Goal: Transaction & Acquisition: Purchase product/service

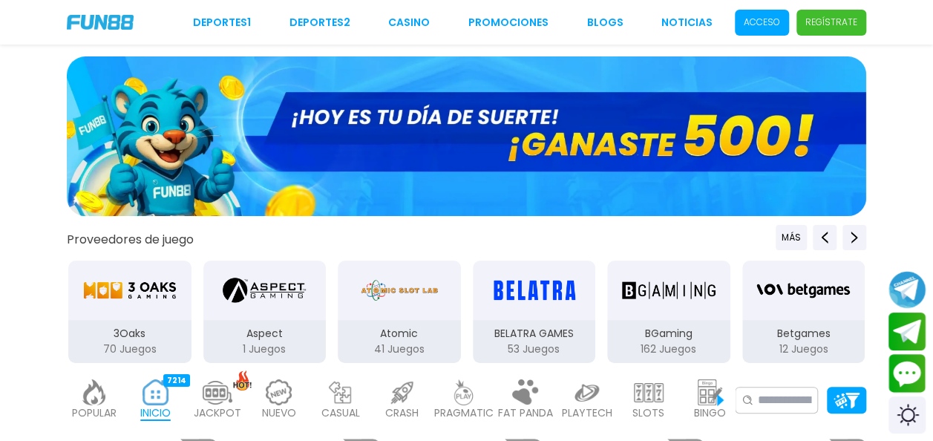
click at [754, 21] on p "Acceso" at bounding box center [762, 22] width 36 height 13
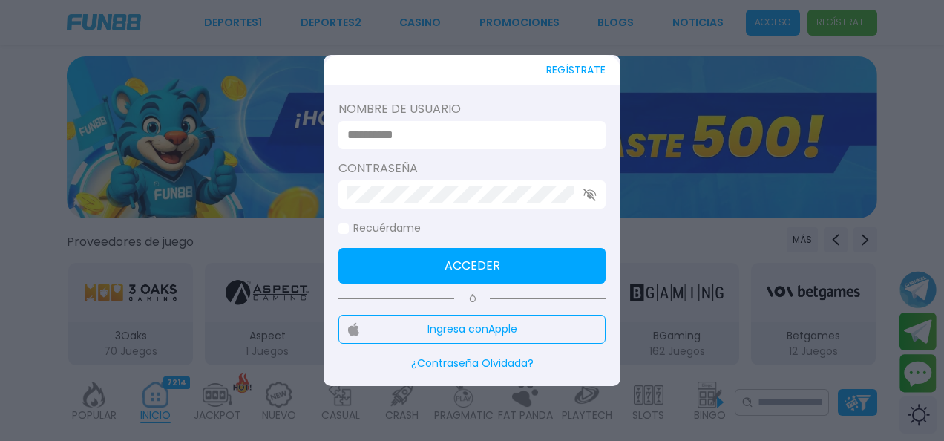
click at [474, 132] on input at bounding box center [467, 135] width 241 height 18
type input "**********"
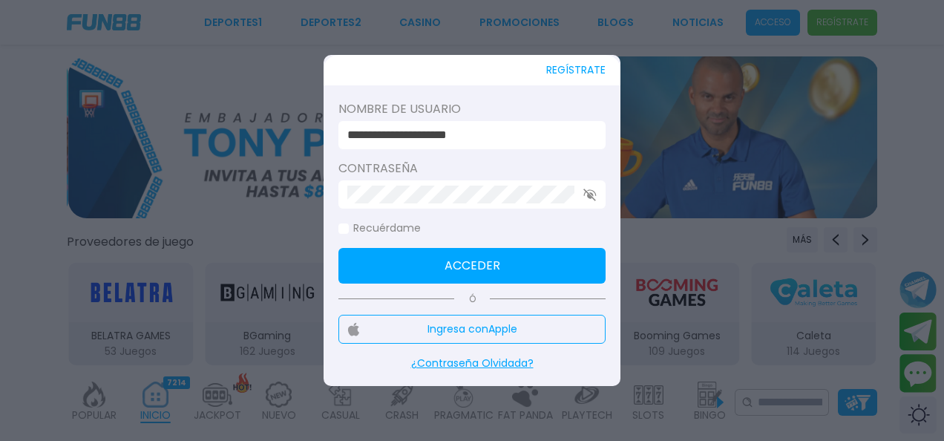
click at [527, 263] on button "Acceder" at bounding box center [472, 266] width 267 height 36
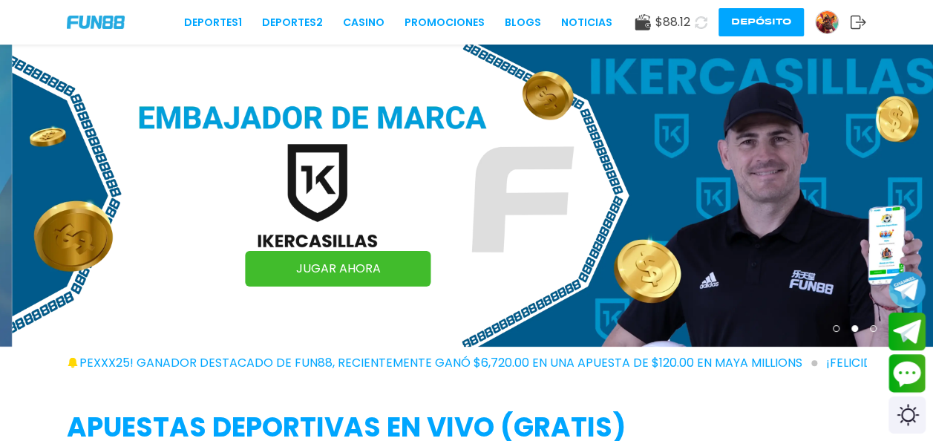
click at [703, 22] on icon at bounding box center [701, 22] width 13 height 13
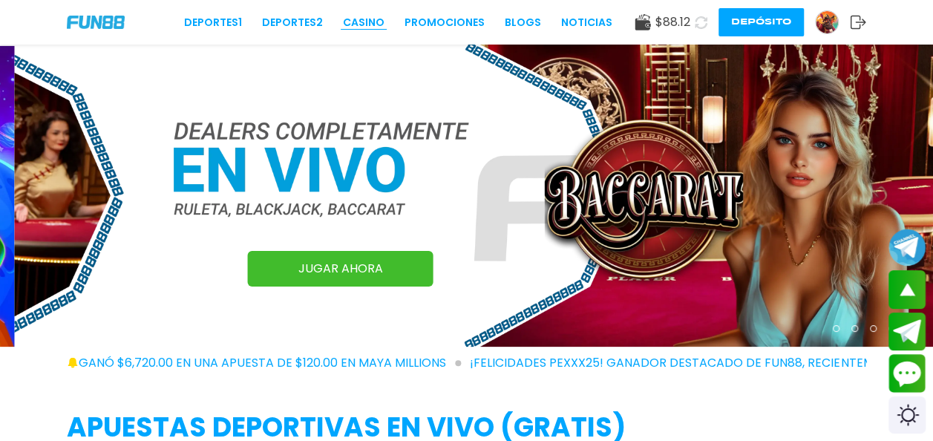
click at [352, 19] on link "CASINO" at bounding box center [364, 23] width 42 height 16
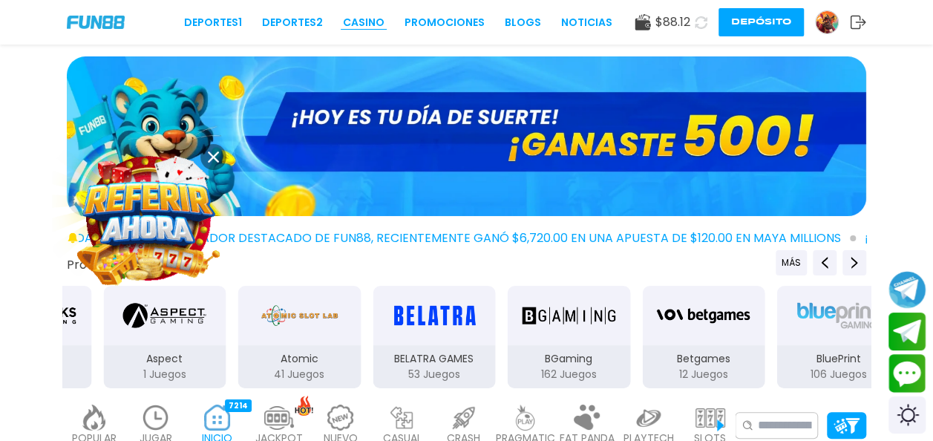
click at [368, 23] on link "CASINO" at bounding box center [364, 23] width 42 height 16
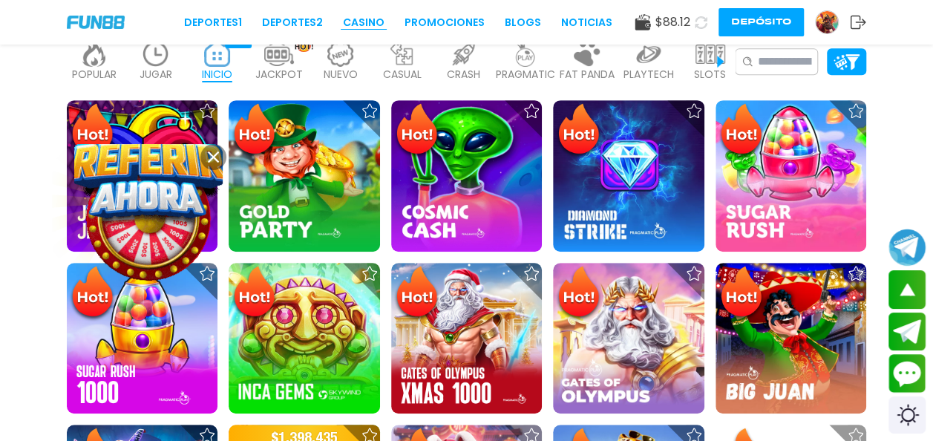
scroll to position [364, 0]
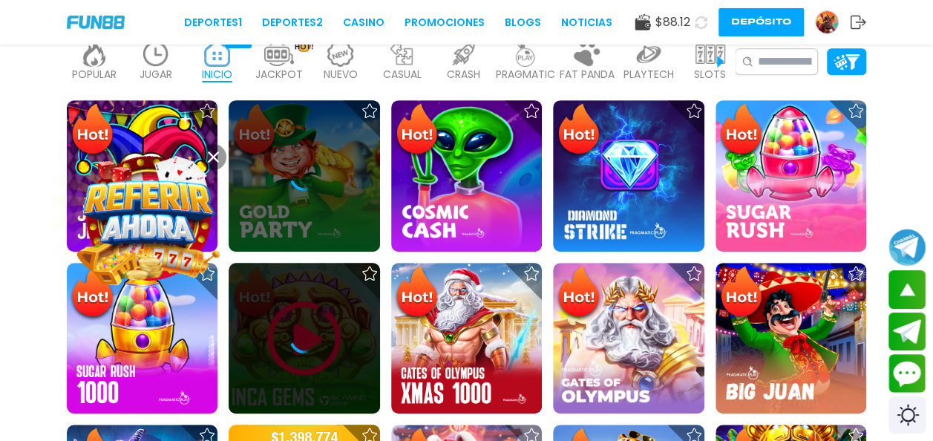
click at [302, 346] on icon at bounding box center [305, 339] width 30 height 30
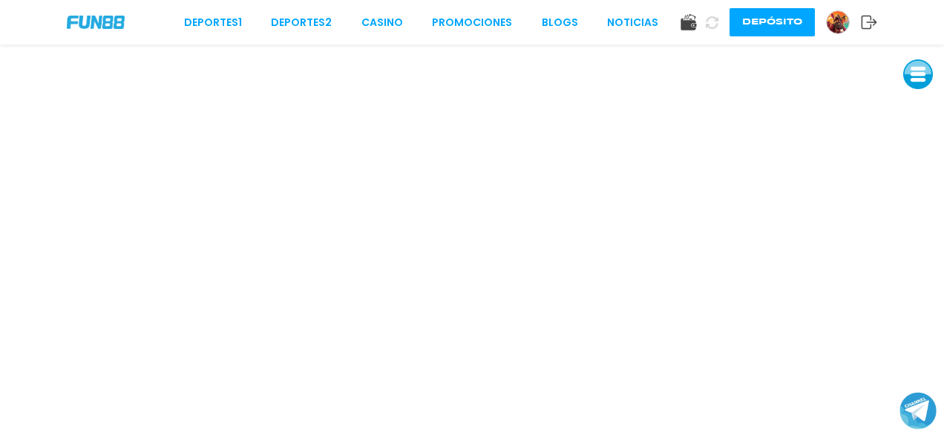
click at [722, 22] on button at bounding box center [712, 22] width 30 height 30
click at [711, 20] on icon at bounding box center [712, 22] width 18 height 18
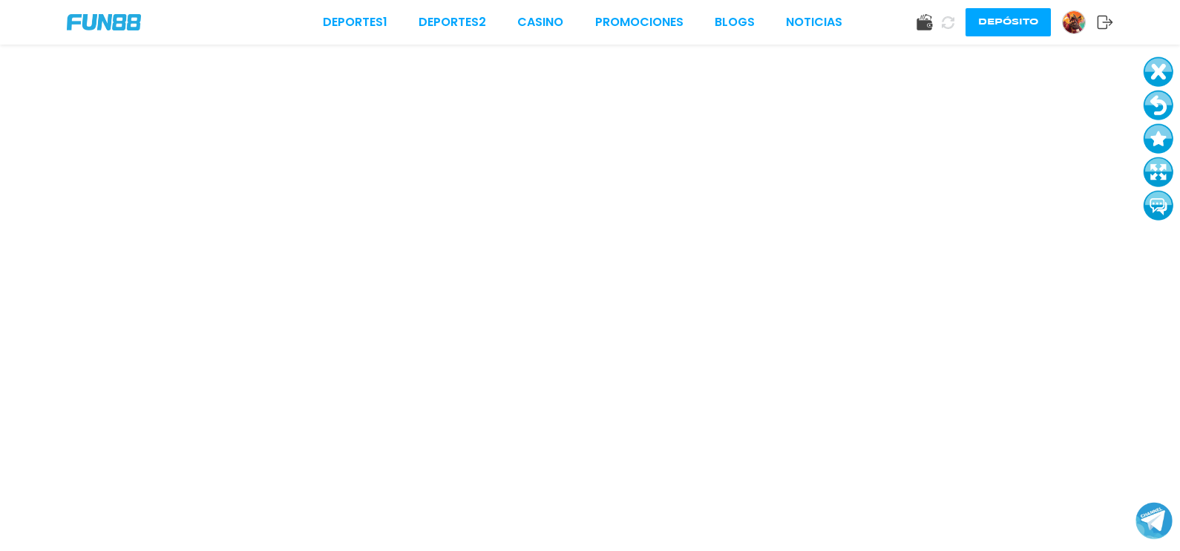
click at [944, 440] on body "Deportes 1 Deportes 2 CASINO Promociones BLOGS NOTICIAS Depósito" at bounding box center [590, 275] width 1180 height 551
click at [931, 440] on body "Deportes 1 Deportes 2 CASINO Promociones BLOGS NOTICIAS Depósito" at bounding box center [590, 275] width 1180 height 551
click at [868, 438] on iframe at bounding box center [590, 243] width 1180 height 396
click at [916, 438] on iframe at bounding box center [590, 243] width 1180 height 396
click at [865, 434] on iframe at bounding box center [590, 243] width 1180 height 396
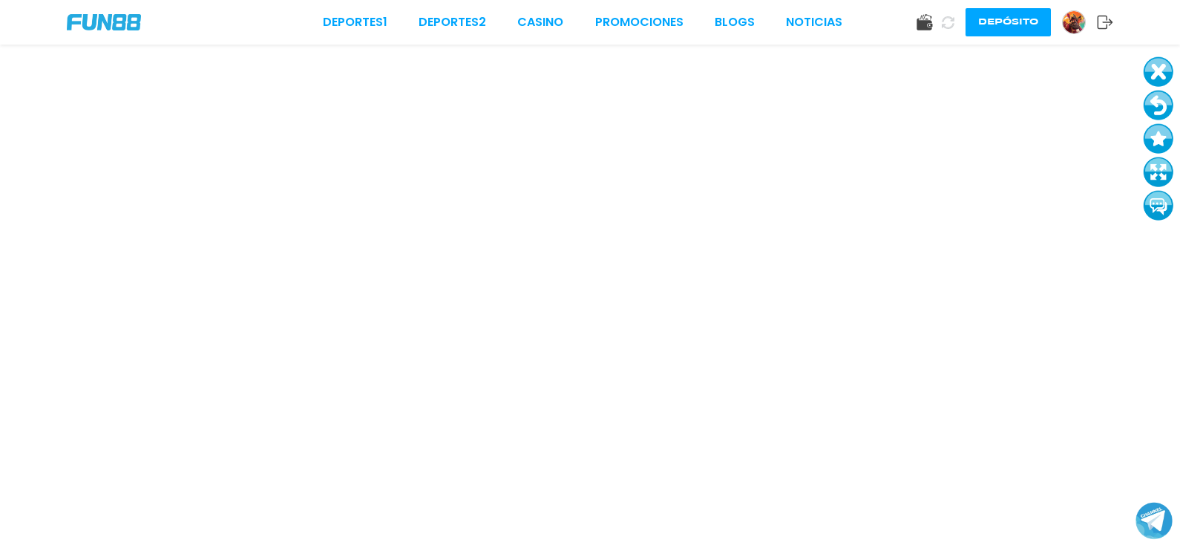
click at [883, 440] on body "Deportes 1 Deportes 2 CASINO Promociones BLOGS NOTICIAS Depósito" at bounding box center [590, 275] width 1180 height 551
click at [944, 64] on button at bounding box center [1159, 72] width 30 height 30
click at [944, 75] on button at bounding box center [1159, 72] width 30 height 30
click at [534, 13] on link "CASINO" at bounding box center [540, 22] width 46 height 18
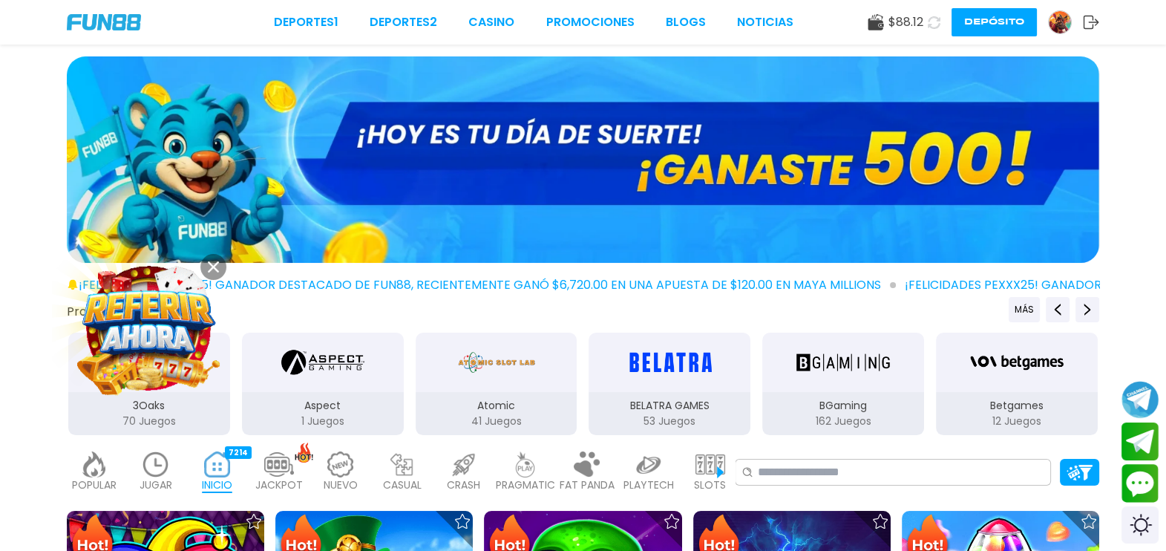
click at [929, 21] on use at bounding box center [934, 22] width 16 height 16
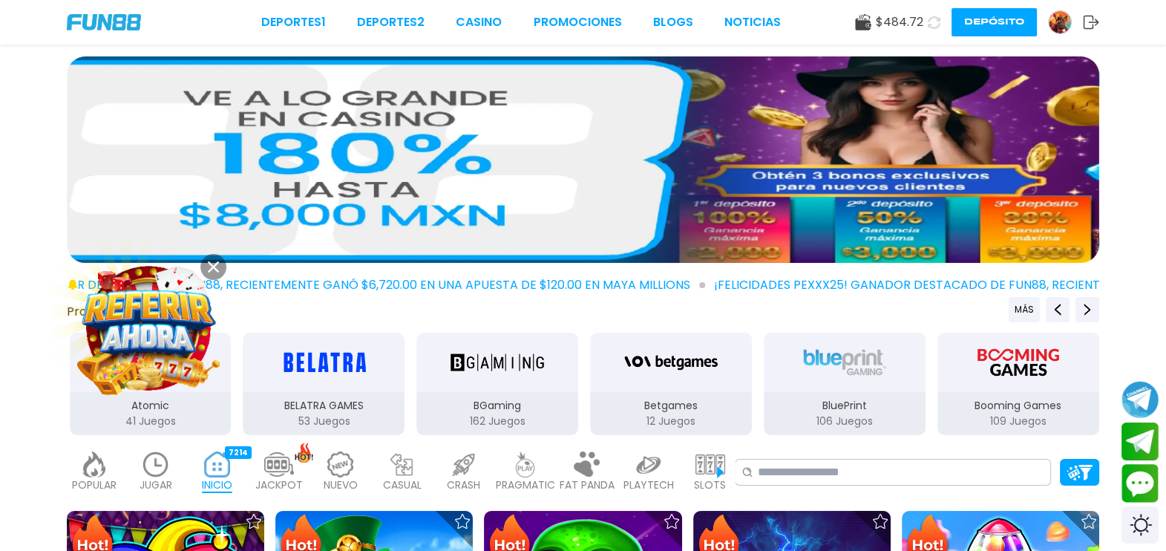
click at [855, 18] on div "Deportes 1 Deportes 2 CASINO Promociones BLOGS NOTICIAS $ 484.72 Depósito" at bounding box center [583, 22] width 1166 height 45
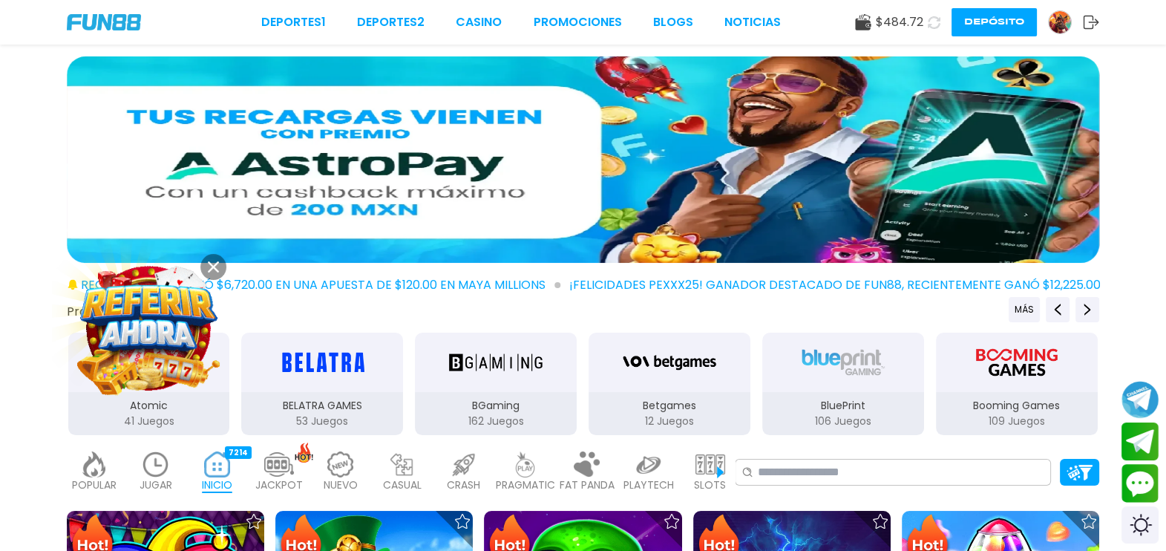
click at [866, 20] on use at bounding box center [863, 22] width 16 height 16
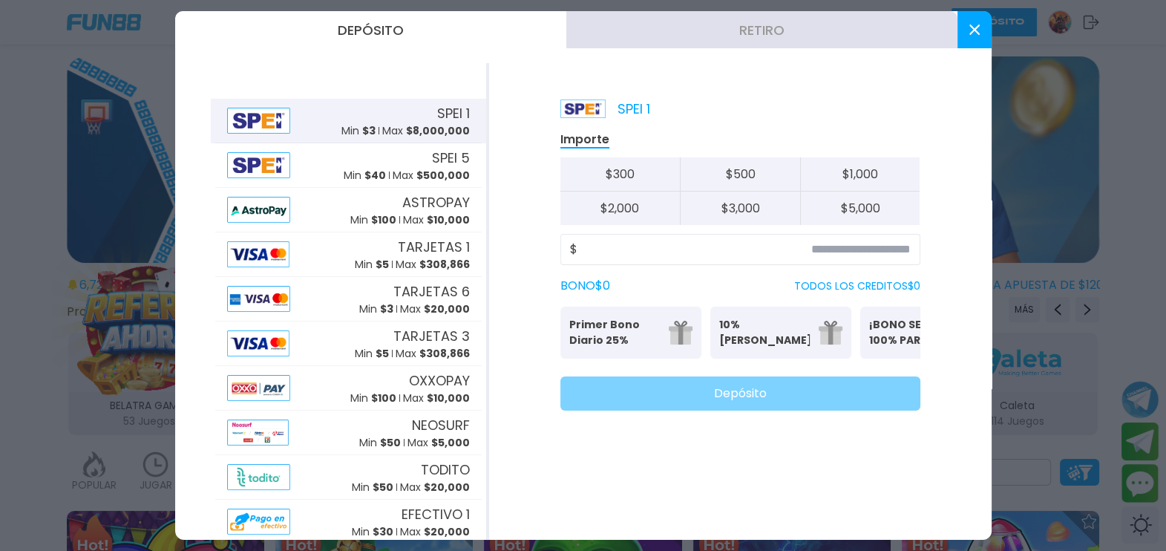
click at [841, 31] on button "Retiro" at bounding box center [761, 29] width 391 height 37
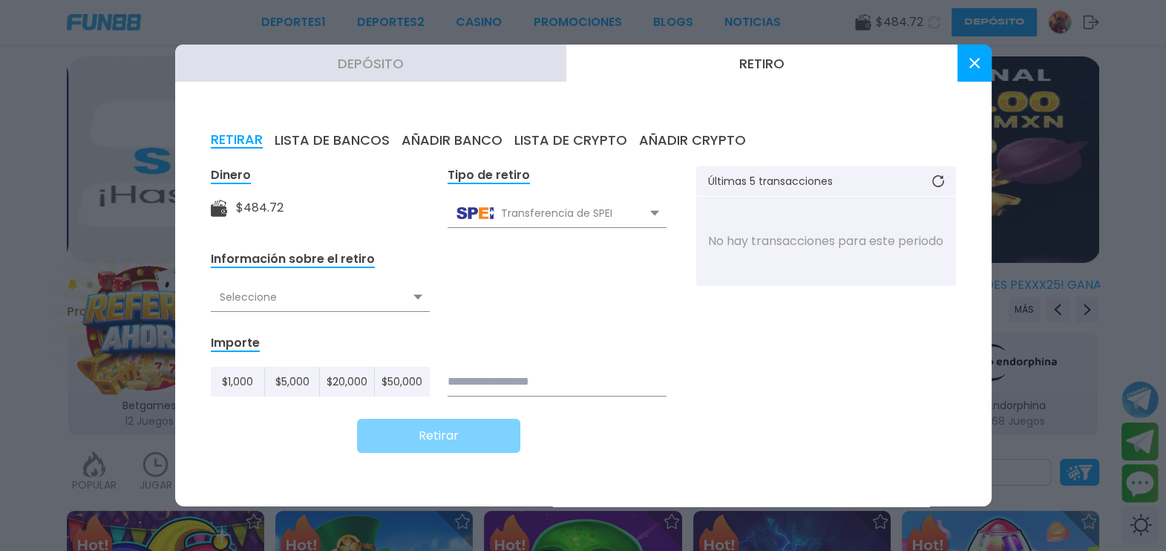
click at [405, 296] on div "Seleccione" at bounding box center [320, 297] width 219 height 28
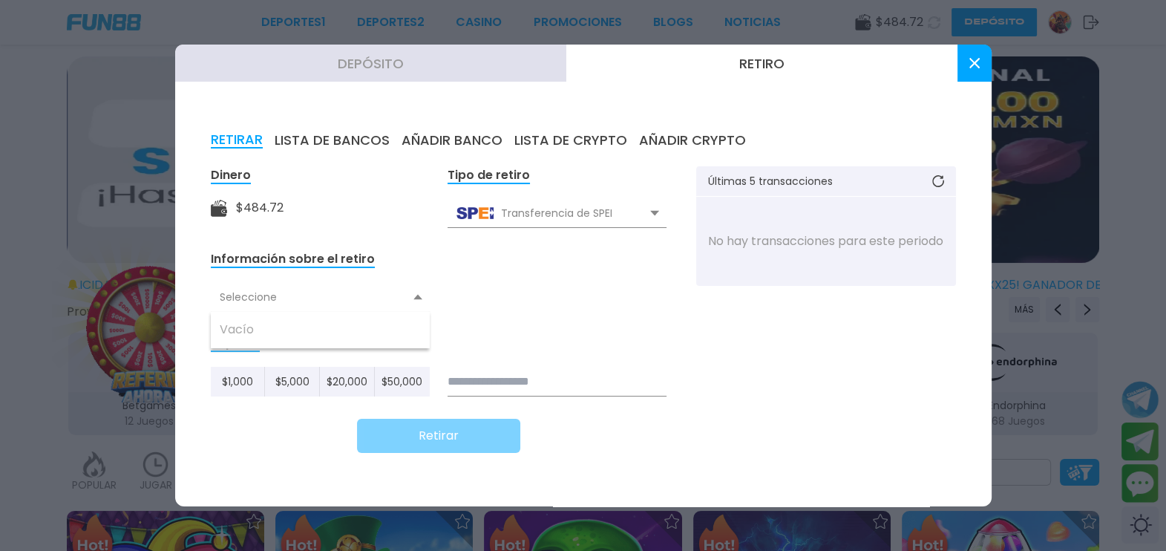
click at [407, 295] on div "Seleccione" at bounding box center [320, 297] width 219 height 28
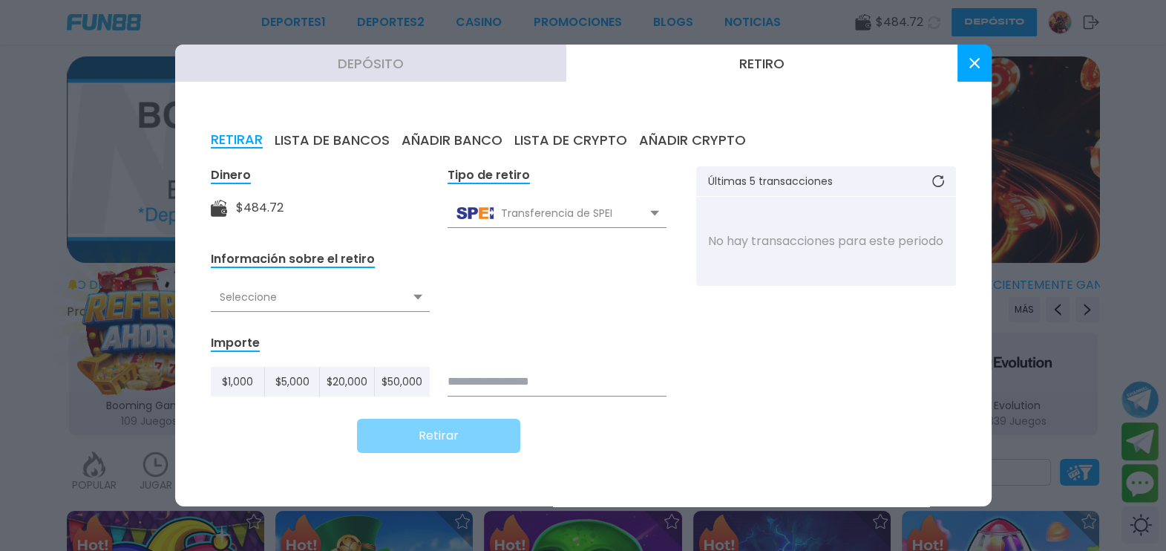
click at [592, 382] on input at bounding box center [557, 382] width 219 height 30
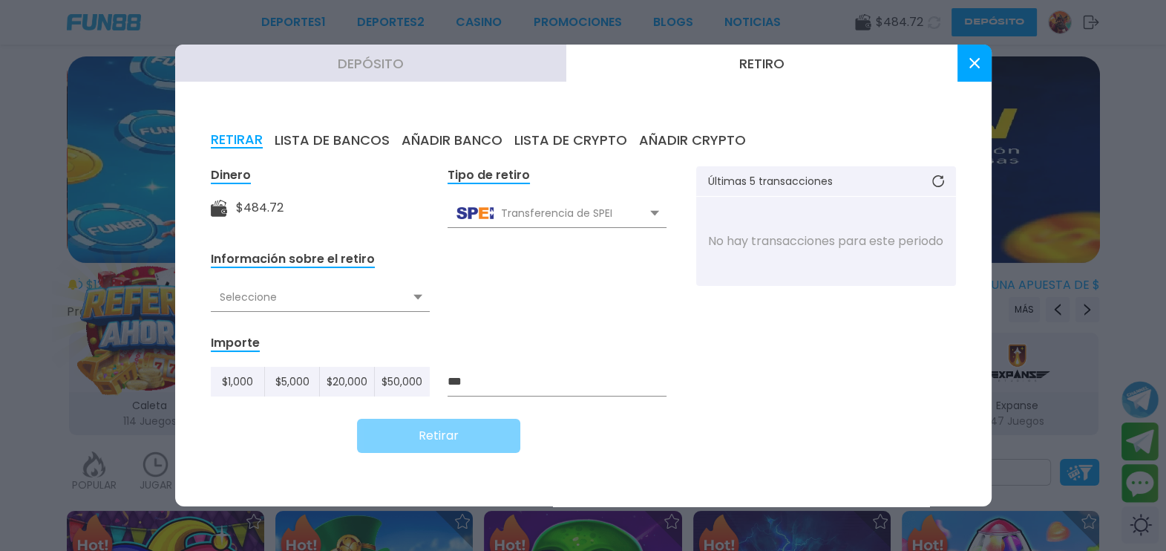
type input "***"
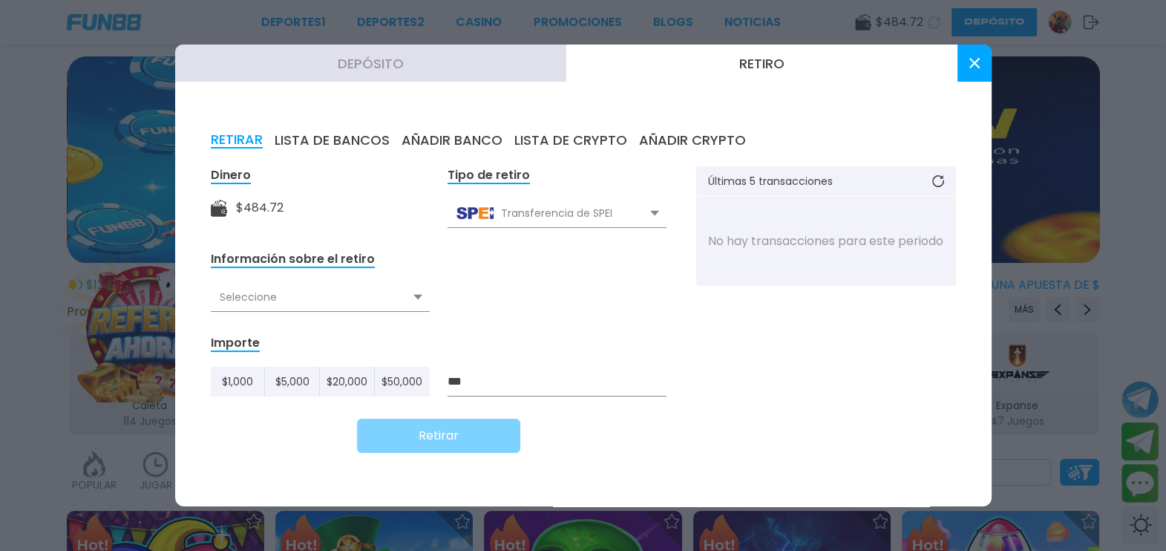
click at [654, 215] on use at bounding box center [654, 213] width 9 height 5
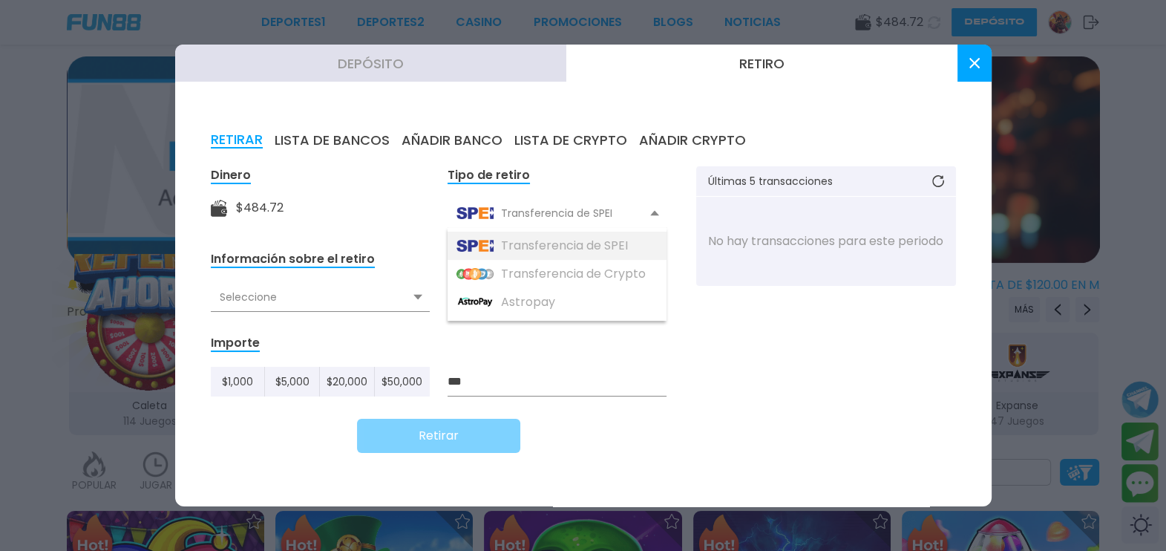
click at [591, 250] on div "Transferencia de SPEI" at bounding box center [557, 246] width 219 height 28
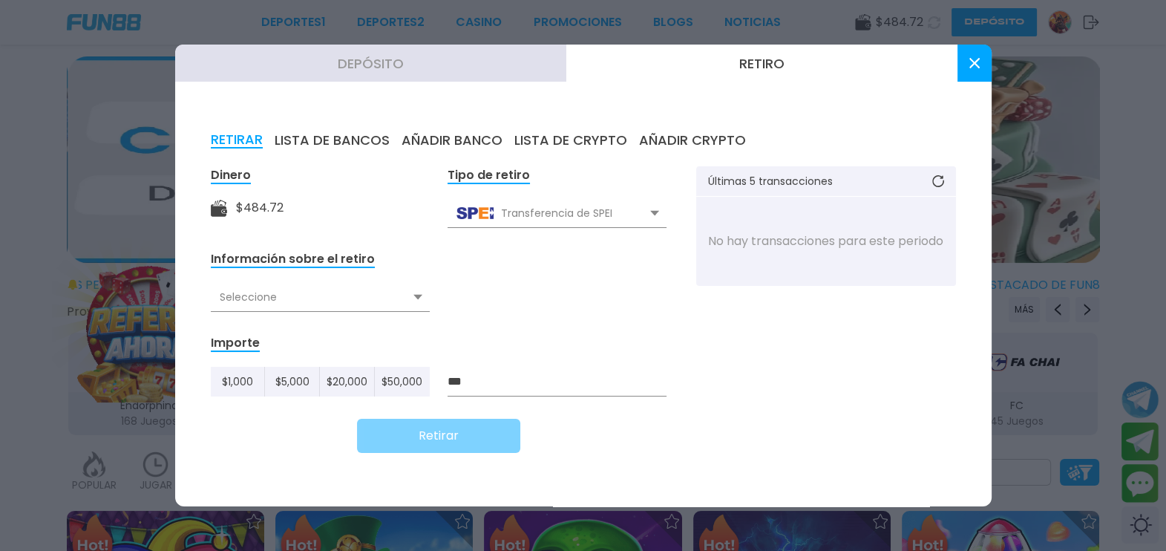
click at [367, 137] on button "LISTA DE BANCOS" at bounding box center [332, 140] width 115 height 16
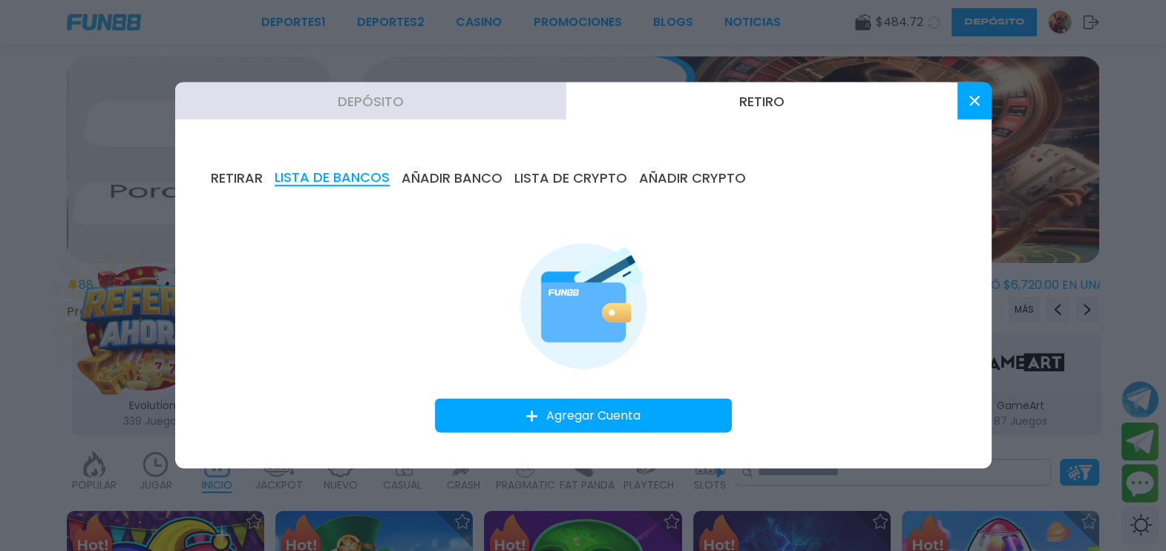
click at [626, 412] on button "Agregar Cuenta" at bounding box center [583, 416] width 297 height 34
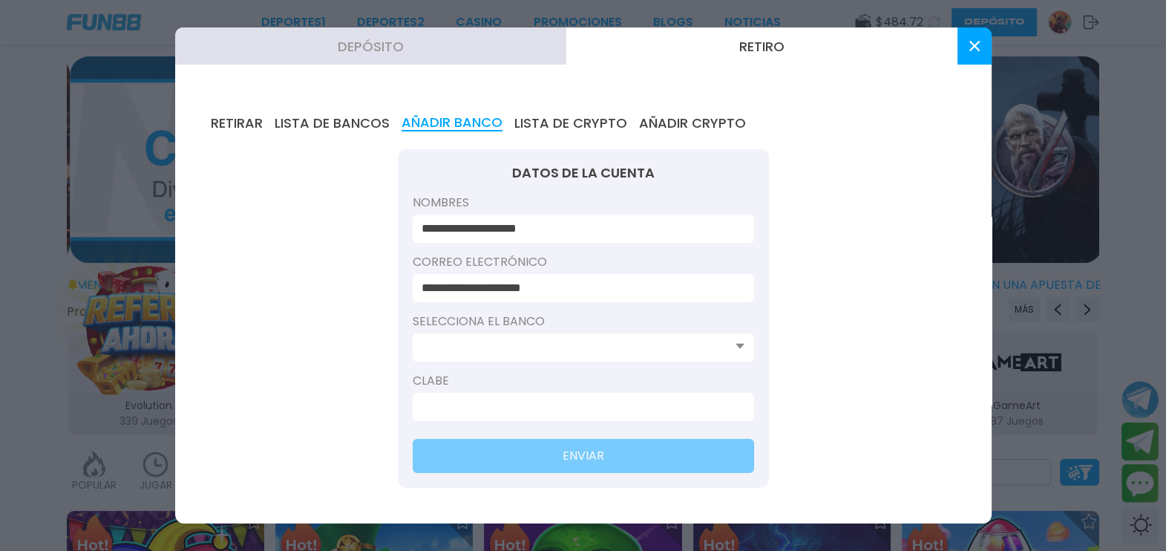
click at [584, 342] on input at bounding box center [579, 348] width 315 height 18
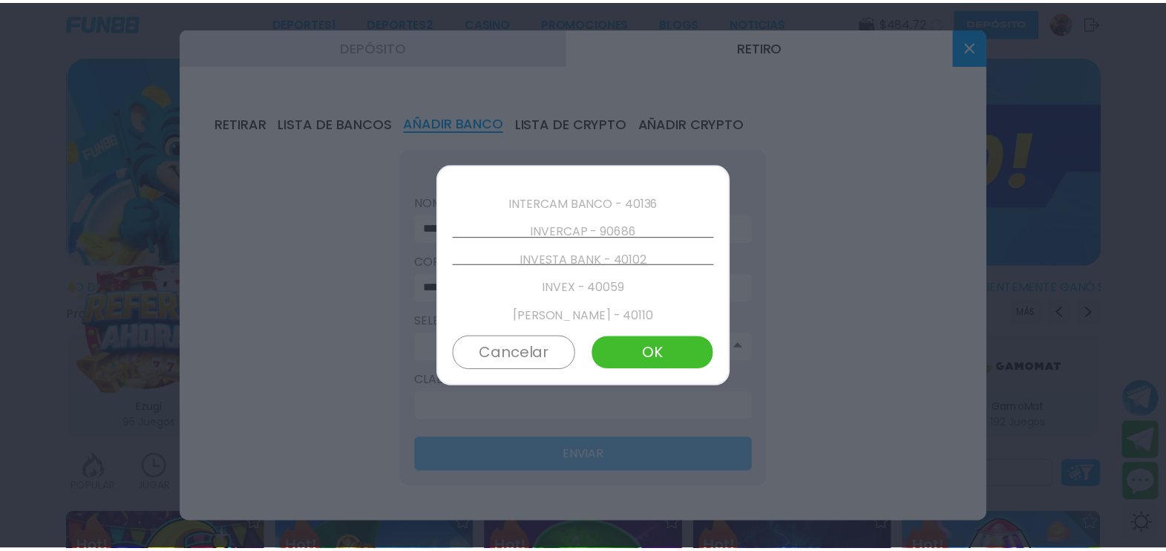
scroll to position [2200, 0]
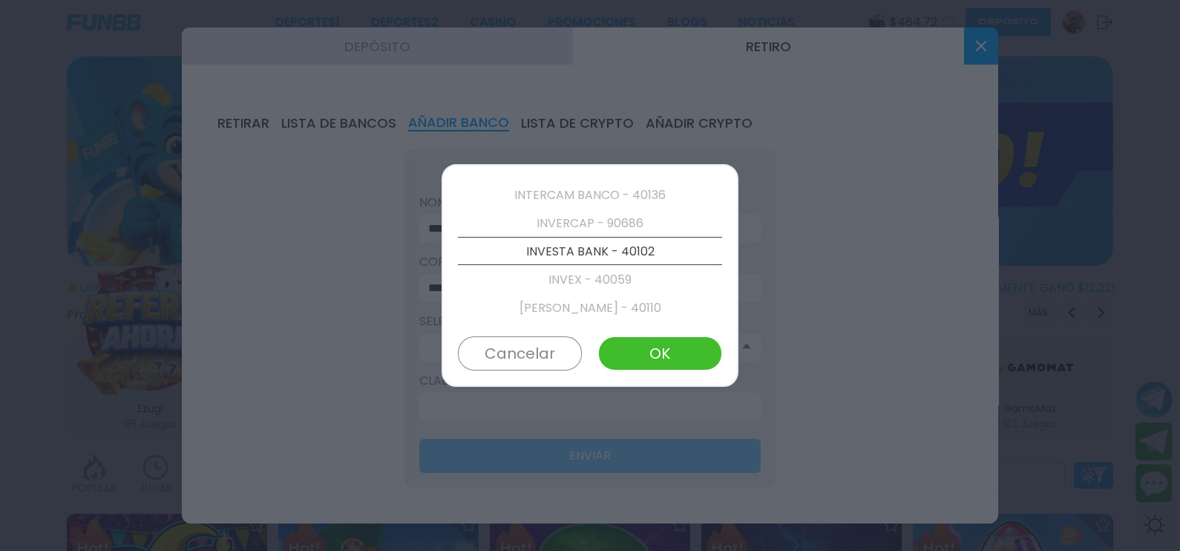
click at [944, 57] on div at bounding box center [590, 275] width 1180 height 551
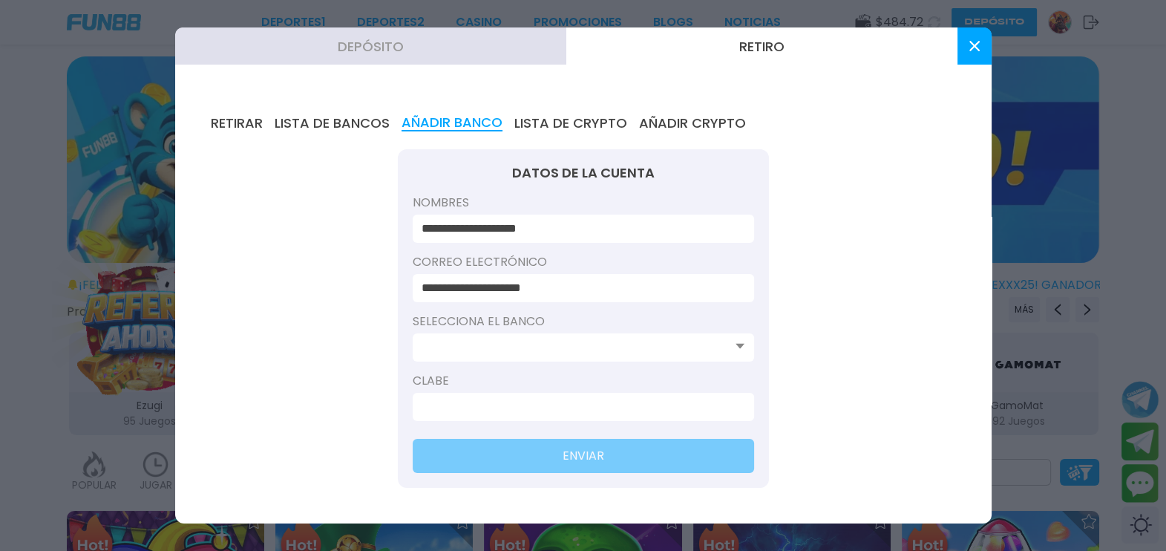
click at [944, 45] on icon at bounding box center [975, 46] width 10 height 10
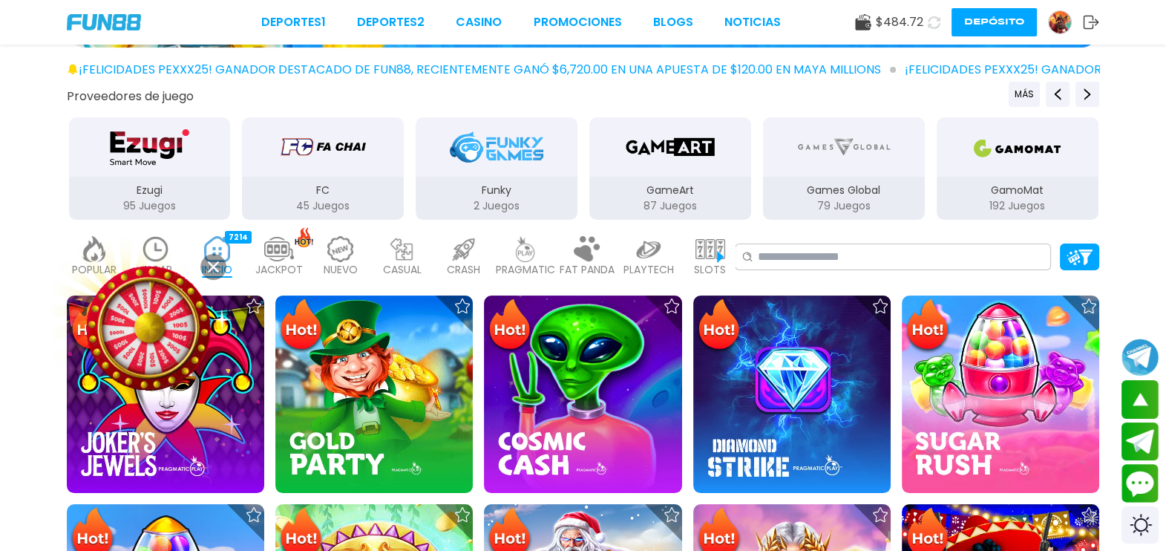
scroll to position [220, 0]
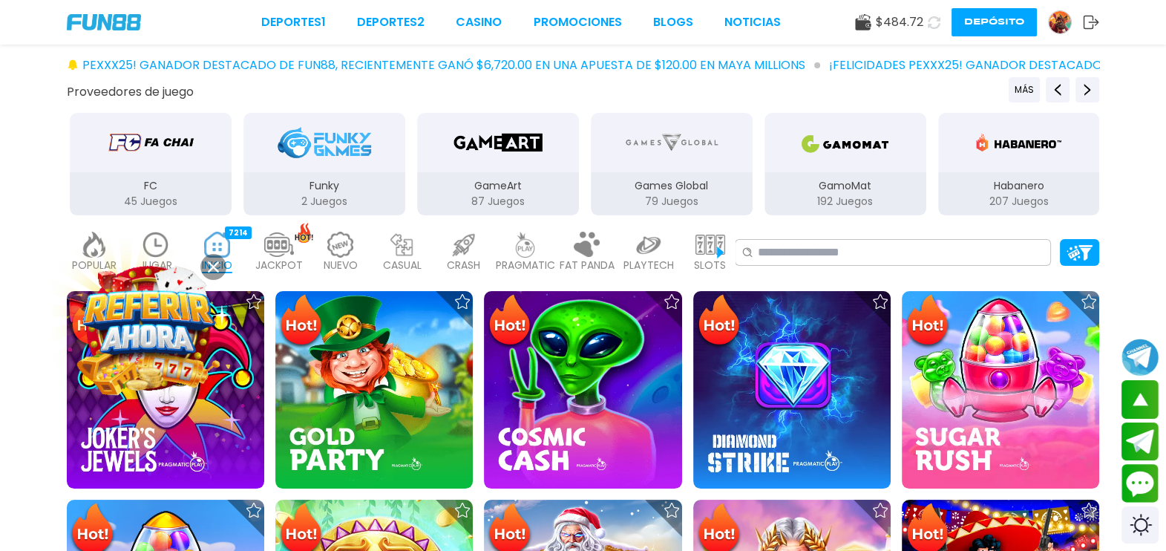
click at [215, 270] on icon at bounding box center [213, 266] width 11 height 11
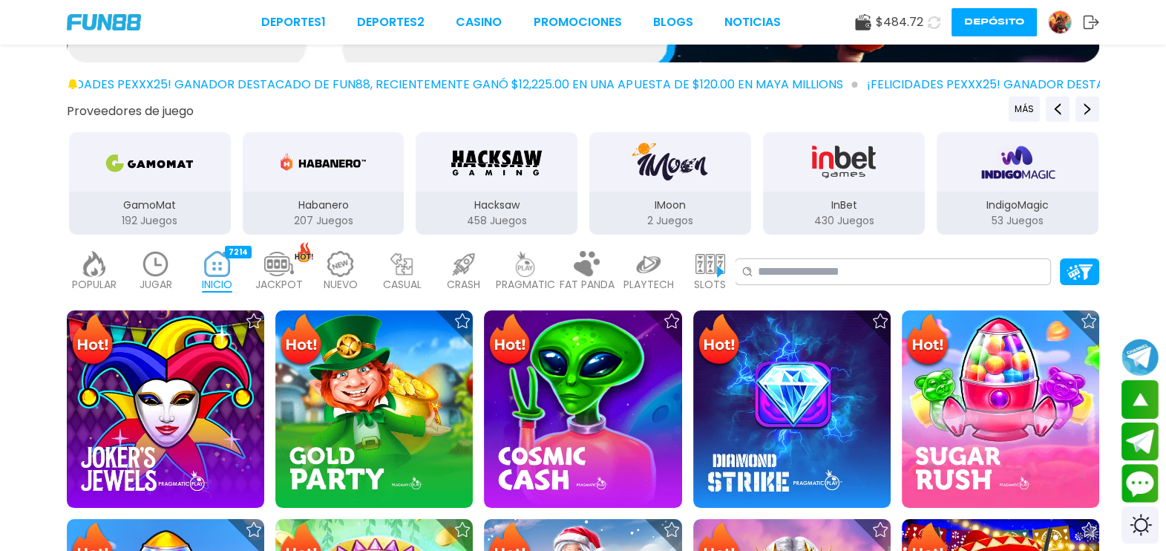
scroll to position [204, 0]
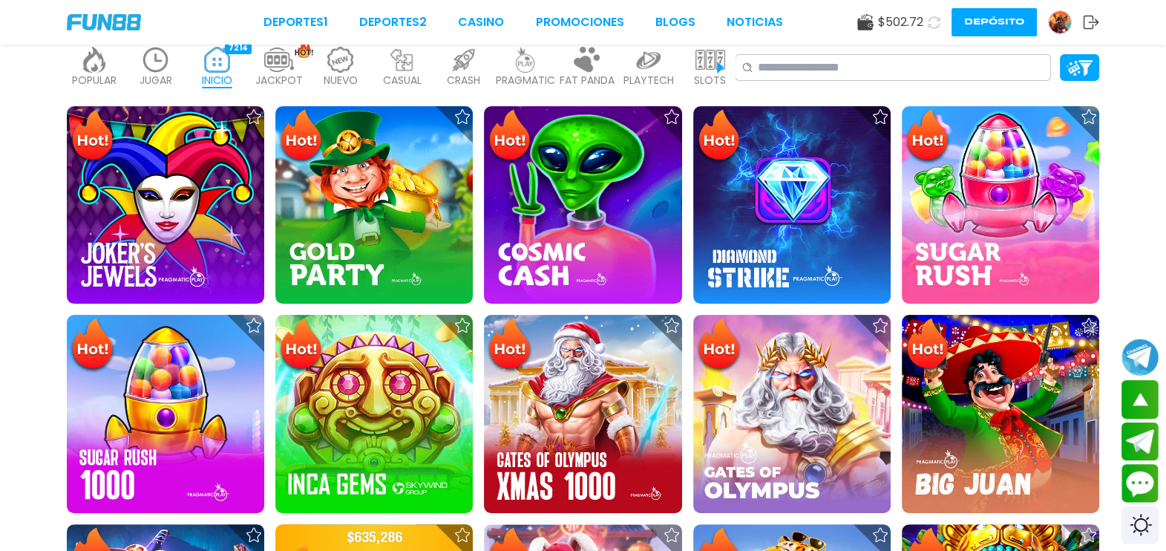
scroll to position [405, 0]
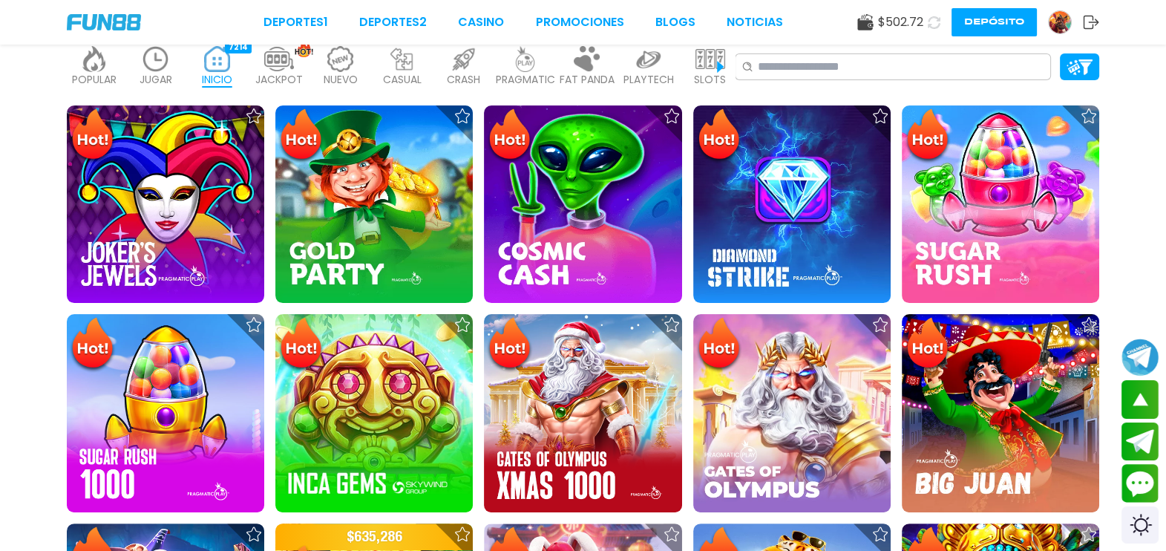
click at [605, 226] on img at bounding box center [582, 203] width 197 height 197
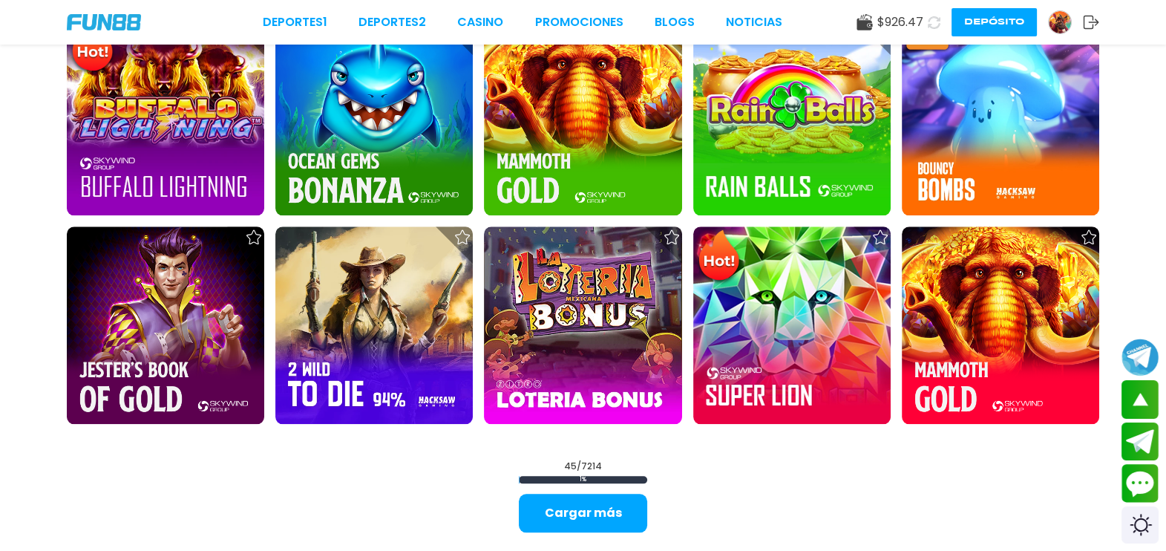
scroll to position [1967, 0]
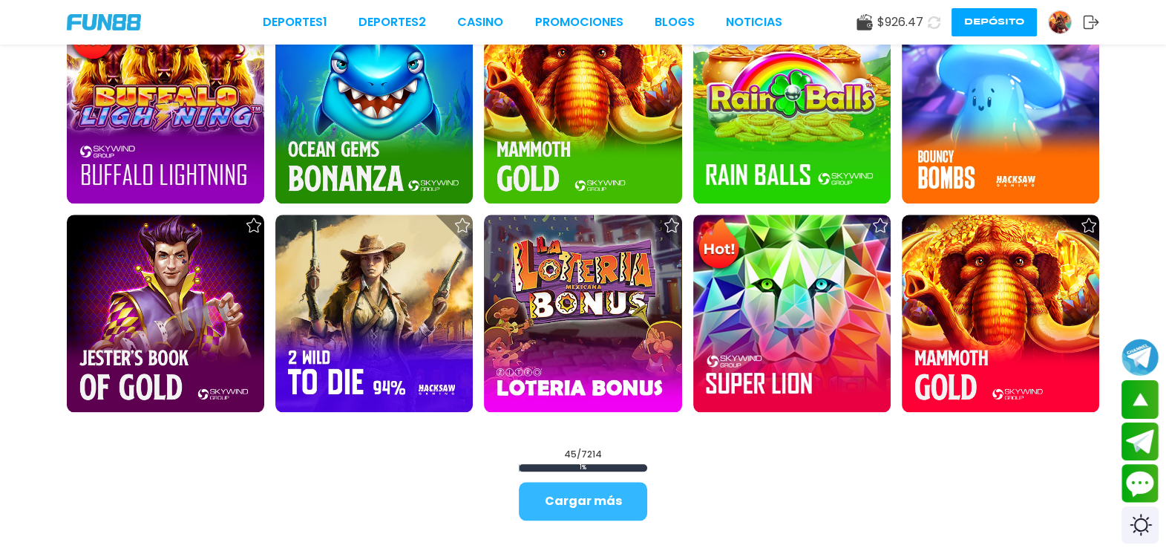
click at [595, 440] on button "Cargar más" at bounding box center [583, 501] width 128 height 39
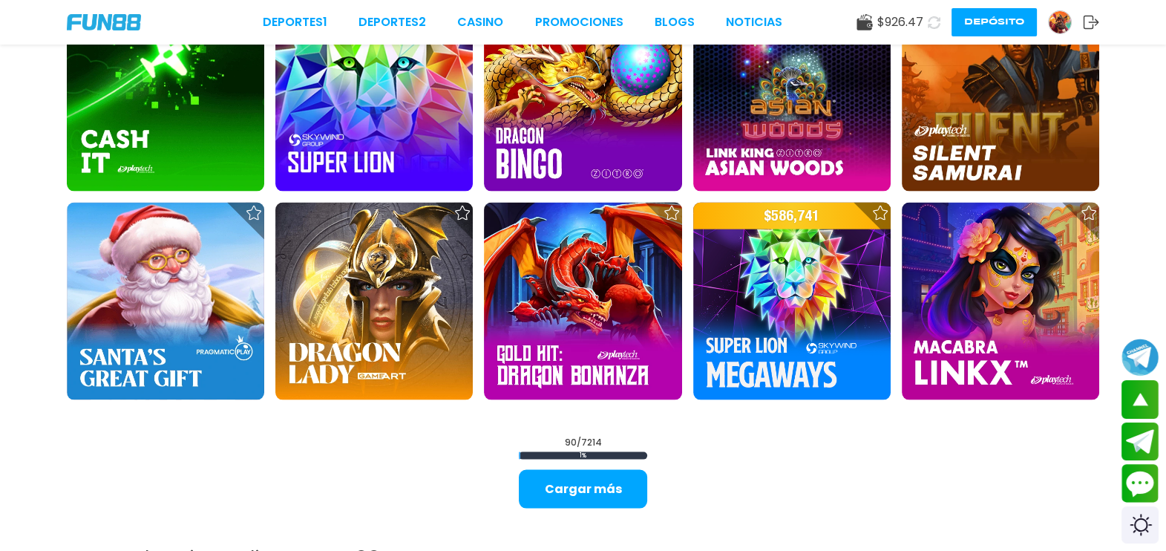
scroll to position [3877, 0]
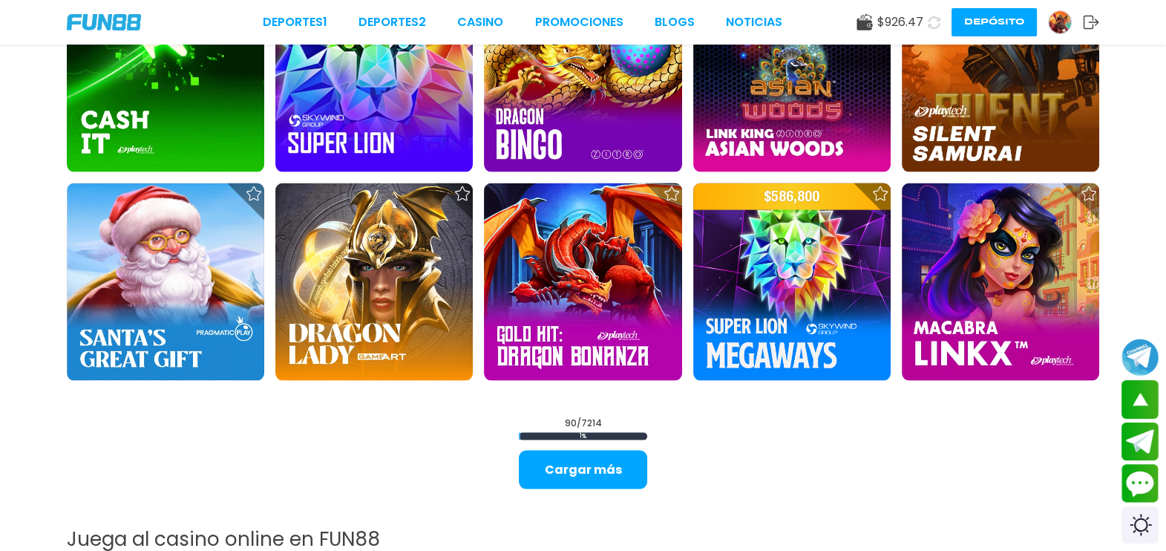
click at [620, 440] on button "Cargar más" at bounding box center [583, 470] width 128 height 39
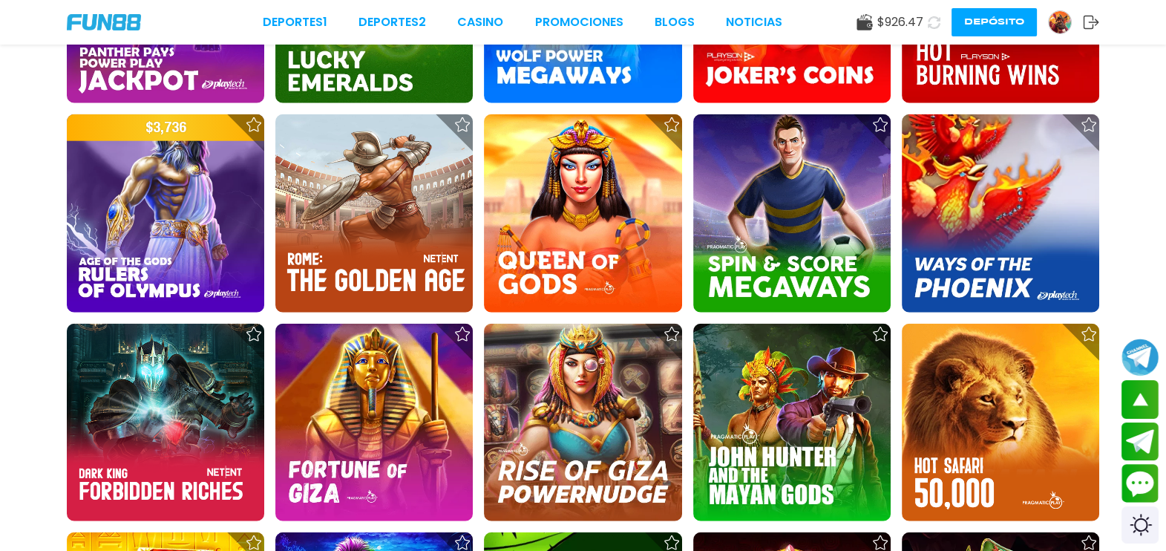
scroll to position [4794, 0]
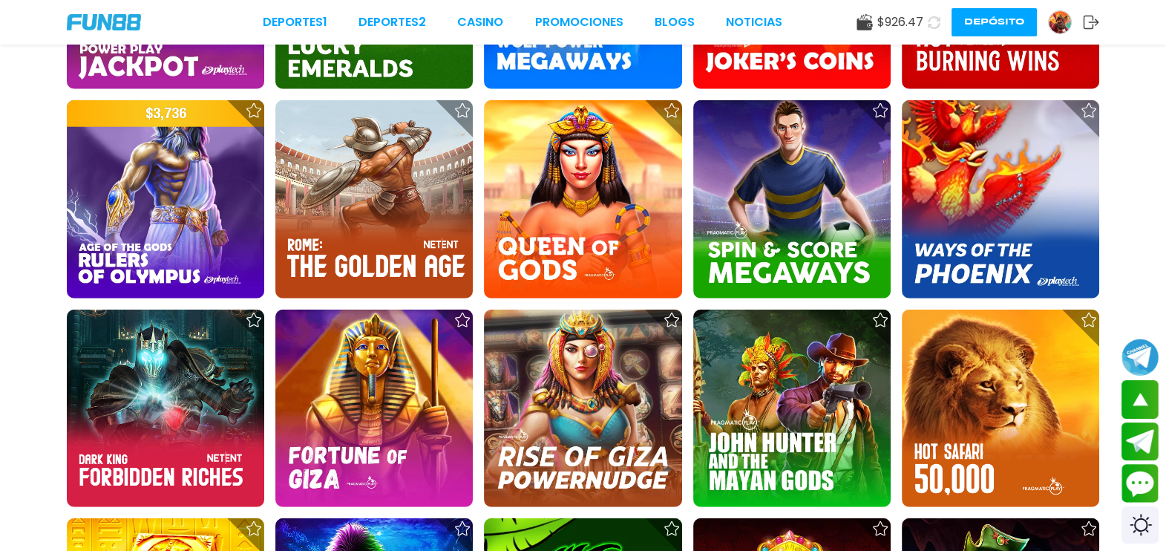
click at [577, 220] on img at bounding box center [582, 198] width 197 height 197
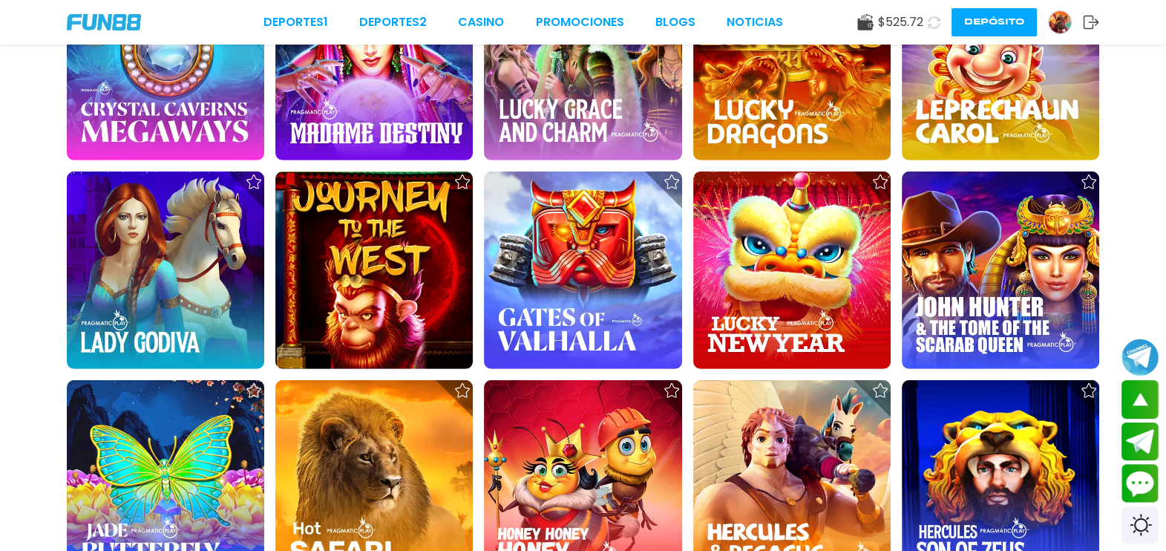
scroll to position [5604, 0]
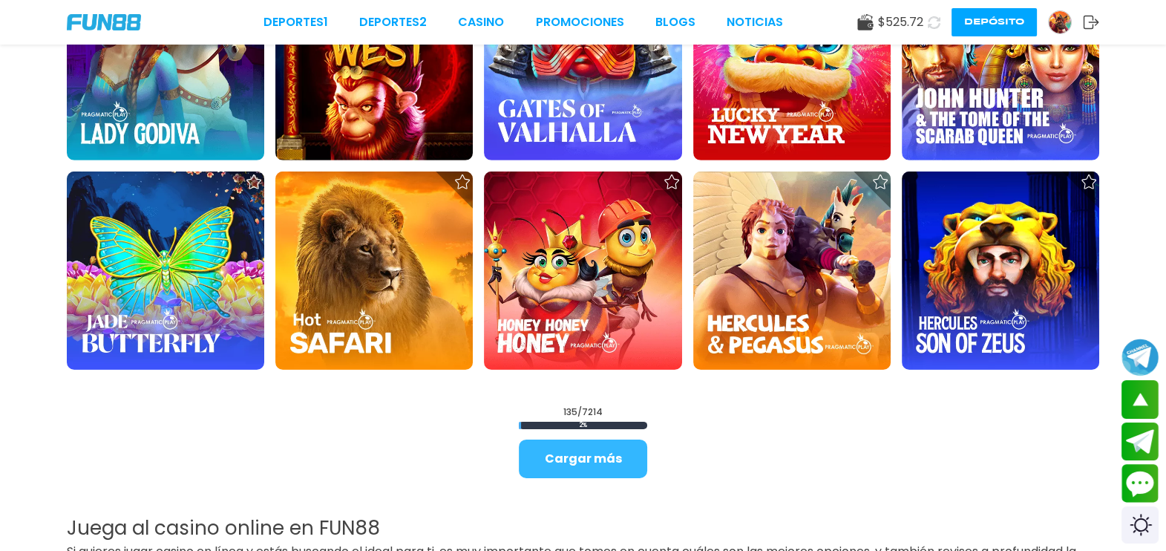
click at [624, 440] on button "Cargar más" at bounding box center [583, 458] width 128 height 39
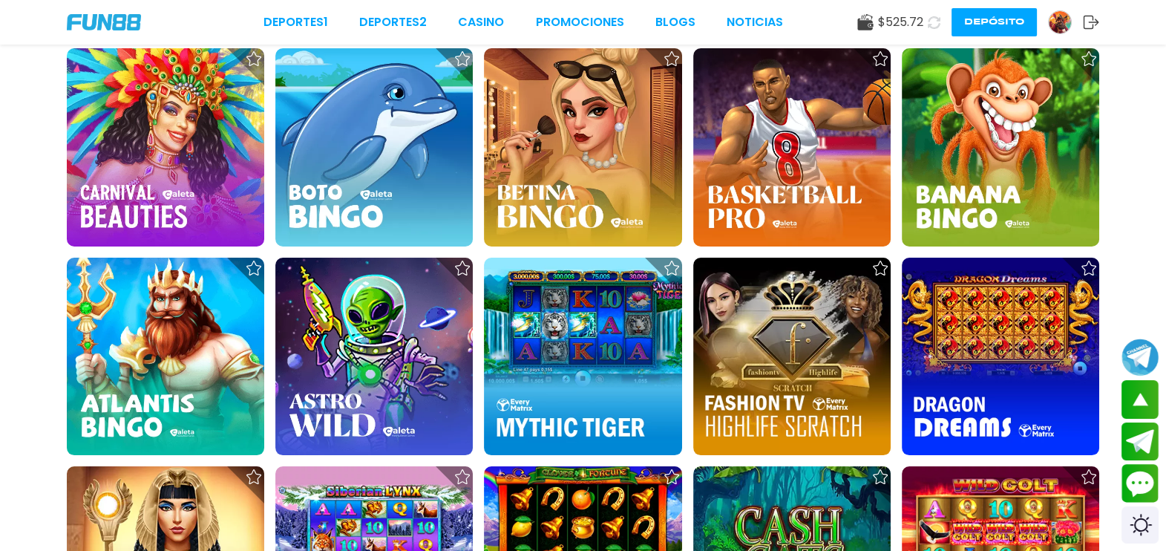
scroll to position [6935, 0]
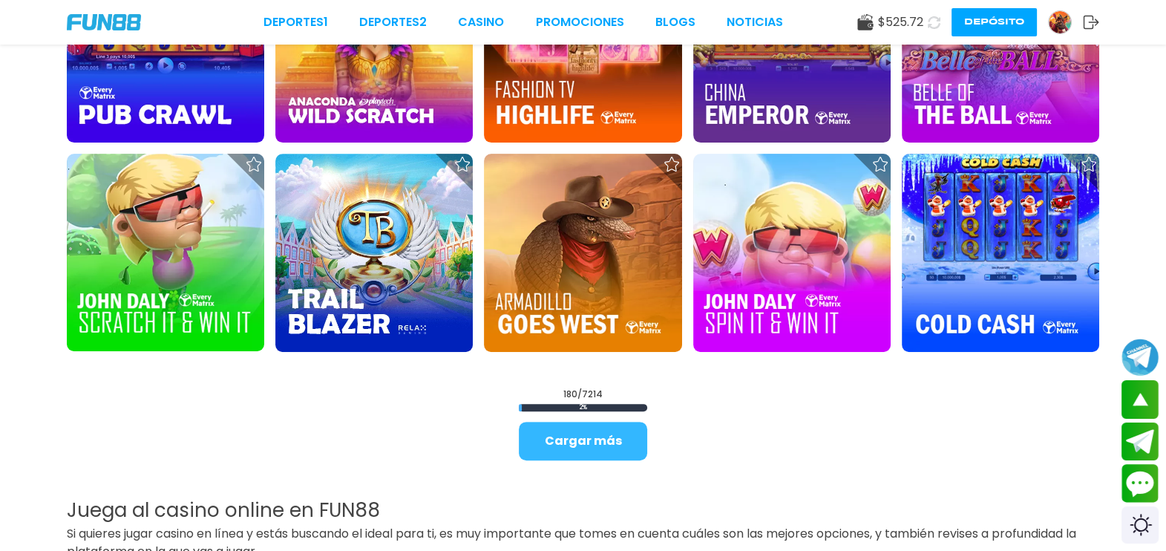
click at [573, 440] on button "Cargar más" at bounding box center [583, 441] width 128 height 39
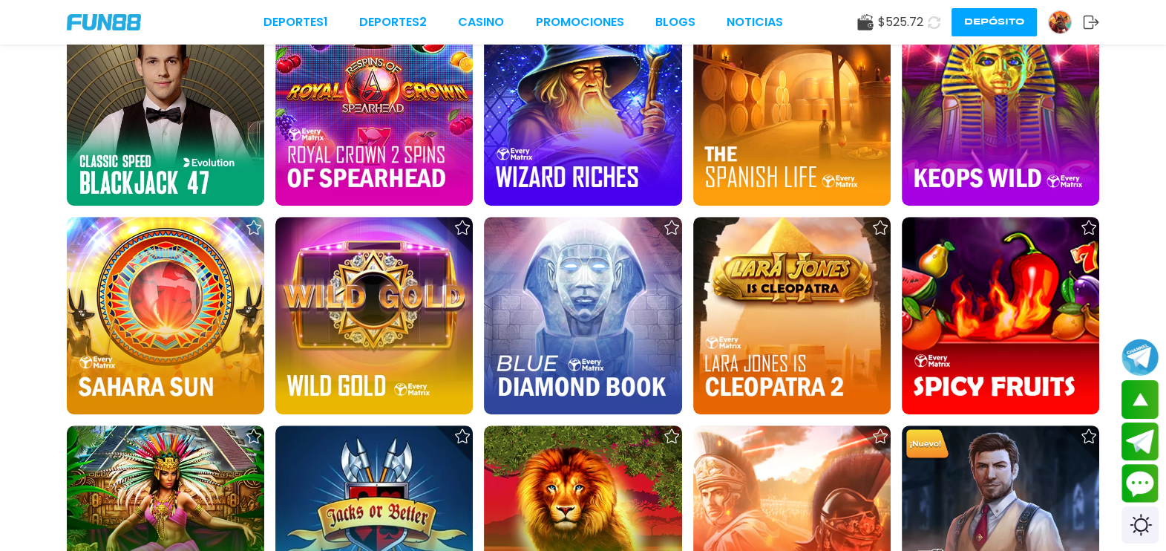
scroll to position [8480, 0]
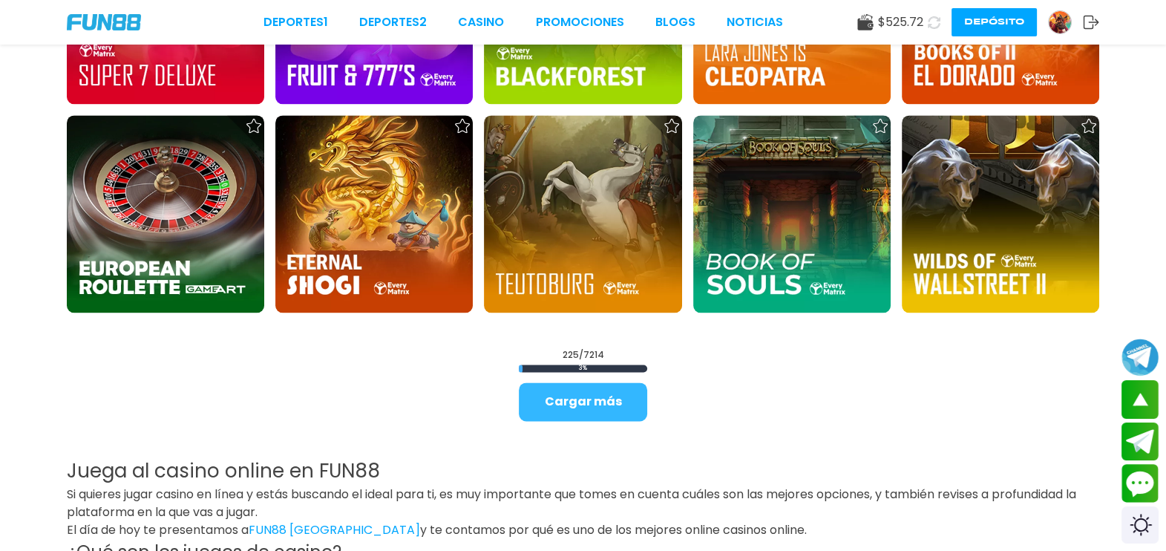
click at [594, 393] on button "Cargar más" at bounding box center [583, 401] width 128 height 39
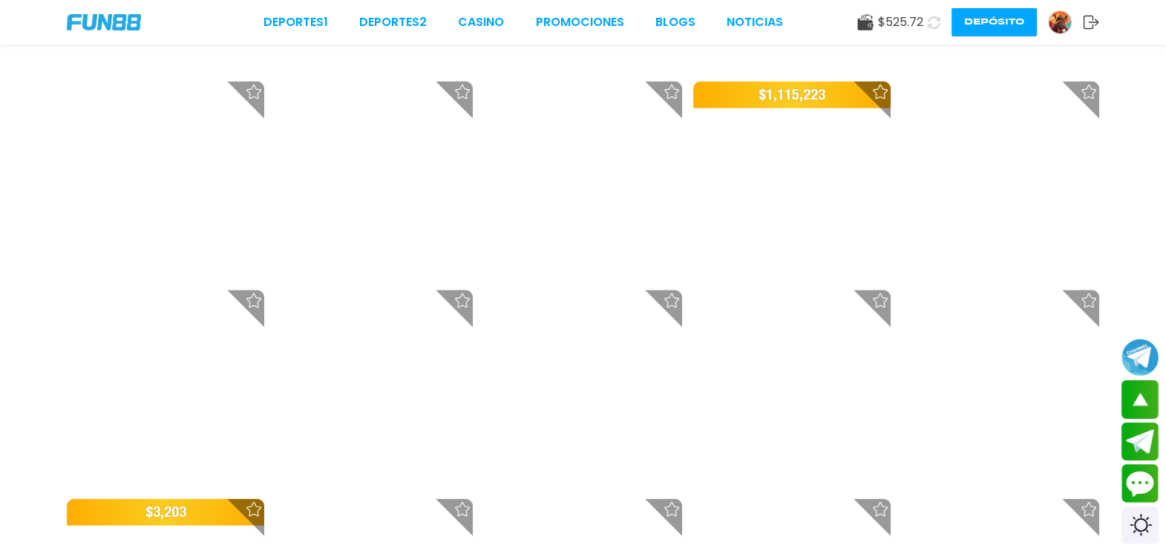
scroll to position [9581, 0]
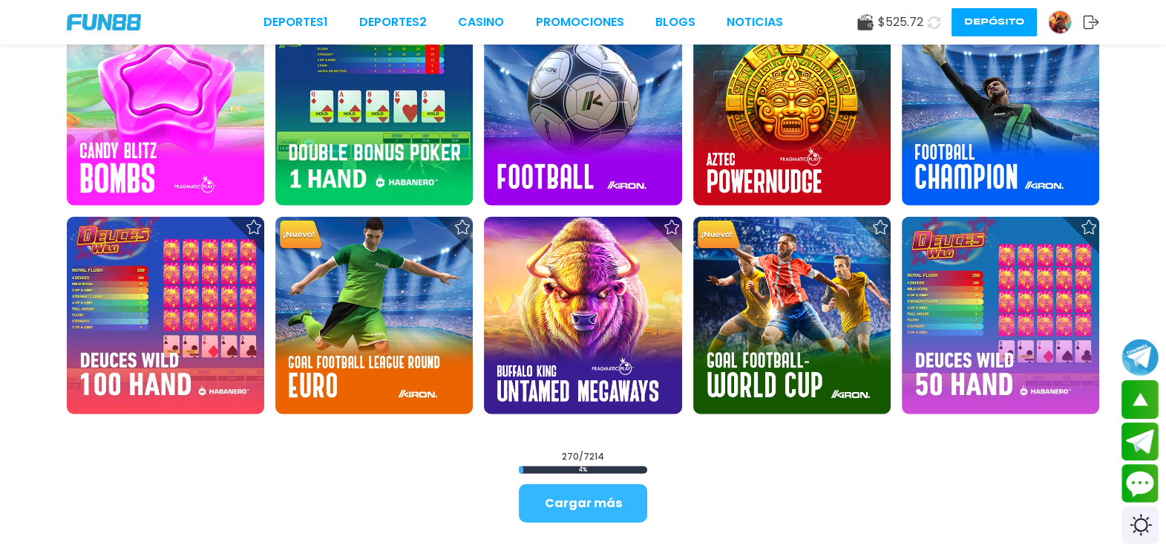
click at [606, 440] on button "Cargar más" at bounding box center [583, 503] width 128 height 39
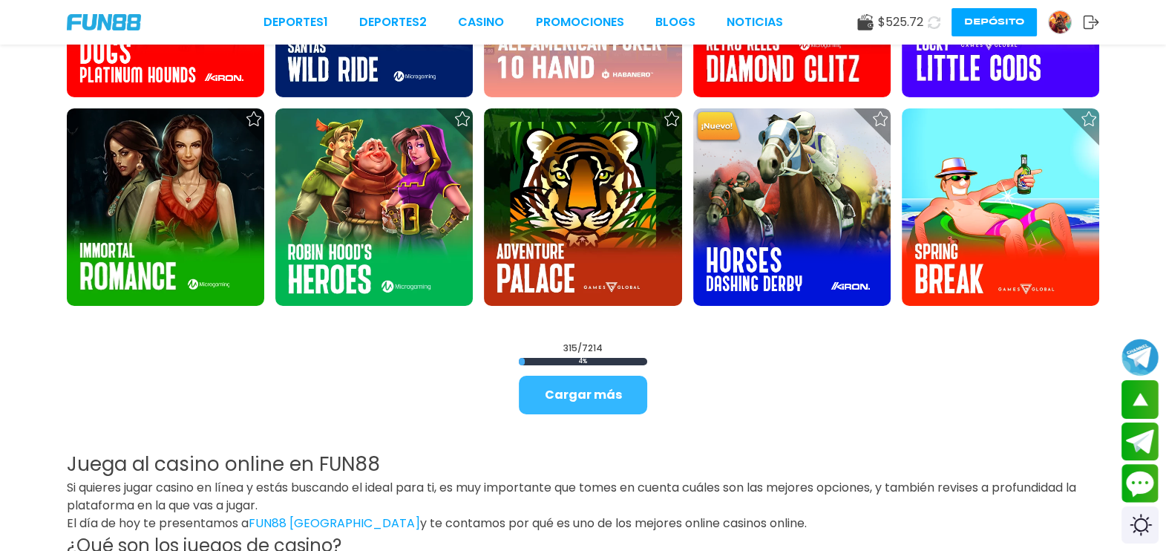
click at [581, 408] on button "Cargar más" at bounding box center [583, 395] width 128 height 39
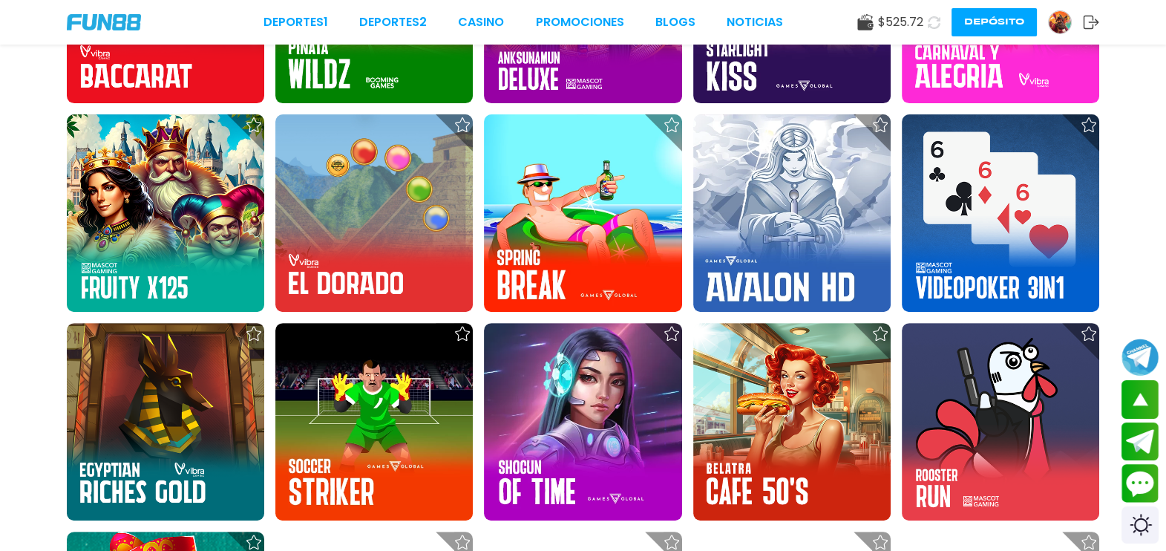
scroll to position [14598, 0]
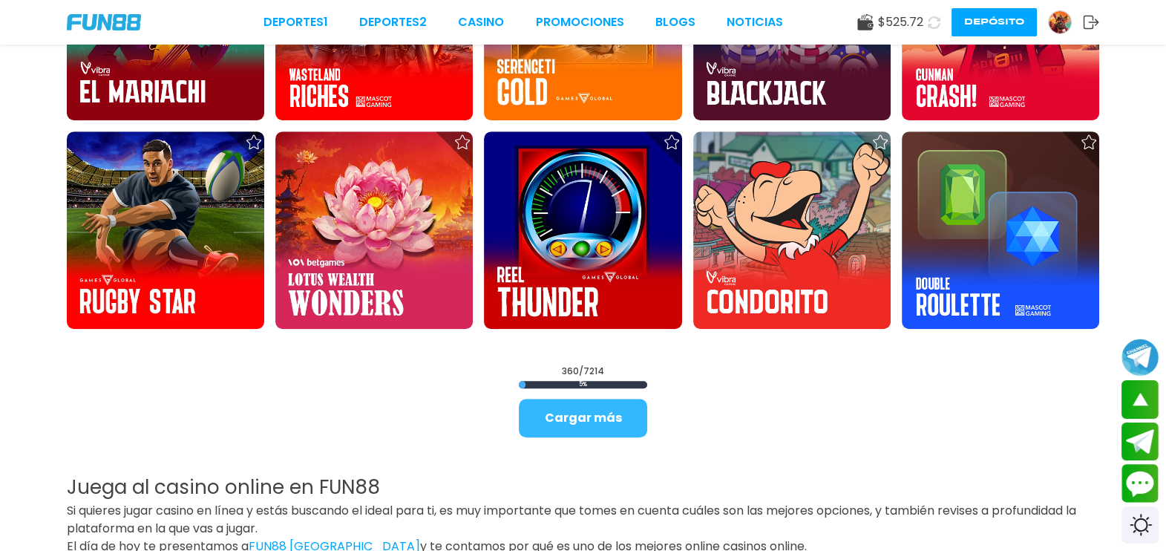
click at [596, 428] on button "Cargar más" at bounding box center [583, 418] width 128 height 39
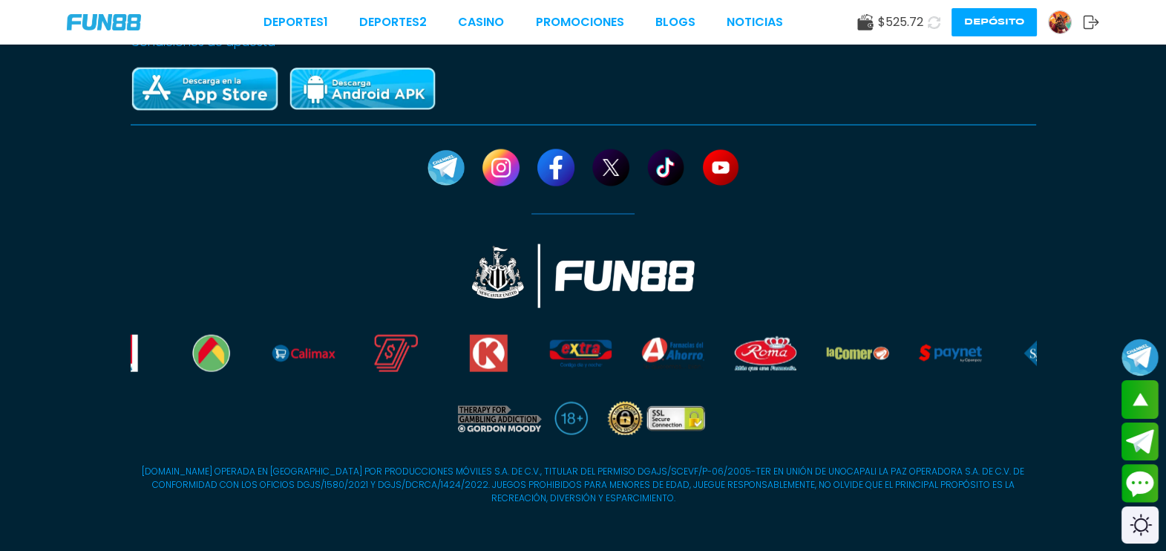
scroll to position [15202, 0]
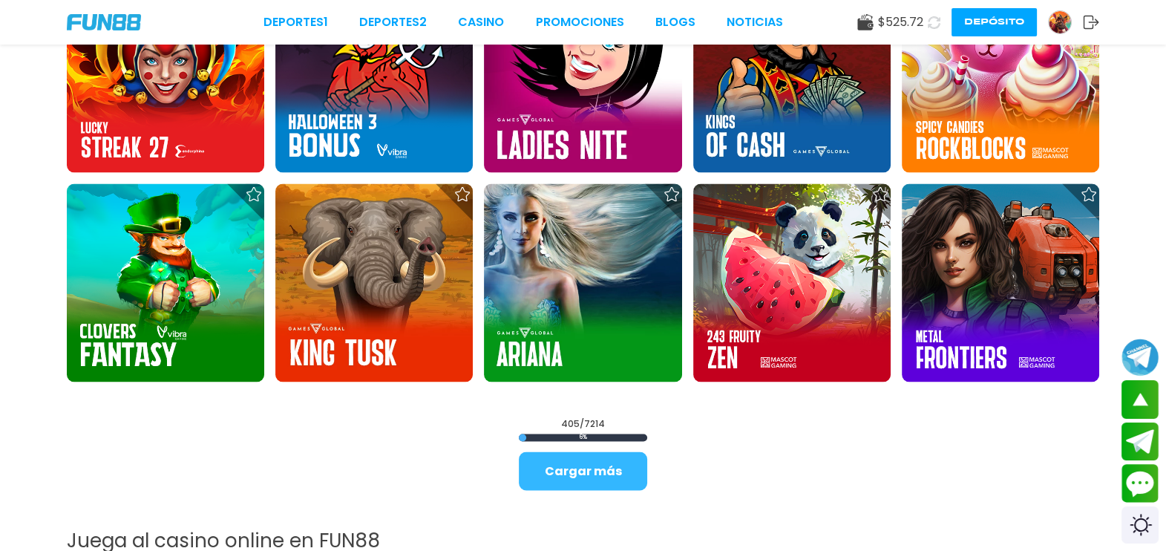
click at [604, 440] on button "Cargar más" at bounding box center [583, 470] width 128 height 39
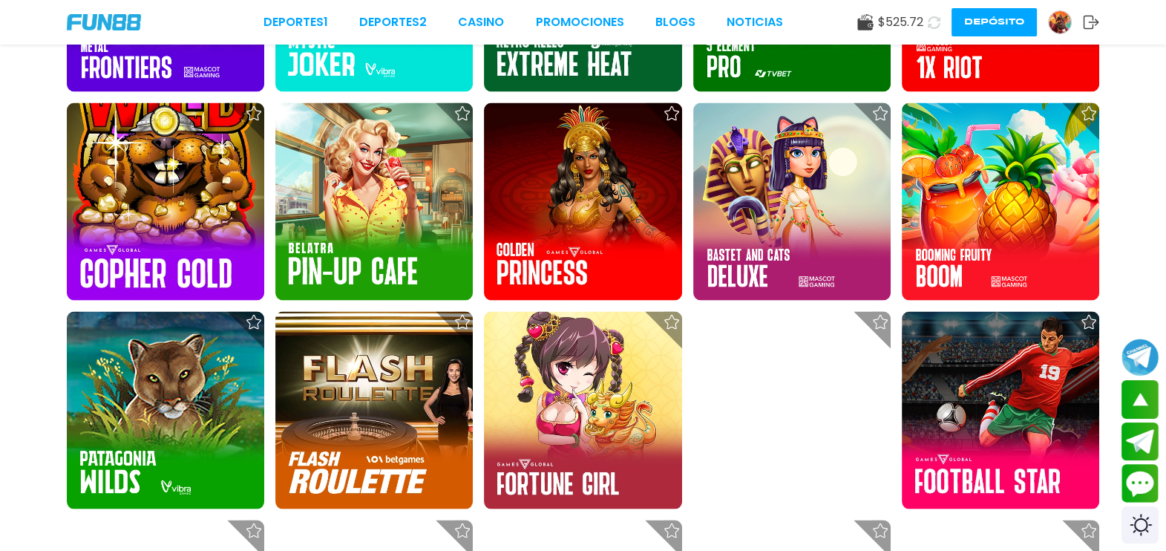
scroll to position [17527, 0]
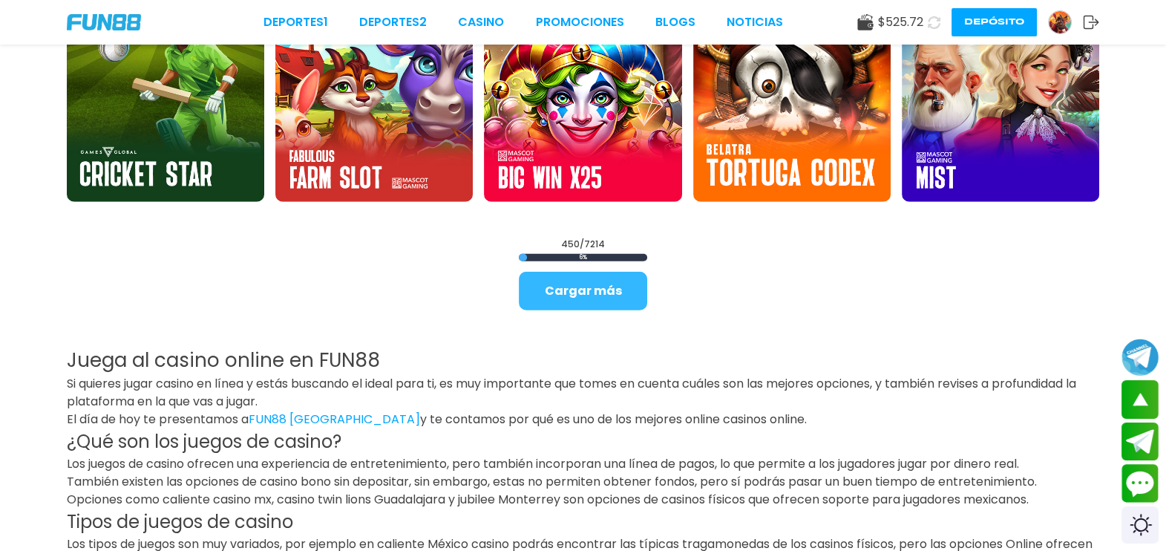
click at [557, 290] on button "Cargar más" at bounding box center [583, 291] width 128 height 39
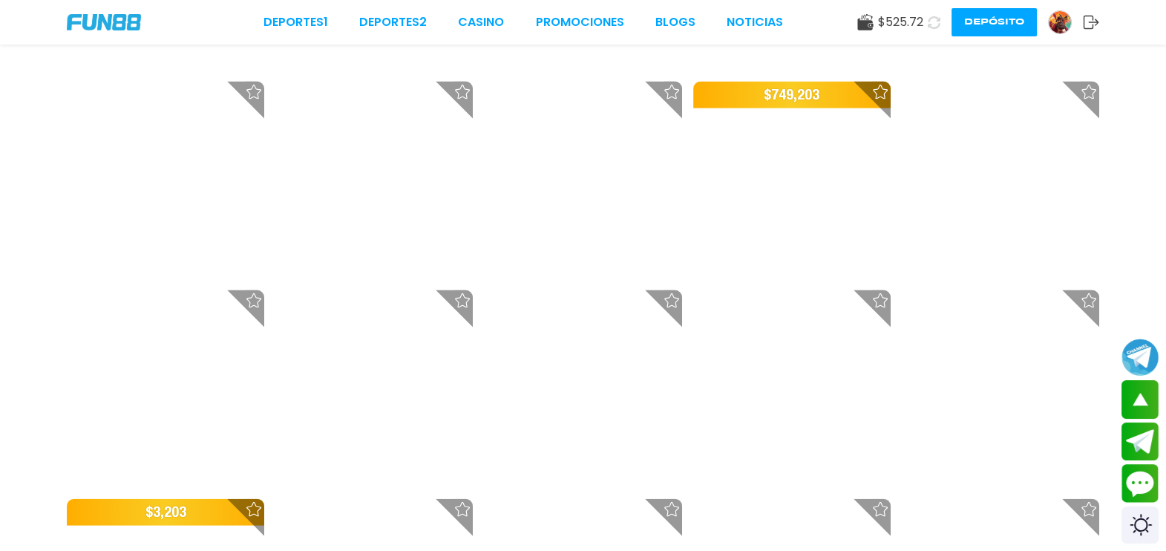
scroll to position [19086, 0]
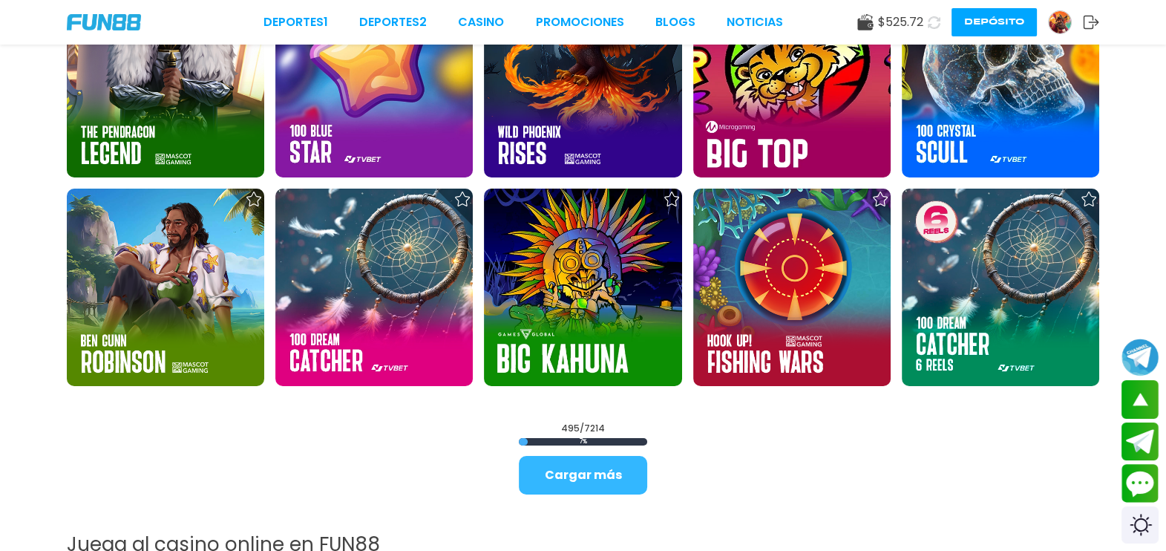
click at [619, 440] on button "Cargar más" at bounding box center [583, 475] width 128 height 39
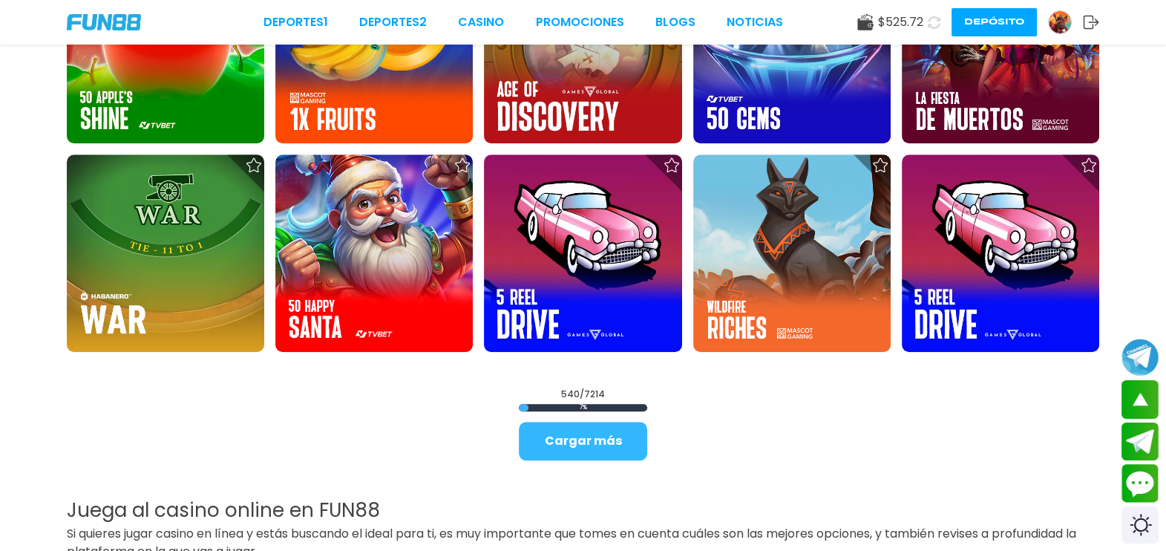
click at [604, 440] on button "Cargar más" at bounding box center [583, 441] width 128 height 39
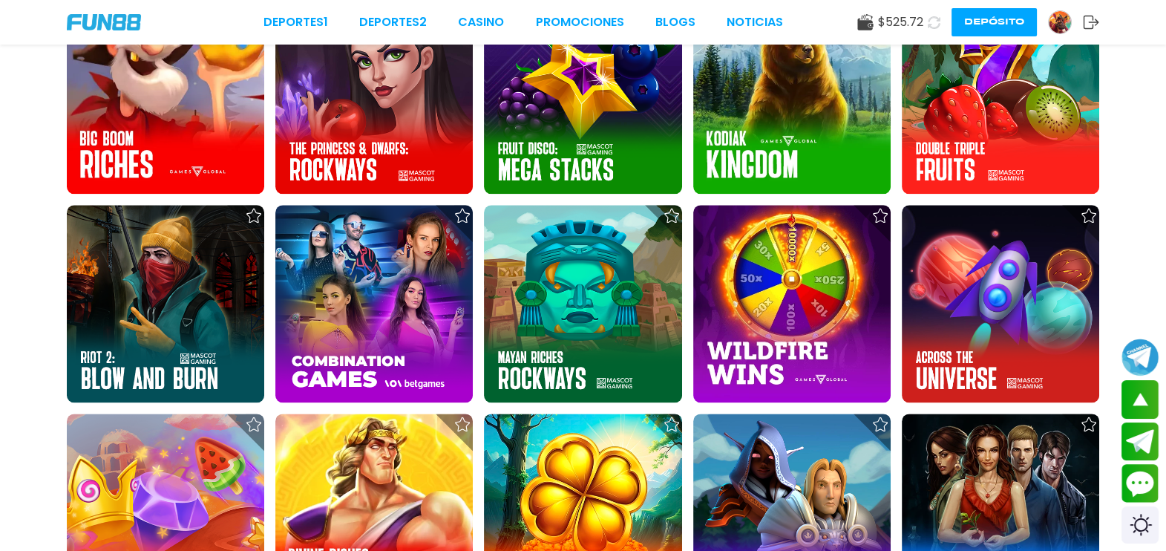
scroll to position [23259, 0]
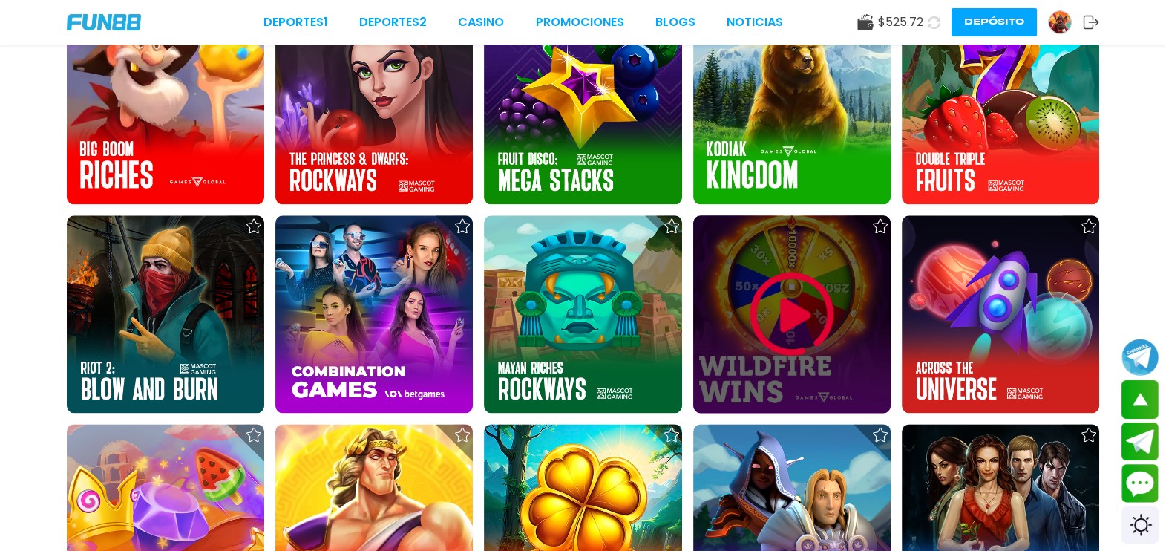
click at [777, 288] on img at bounding box center [792, 313] width 89 height 89
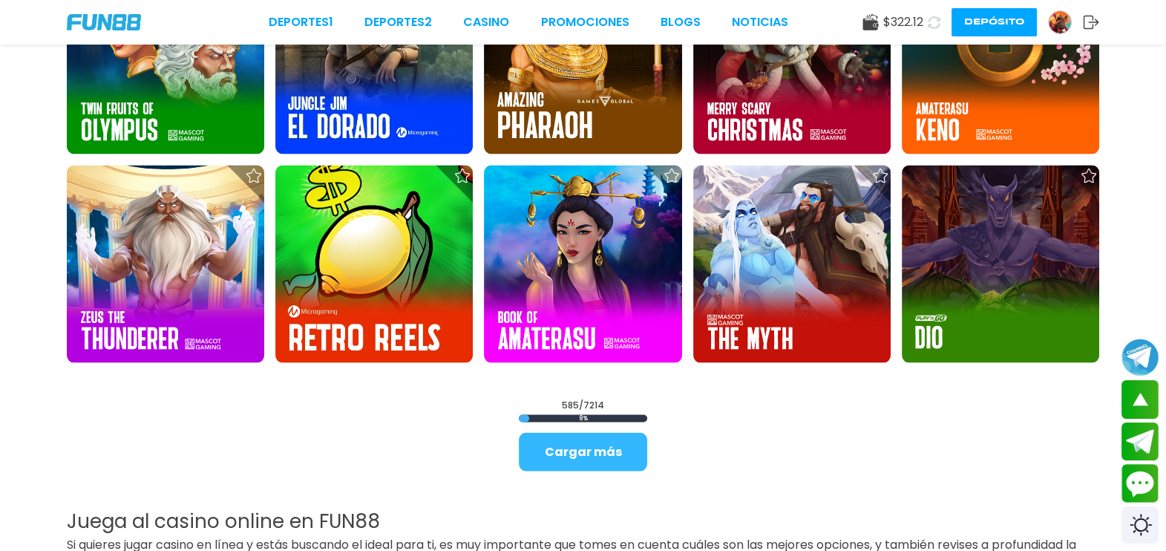
click at [612, 440] on button "Cargar más" at bounding box center [583, 452] width 128 height 39
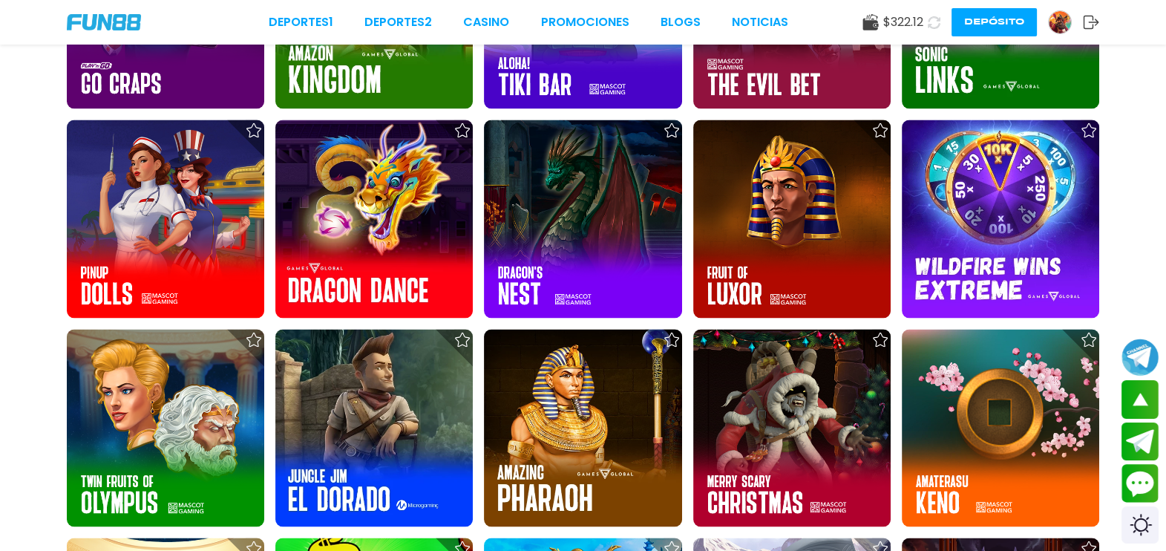
scroll to position [24193, 0]
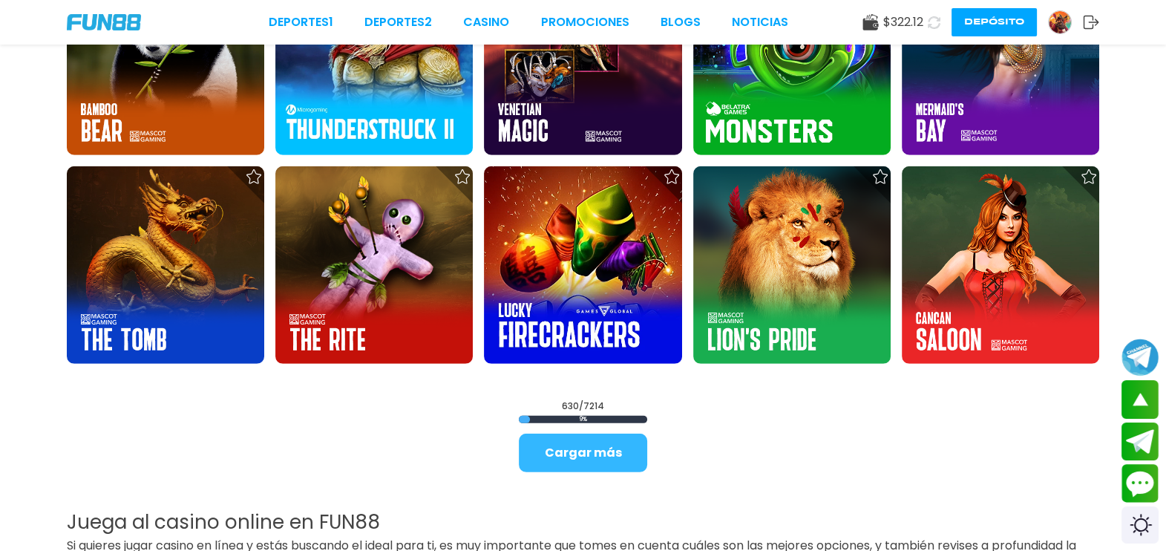
click at [614, 440] on button "Cargar más" at bounding box center [583, 453] width 128 height 39
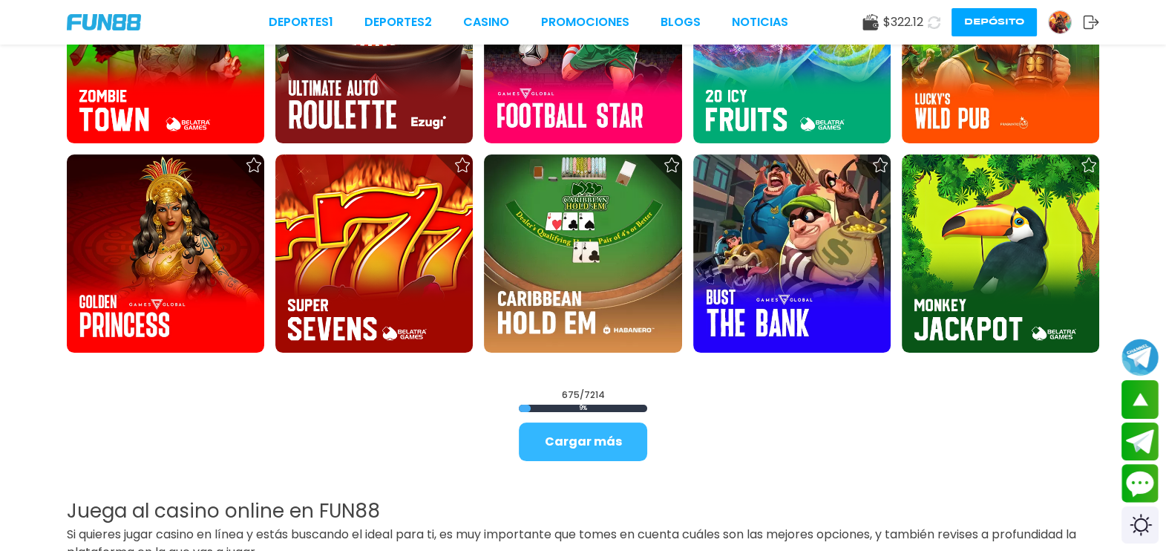
click at [611, 428] on button "Cargar más" at bounding box center [583, 441] width 128 height 39
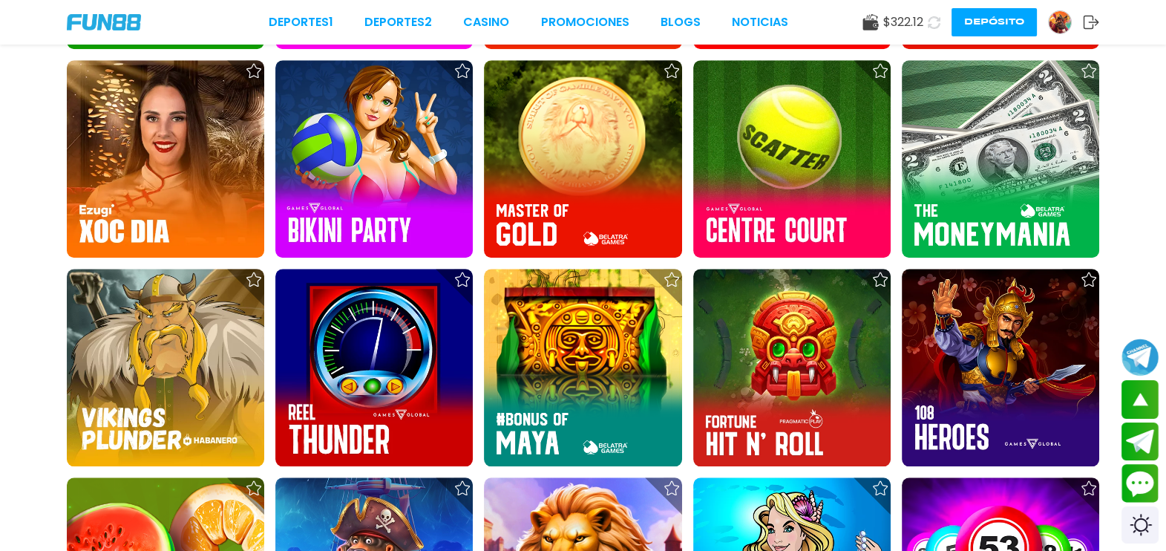
scroll to position [29678, 0]
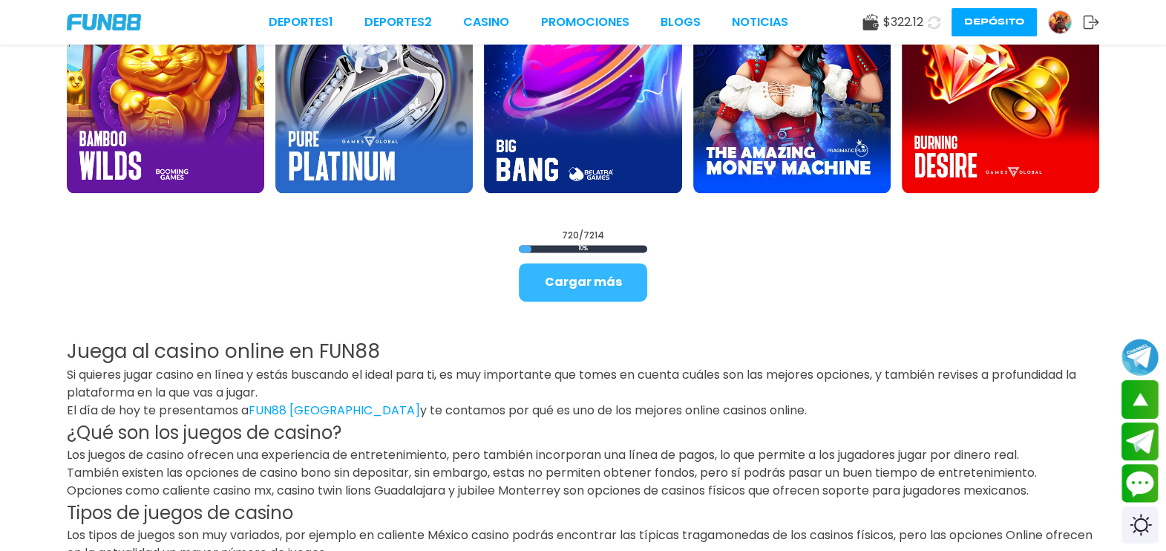
click at [620, 270] on button "Cargar más" at bounding box center [583, 282] width 128 height 39
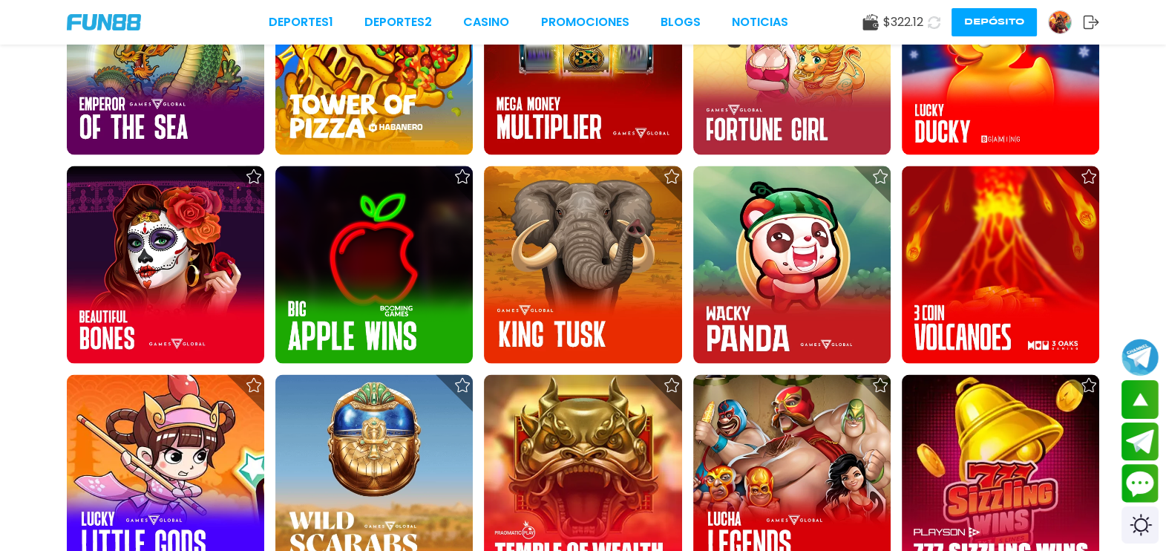
scroll to position [31666, 0]
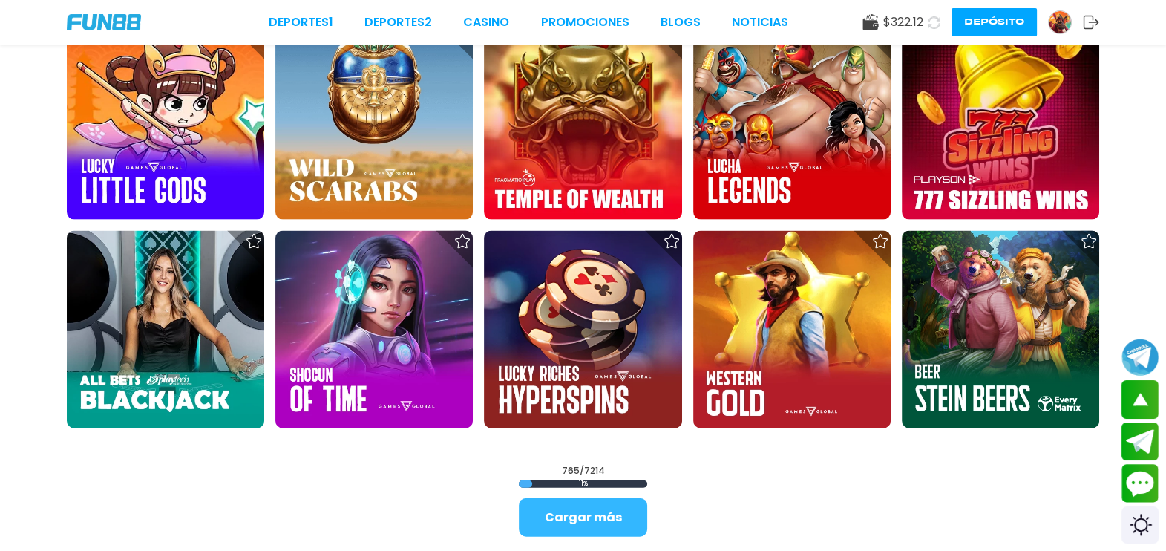
click at [593, 440] on button "Cargar más" at bounding box center [583, 517] width 128 height 39
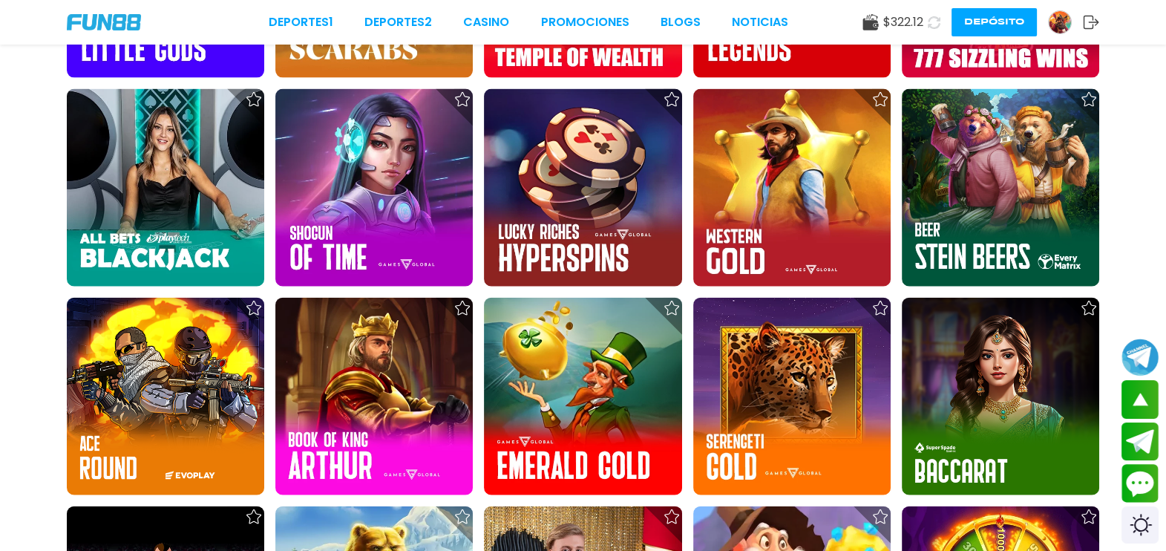
scroll to position [32131, 0]
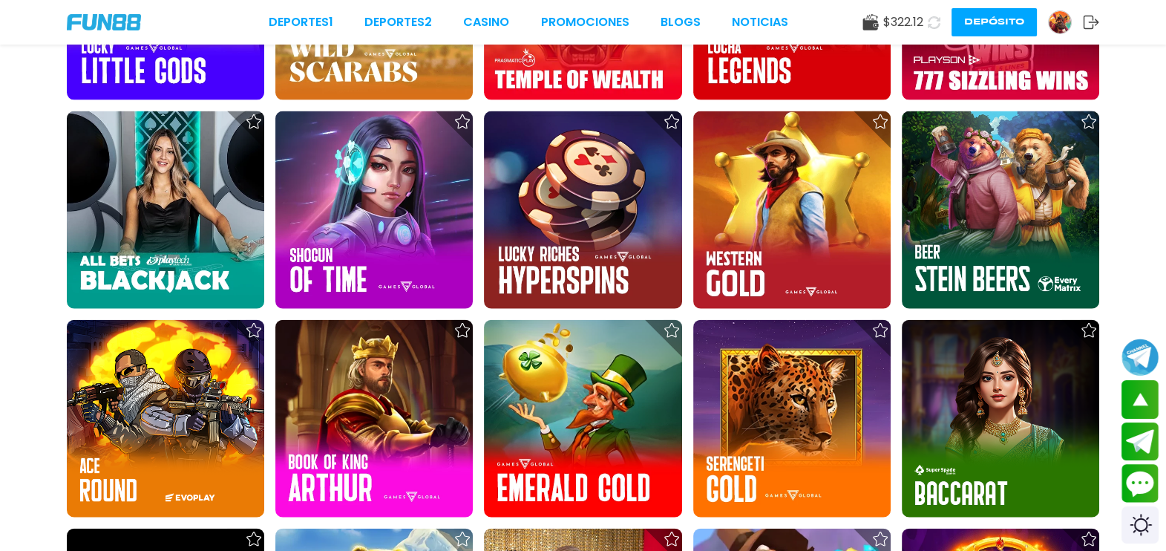
click at [803, 220] on img at bounding box center [791, 209] width 197 height 197
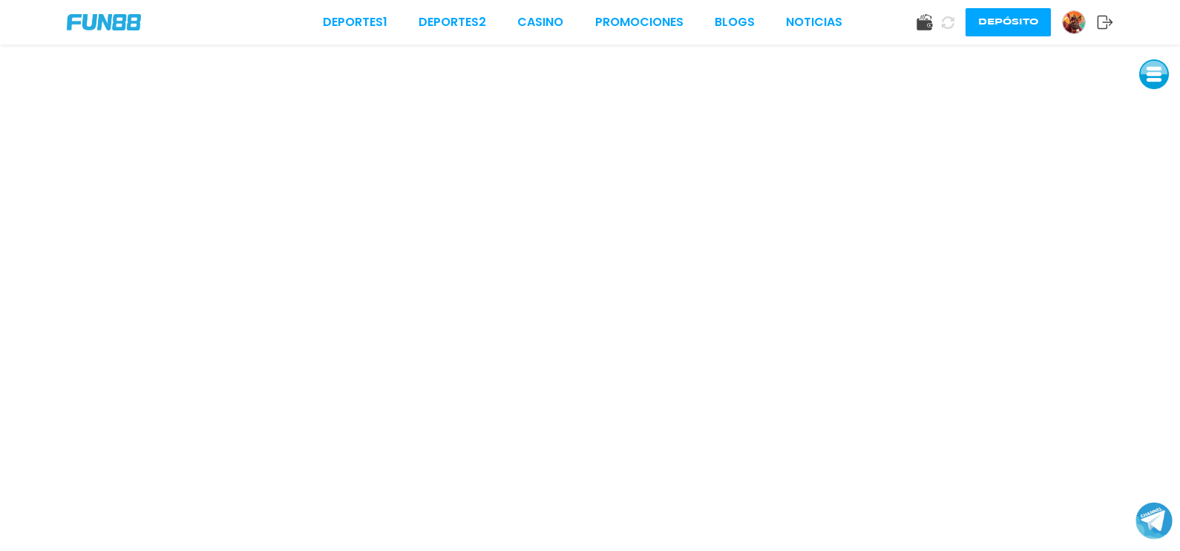
click at [28, 4] on div "Deportes 1 Deportes 2 CASINO Promociones BLOGS NOTICIAS Depósito" at bounding box center [590, 22] width 1180 height 45
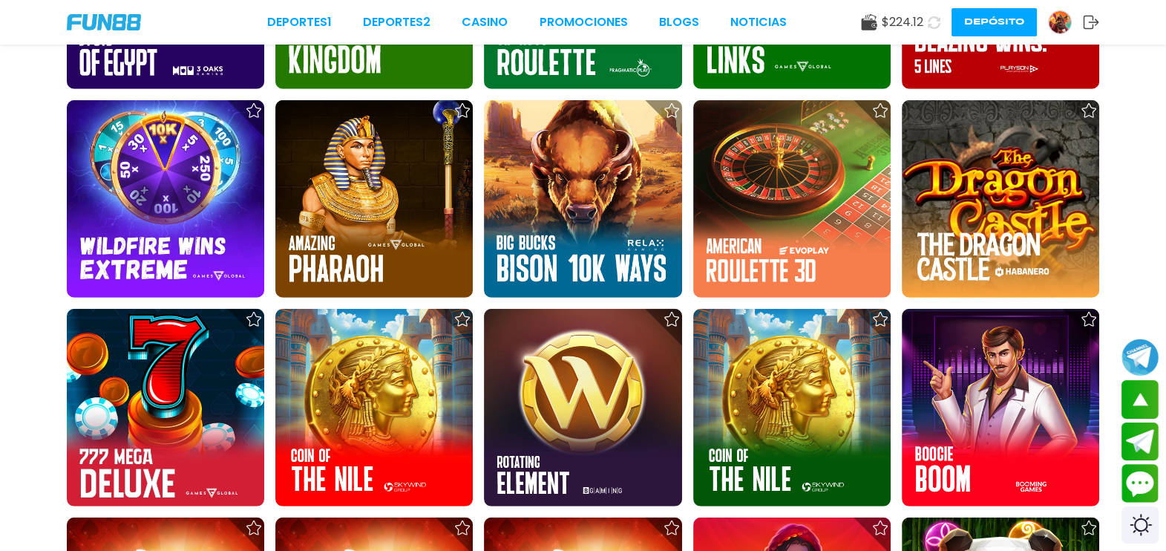
scroll to position [33184, 0]
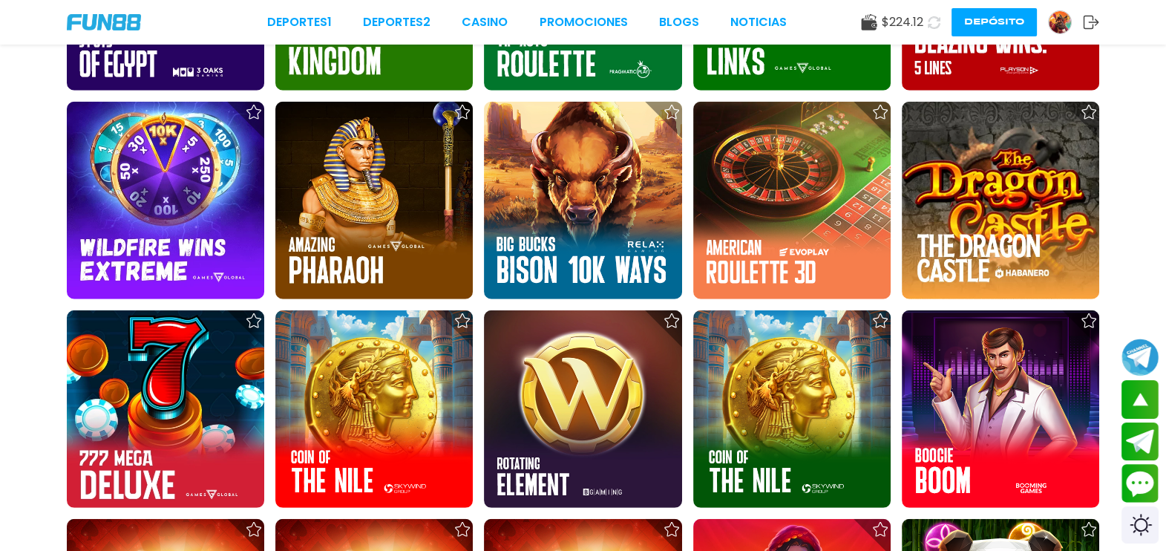
click at [609, 208] on img at bounding box center [582, 200] width 197 height 197
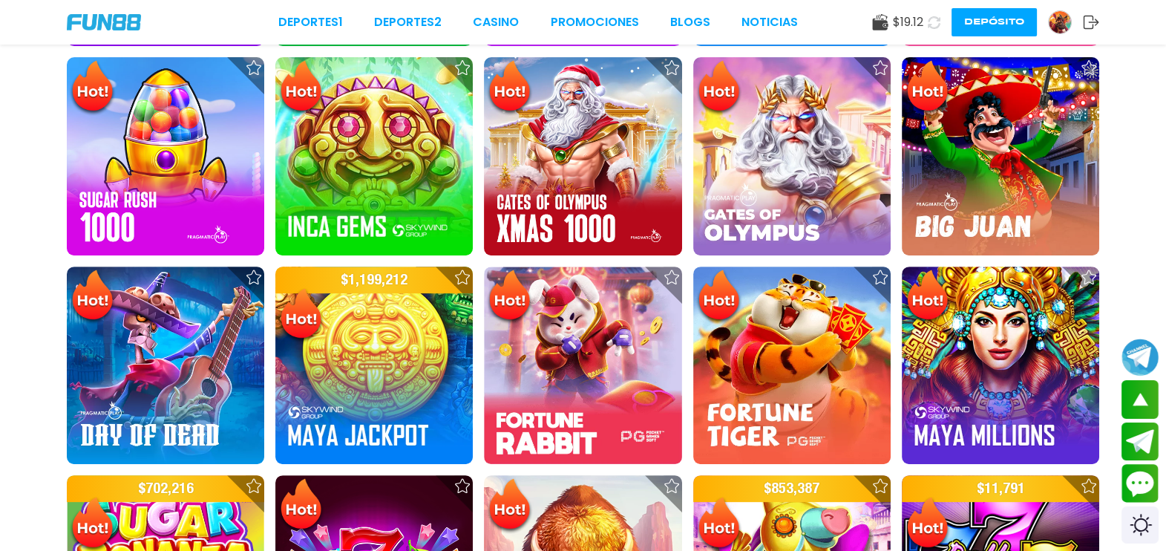
scroll to position [687, 0]
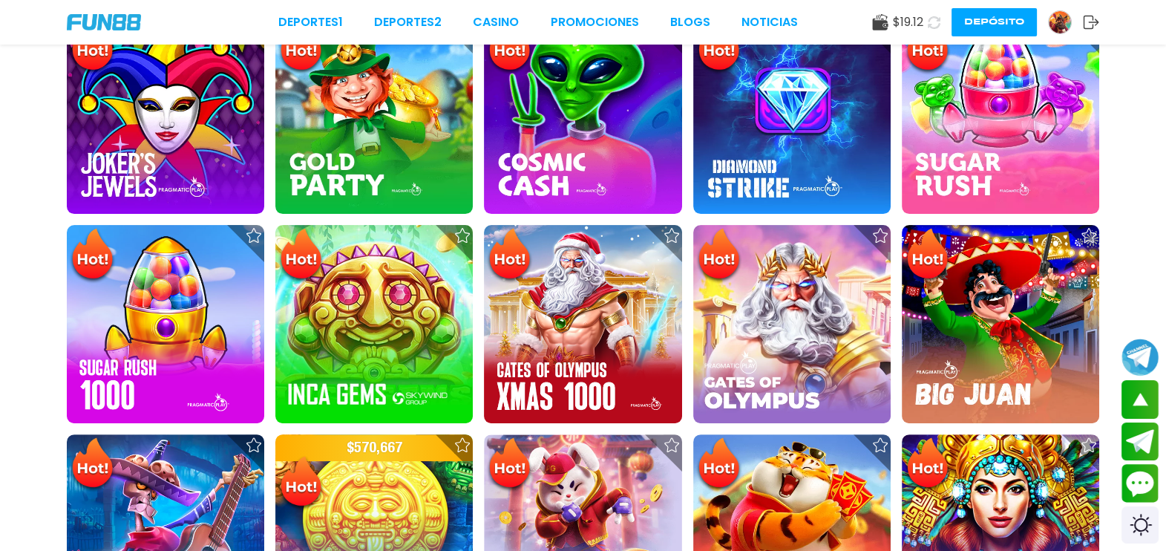
scroll to position [497, 0]
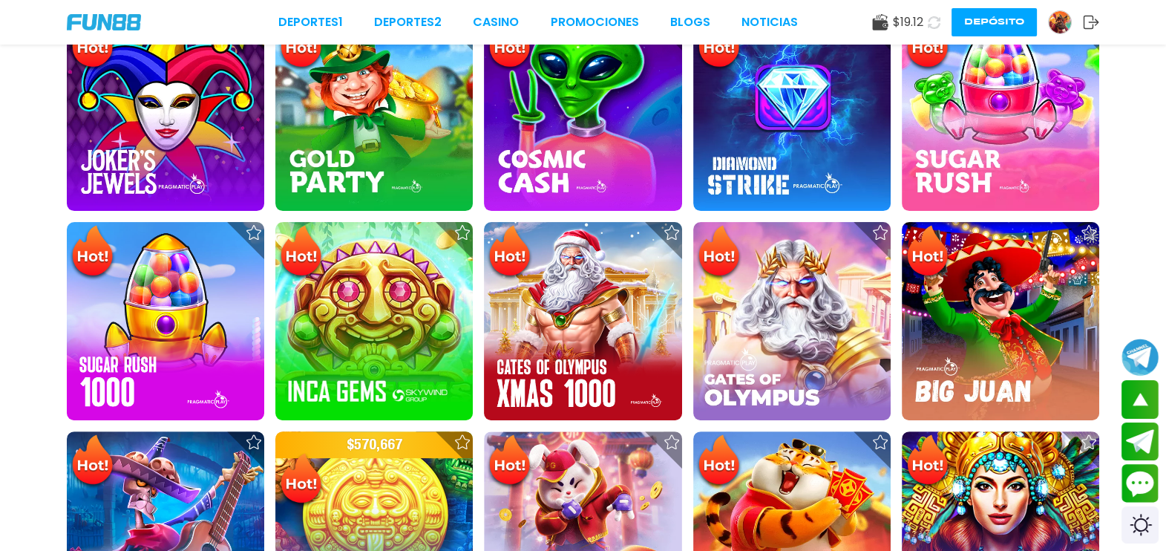
click at [367, 316] on img at bounding box center [373, 320] width 197 height 197
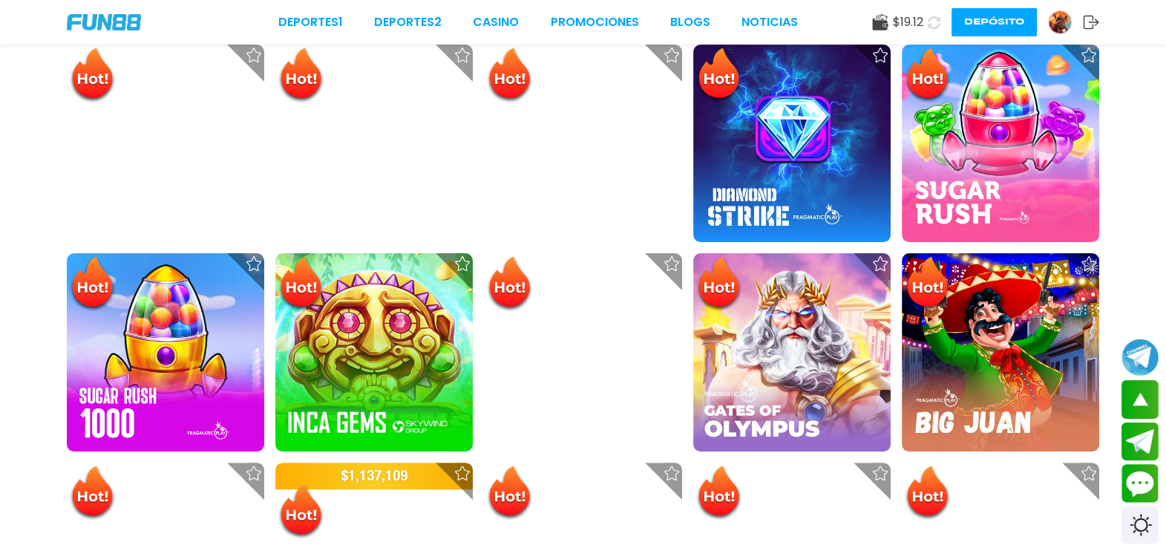
scroll to position [468, 0]
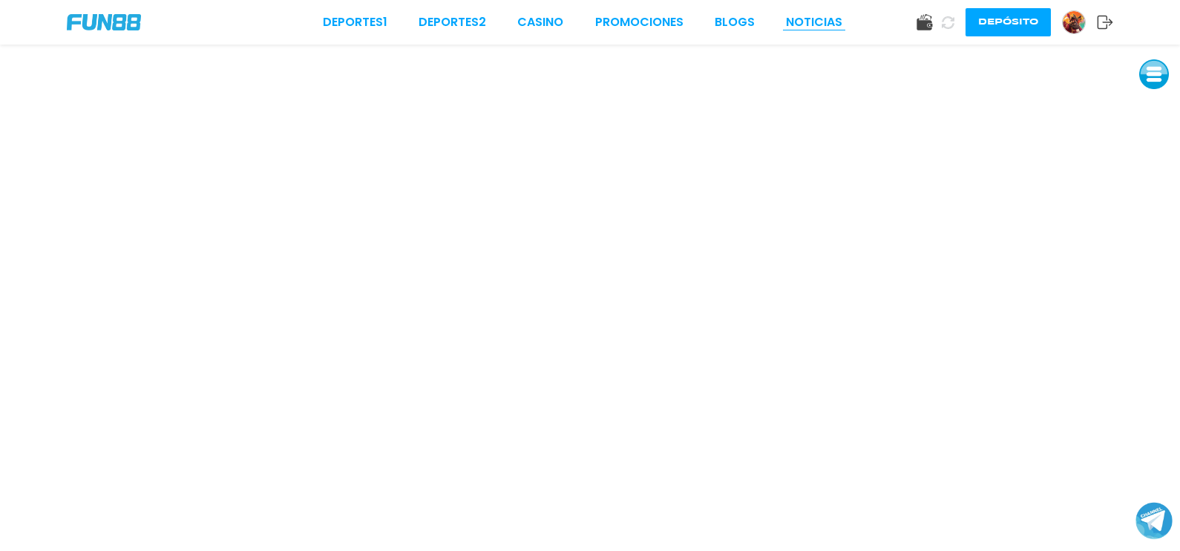
click at [802, 14] on link "NOTICIAS" at bounding box center [814, 22] width 56 height 18
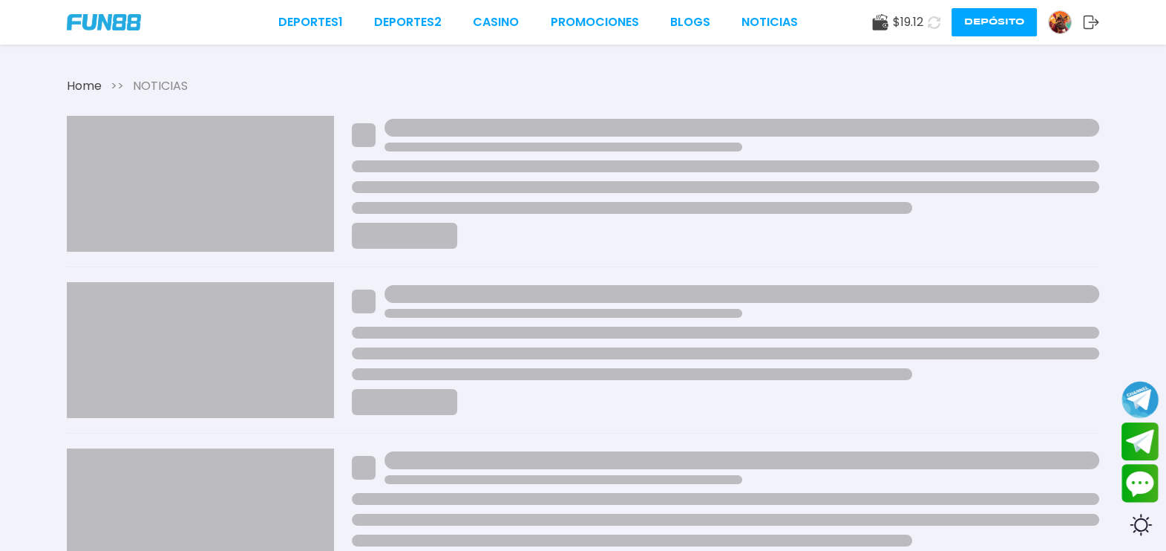
click at [933, 22] on icon at bounding box center [934, 22] width 14 height 14
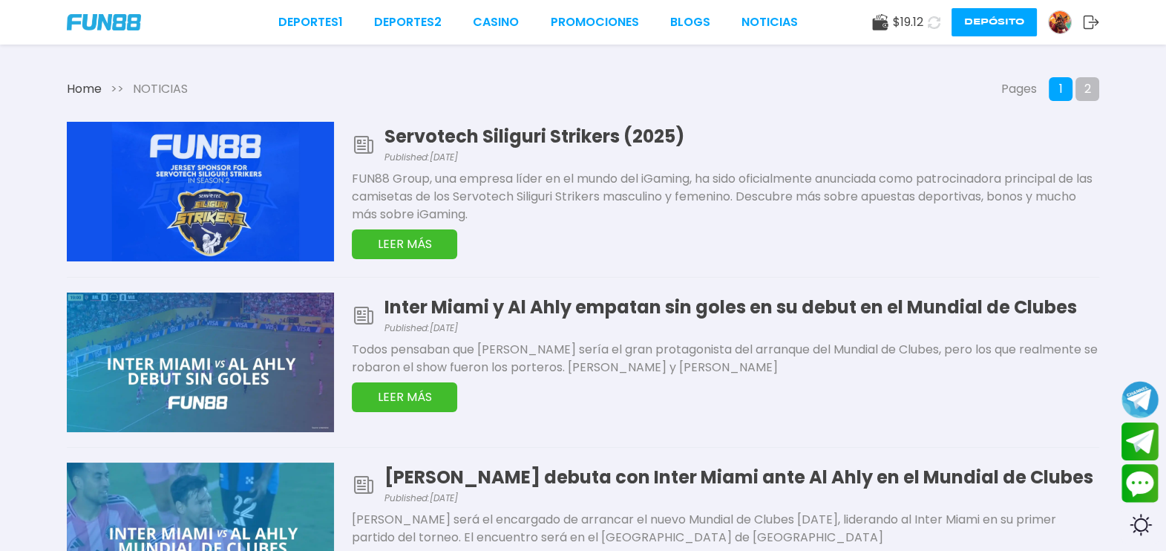
click at [878, 29] on use at bounding box center [880, 22] width 16 height 16
click at [894, 19] on span "$ 0.05" at bounding box center [908, 22] width 32 height 18
click at [880, 20] on use at bounding box center [879, 22] width 16 height 16
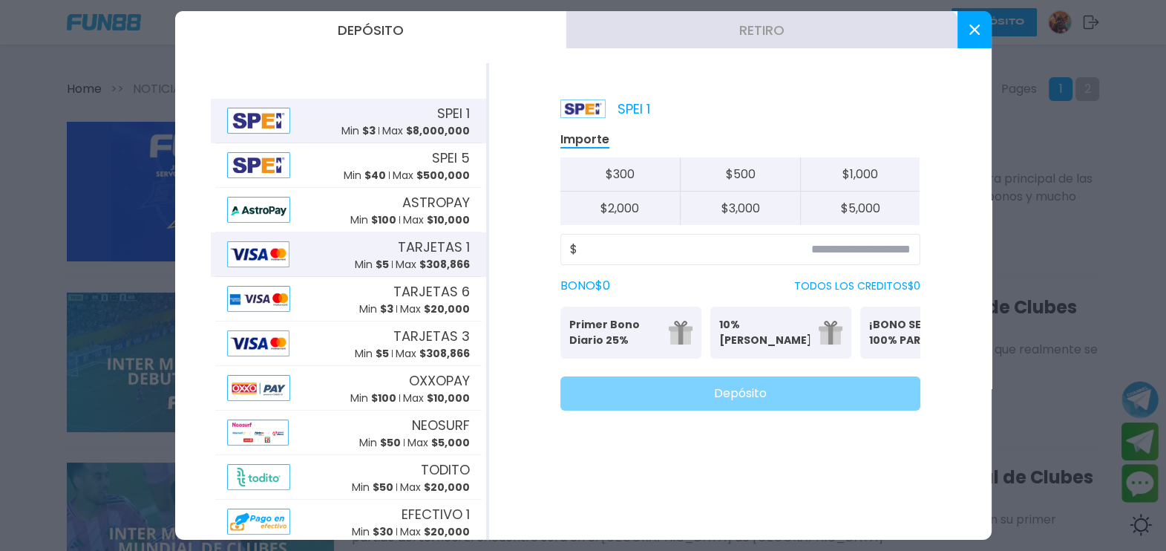
click at [252, 246] on img at bounding box center [258, 254] width 62 height 26
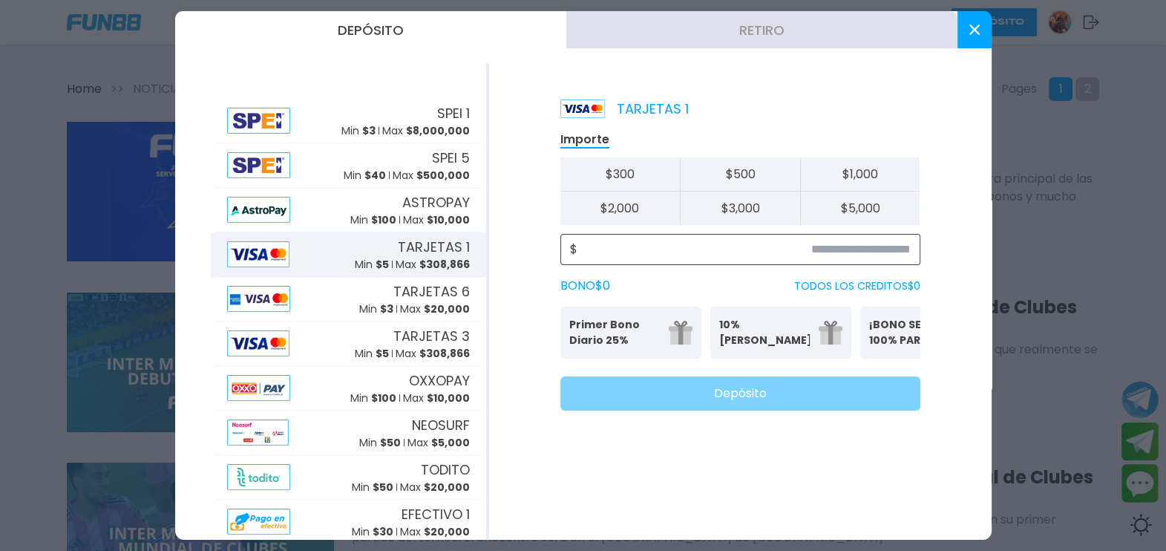
click at [680, 255] on input at bounding box center [744, 250] width 333 height 18
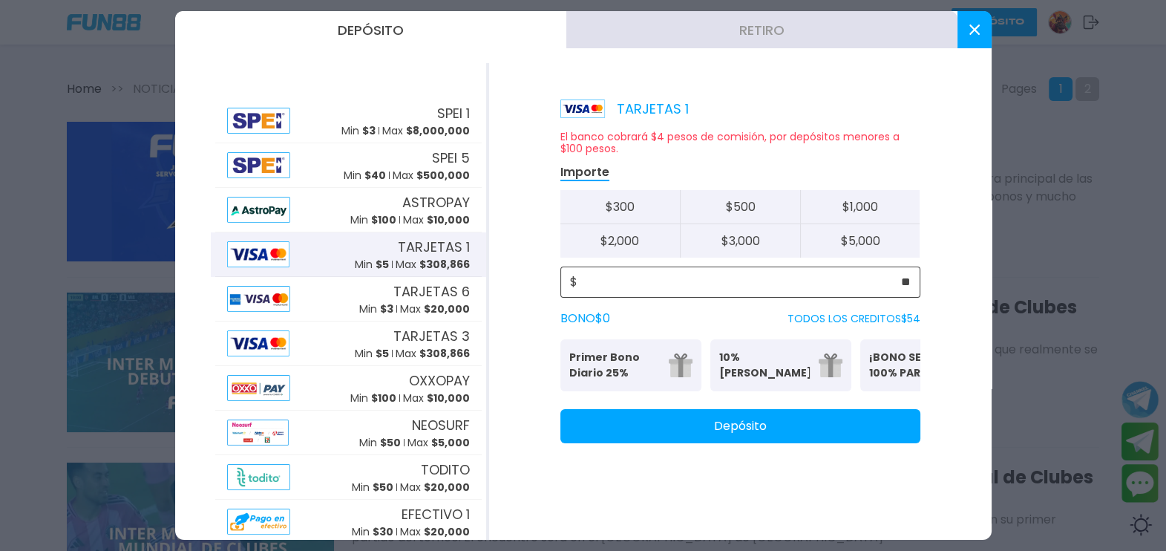
type input "**"
click at [849, 435] on button "Depósito" at bounding box center [740, 426] width 360 height 34
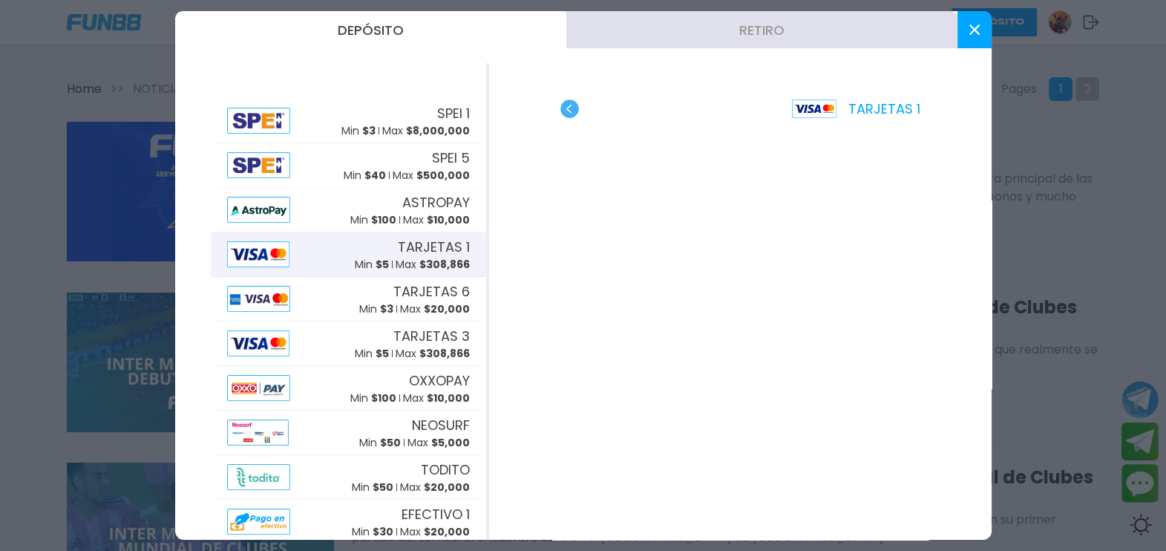
click at [974, 41] on button at bounding box center [975, 29] width 34 height 37
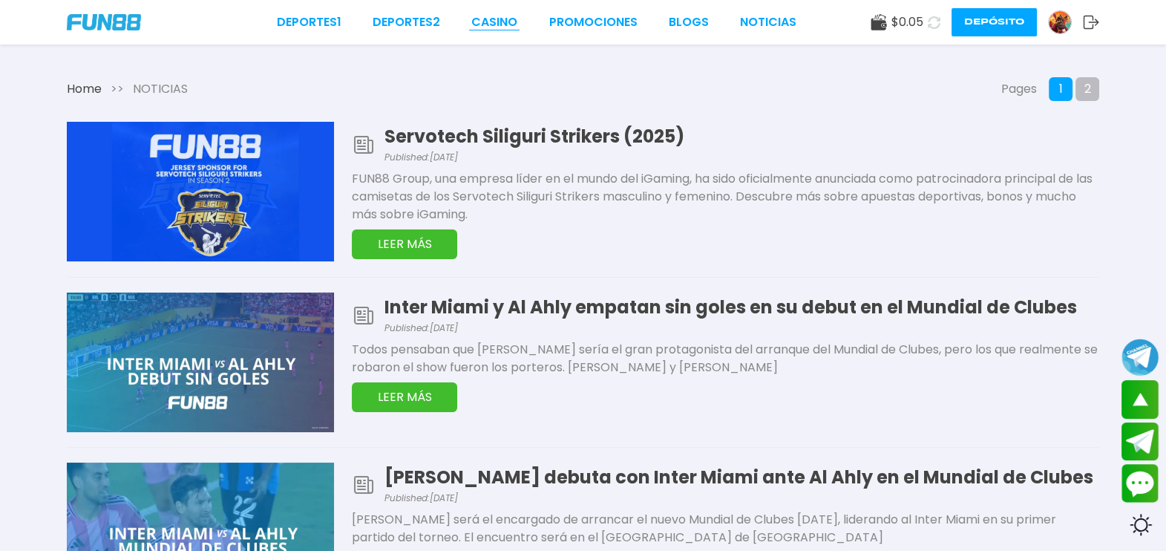
click at [498, 18] on link "CASINO" at bounding box center [494, 22] width 46 height 18
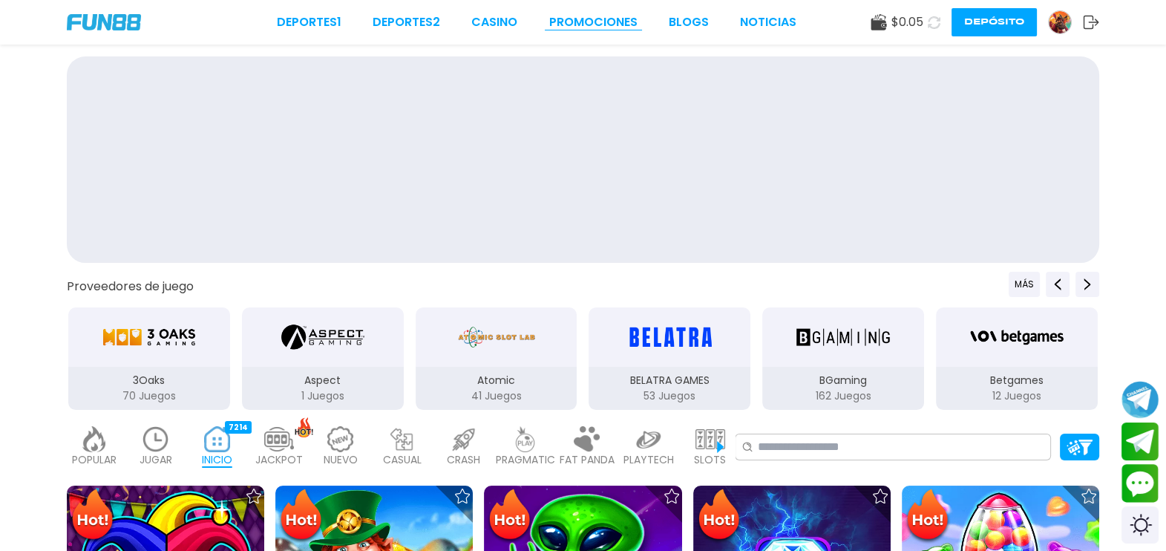
click at [592, 22] on link "Promociones" at bounding box center [593, 22] width 88 height 18
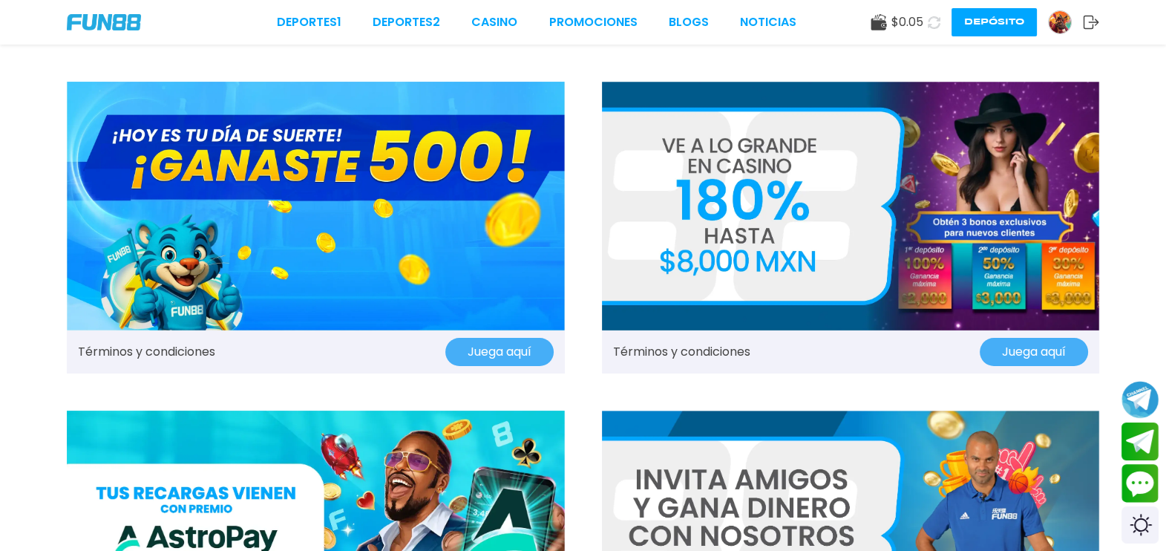
click at [143, 291] on img at bounding box center [316, 206] width 498 height 249
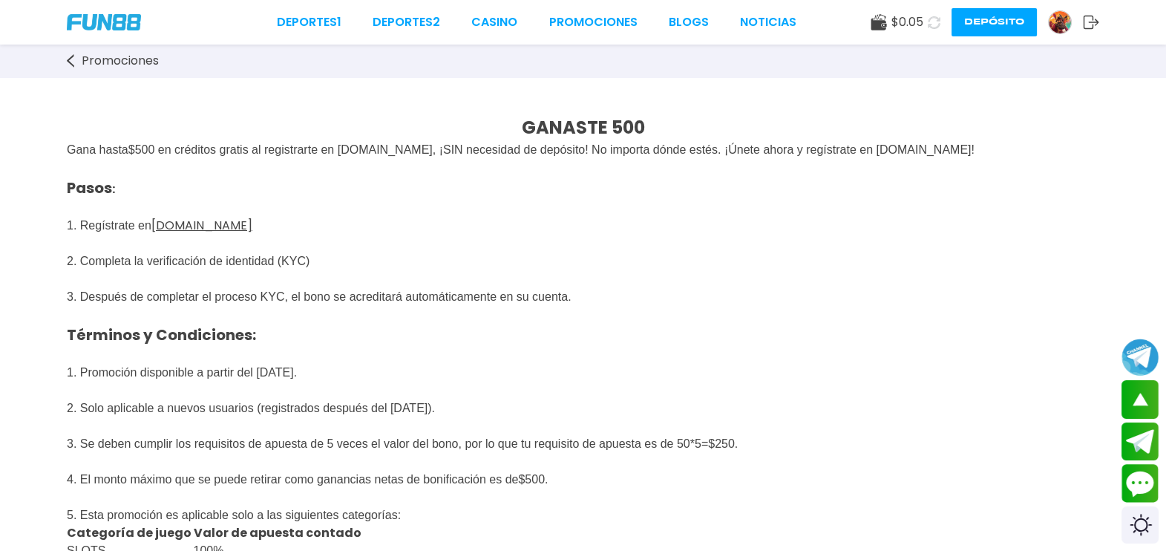
click at [585, 117] on strong "GANASTE 500" at bounding box center [583, 127] width 123 height 24
click at [599, 19] on link "Promociones" at bounding box center [593, 22] width 88 height 18
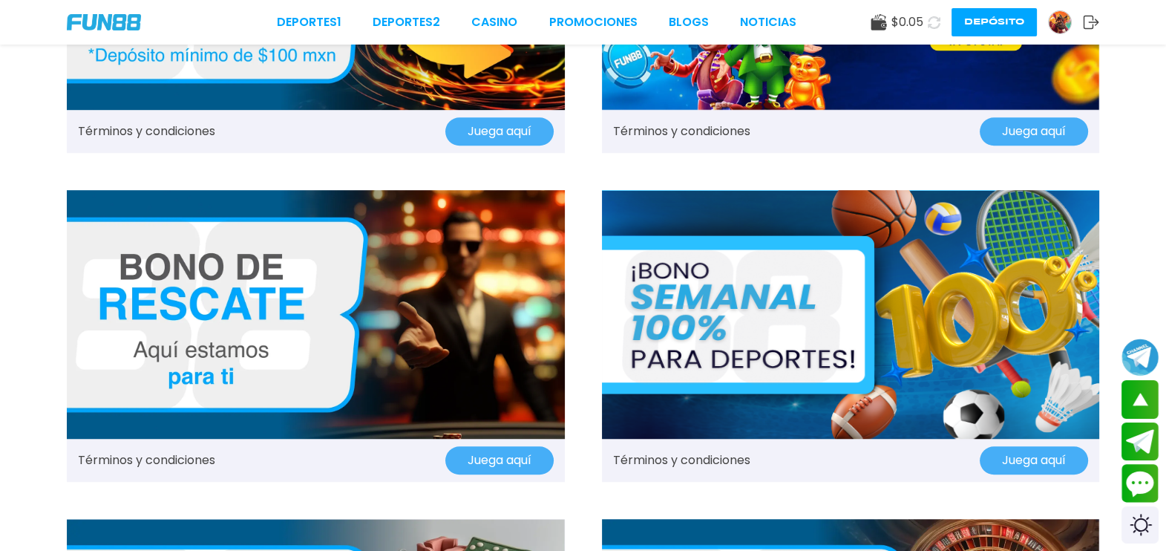
scroll to position [1212, 0]
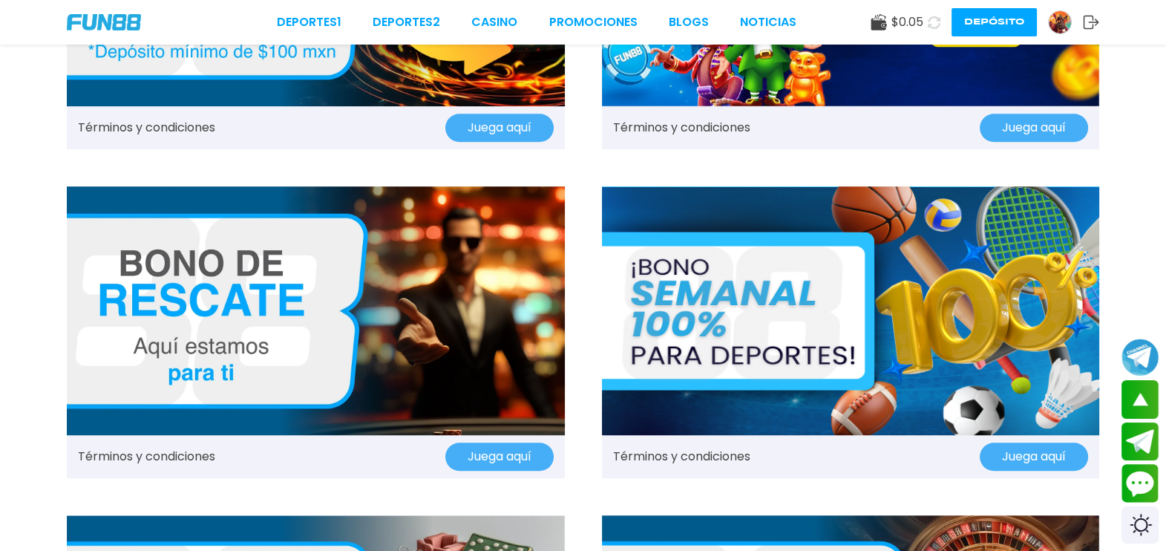
click at [471, 468] on button "Juega aquí" at bounding box center [499, 456] width 108 height 28
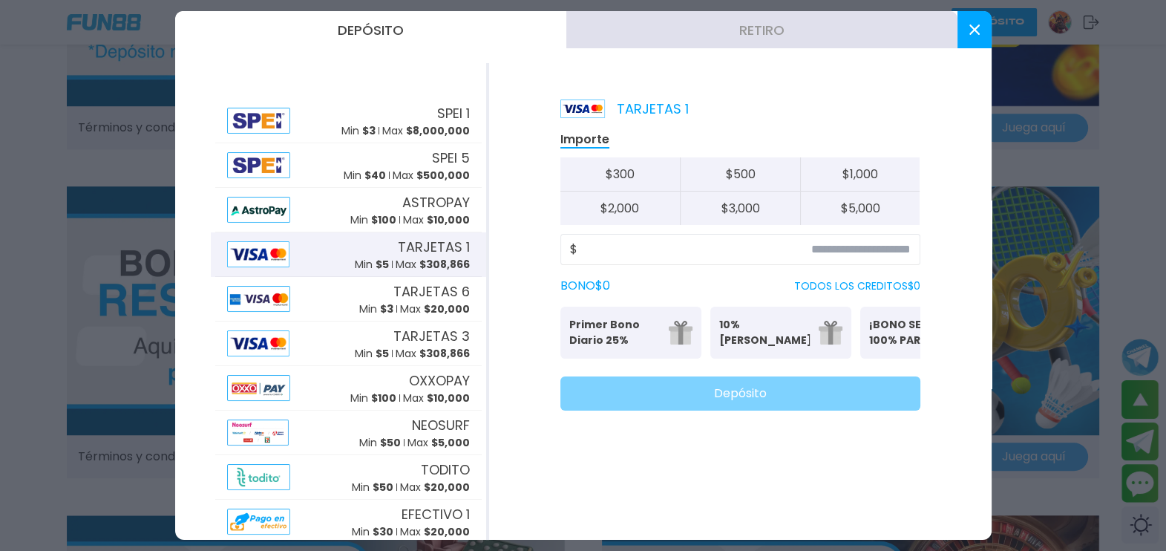
click at [976, 43] on button at bounding box center [975, 29] width 34 height 37
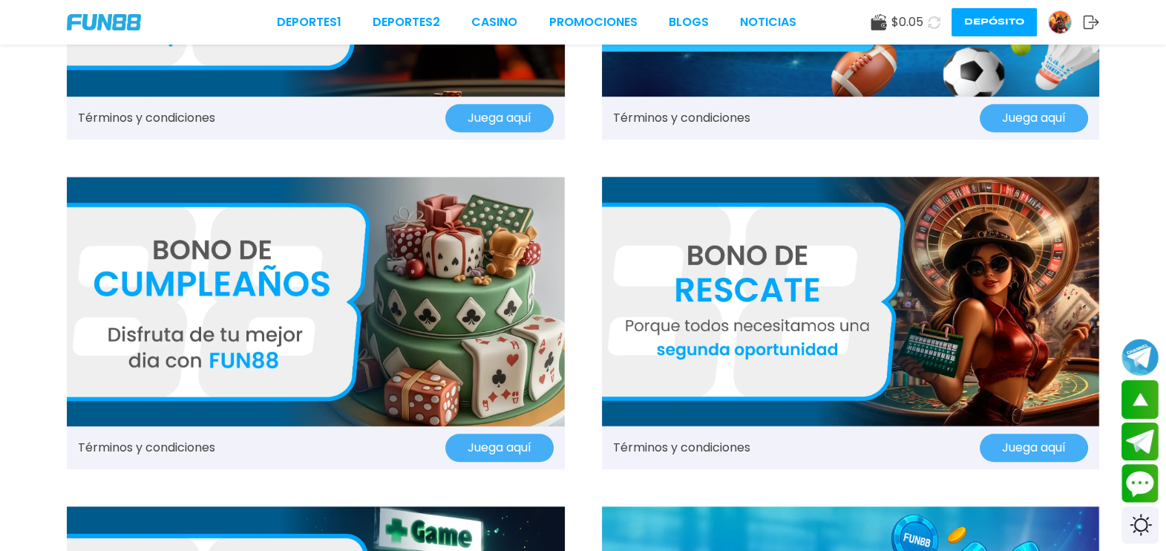
scroll to position [1562, 0]
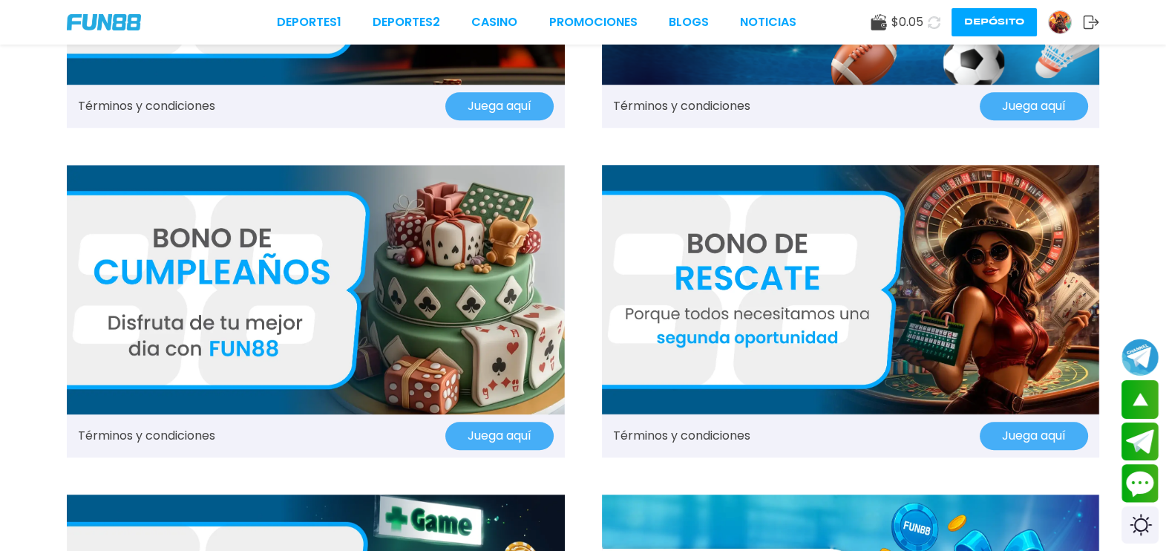
click at [1036, 436] on button "Juega aquí" at bounding box center [1034, 436] width 108 height 28
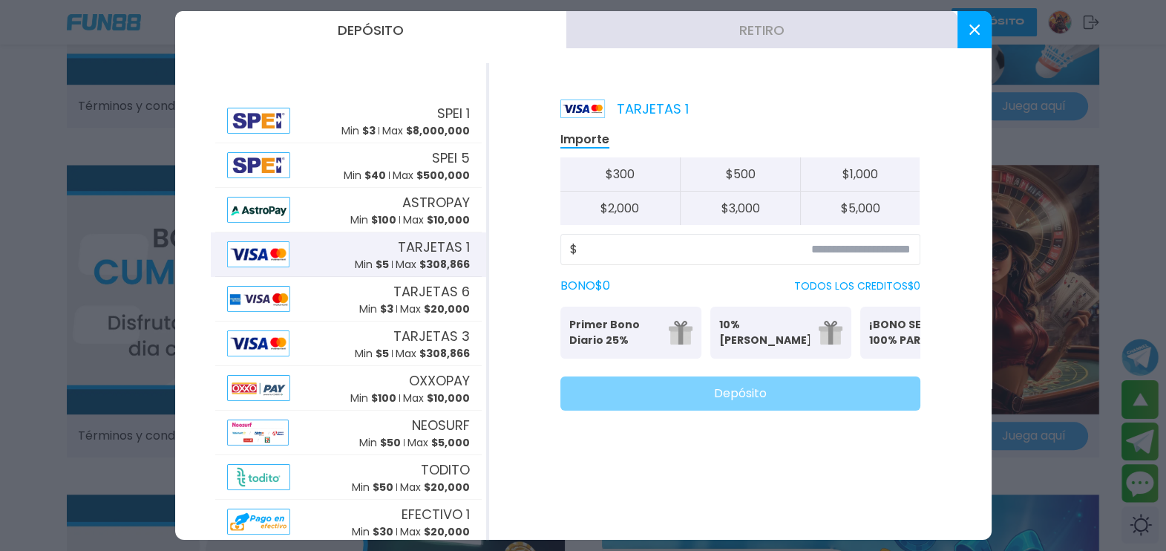
click at [974, 30] on use at bounding box center [974, 29] width 10 height 10
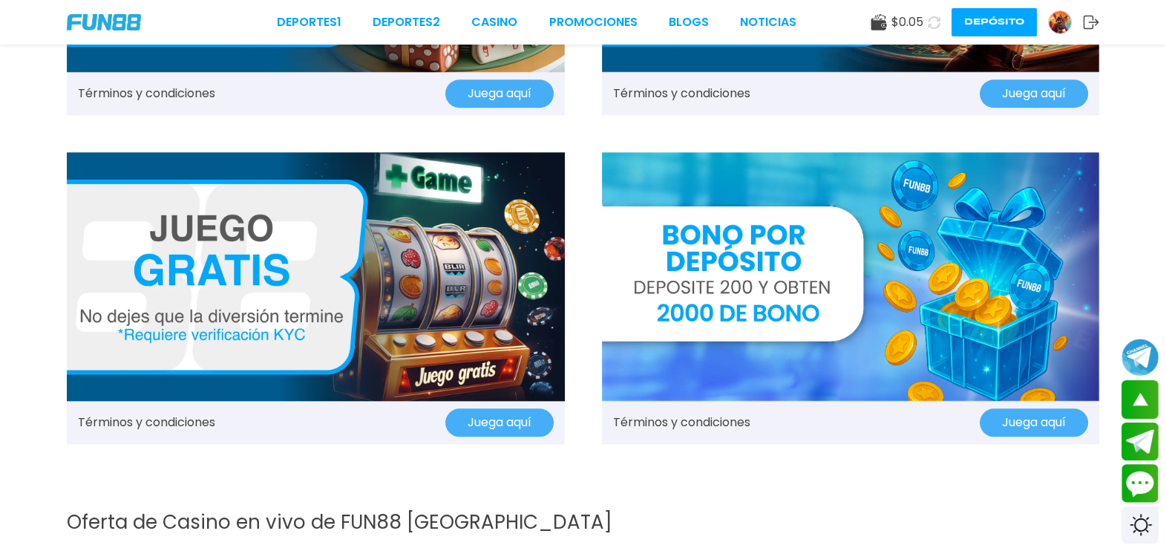
scroll to position [1904, 0]
click at [505, 428] on button "Juega aquí" at bounding box center [499, 422] width 108 height 28
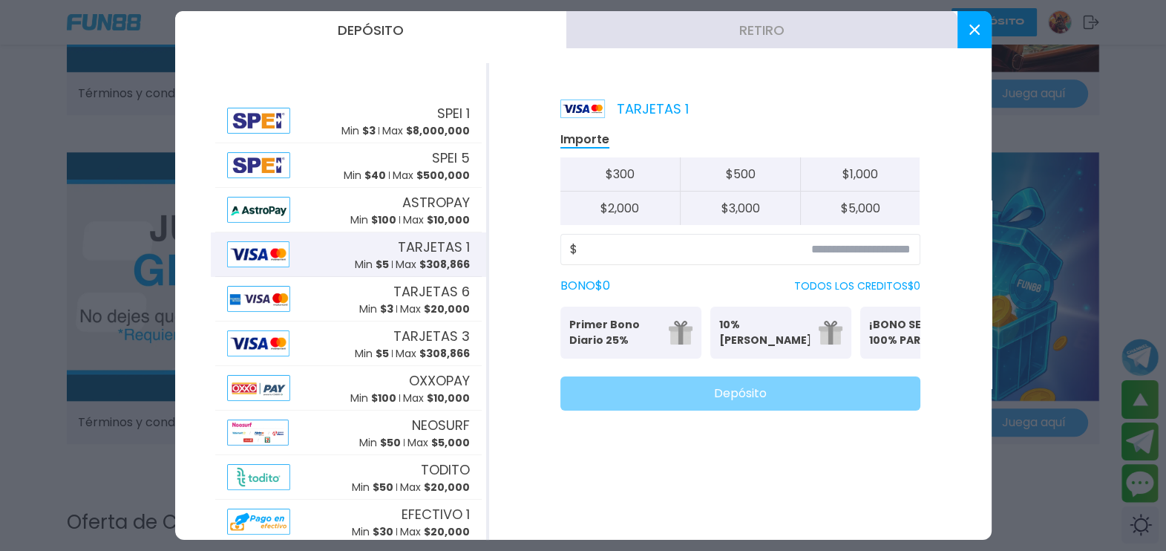
click at [981, 35] on button at bounding box center [975, 29] width 34 height 37
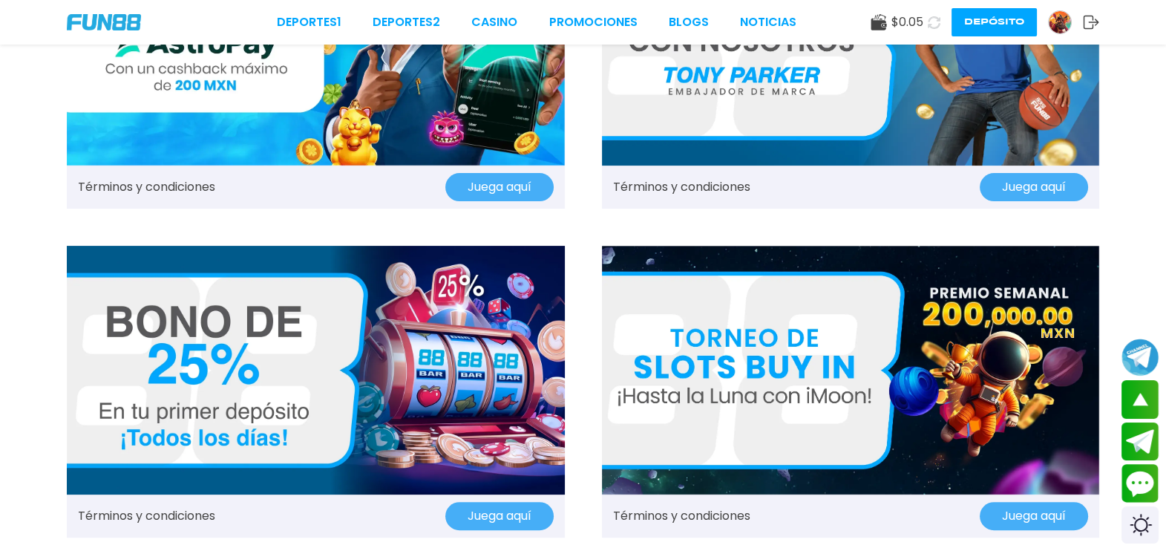
scroll to position [0, 0]
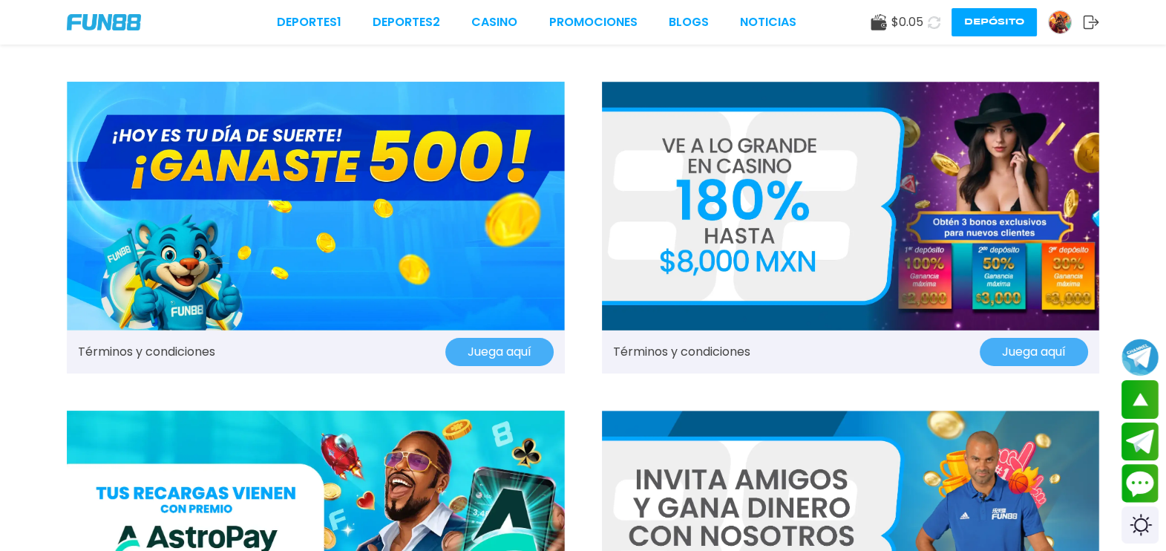
click at [1054, 19] on img at bounding box center [1060, 22] width 22 height 22
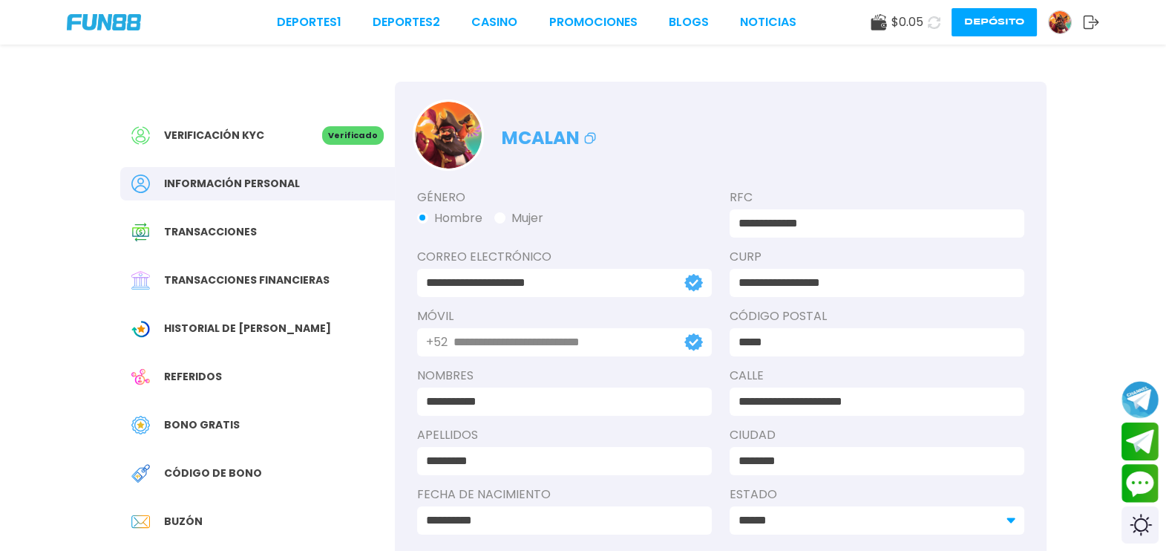
click at [232, 133] on span "Verificación KYC" at bounding box center [214, 136] width 100 height 16
click at [182, 232] on span "Transacciones" at bounding box center [210, 232] width 93 height 16
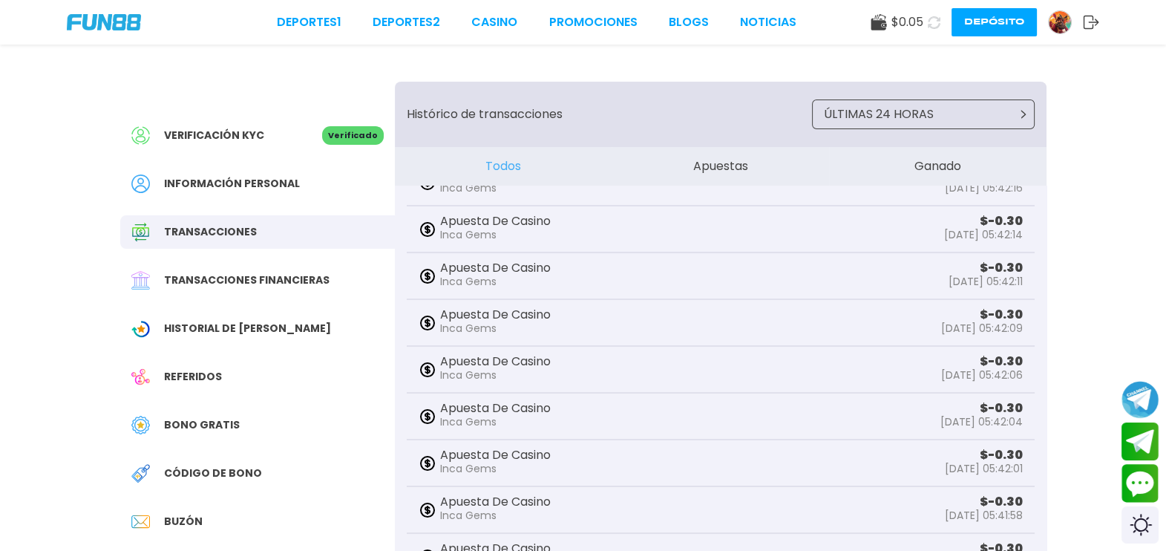
scroll to position [442, 0]
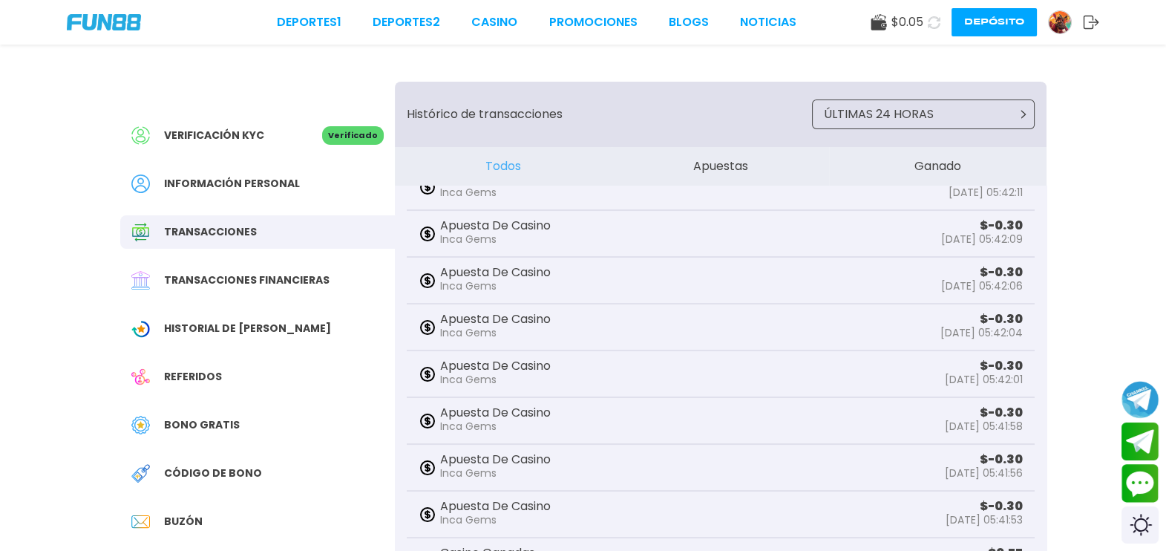
click at [186, 283] on span "Transacciones financieras" at bounding box center [247, 280] width 166 height 16
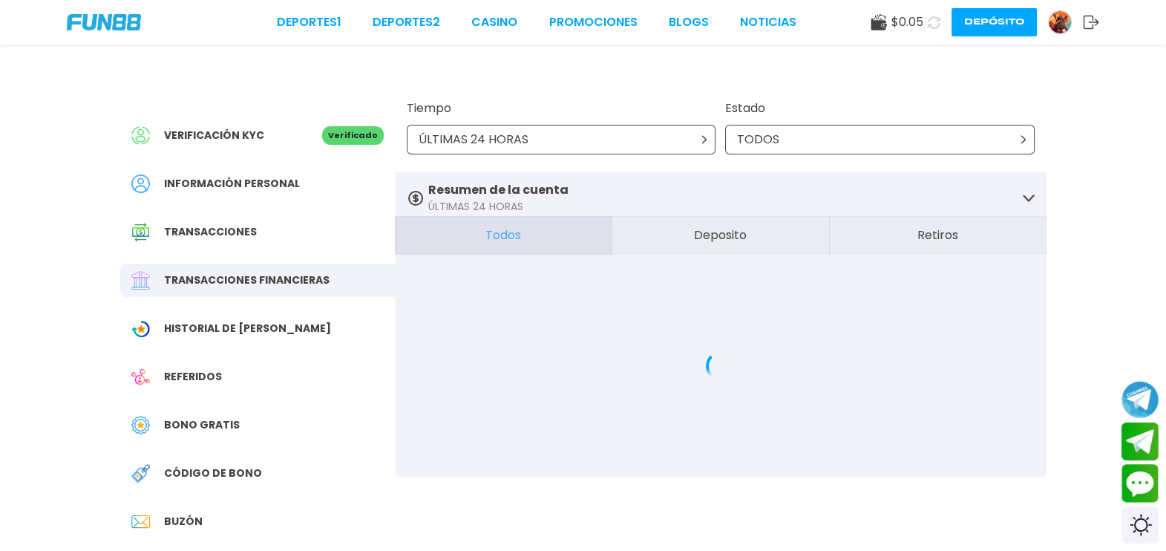
click at [180, 328] on span "Historial de Bonos" at bounding box center [247, 329] width 167 height 16
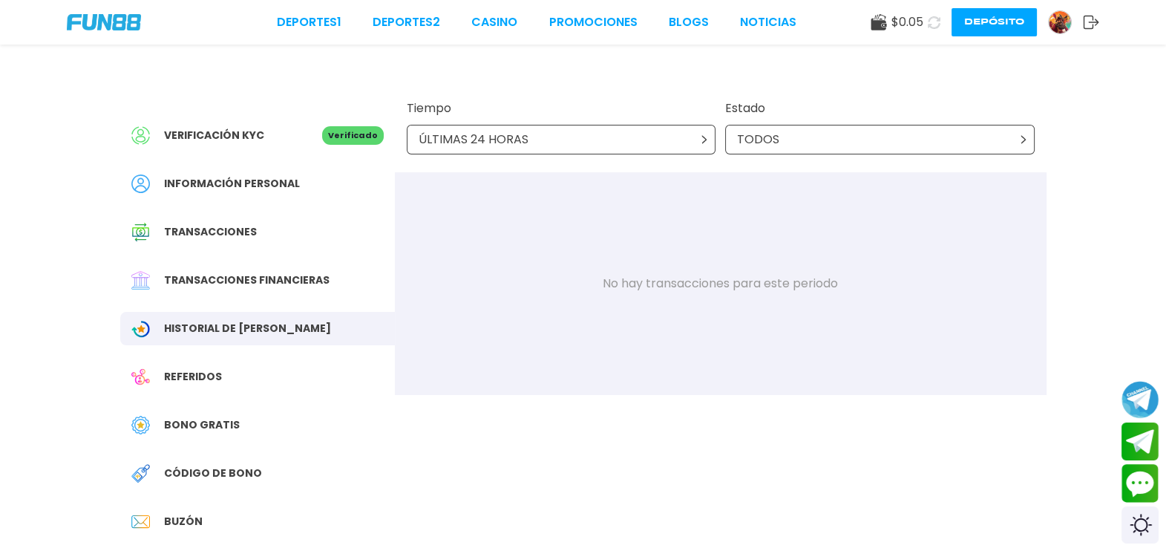
click at [183, 338] on div "Historial de Bonos" at bounding box center [257, 328] width 275 height 33
click at [175, 387] on div "Referidos" at bounding box center [257, 376] width 275 height 33
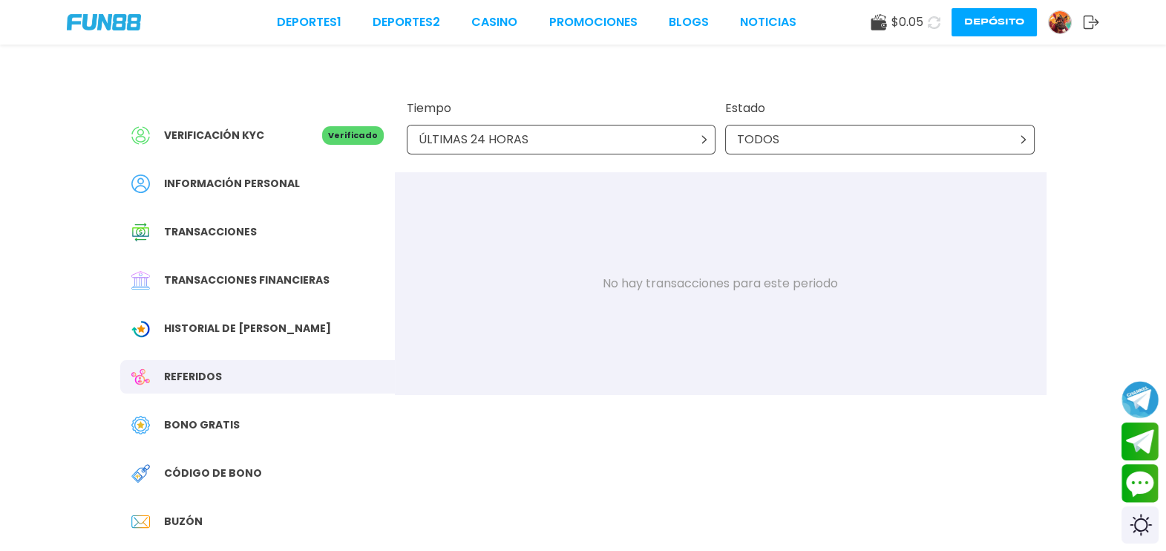
click at [170, 441] on div "Bono Gratis" at bounding box center [257, 424] width 275 height 33
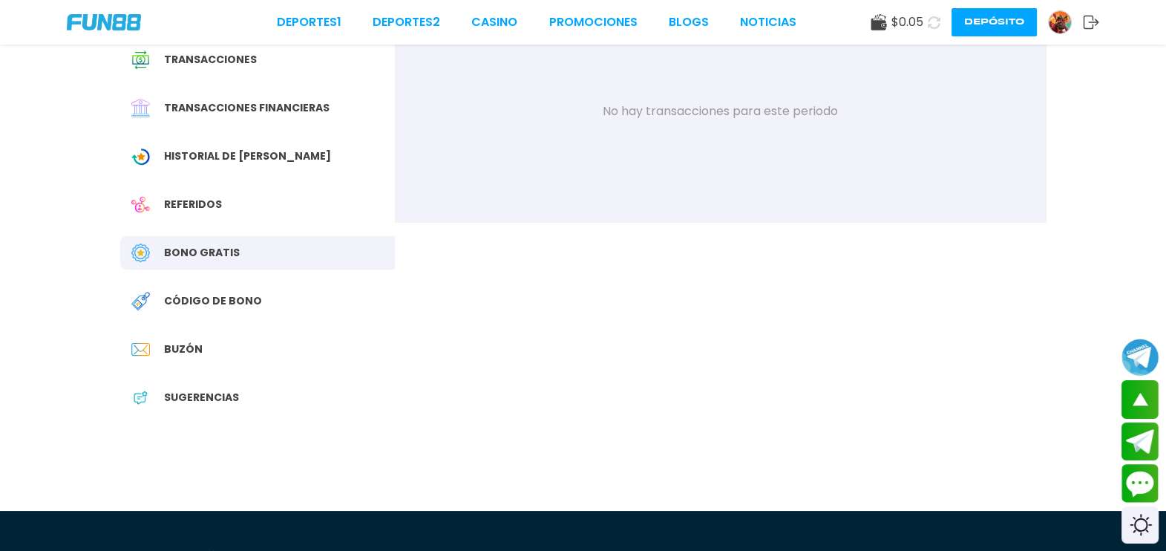
scroll to position [195, 0]
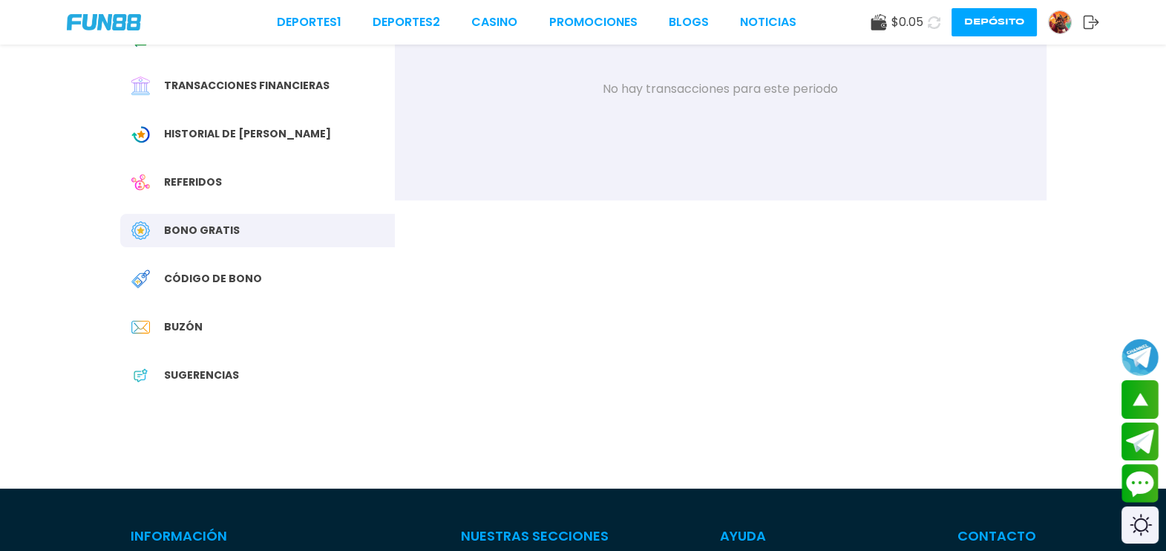
click at [183, 320] on span "Buzón" at bounding box center [183, 327] width 39 height 16
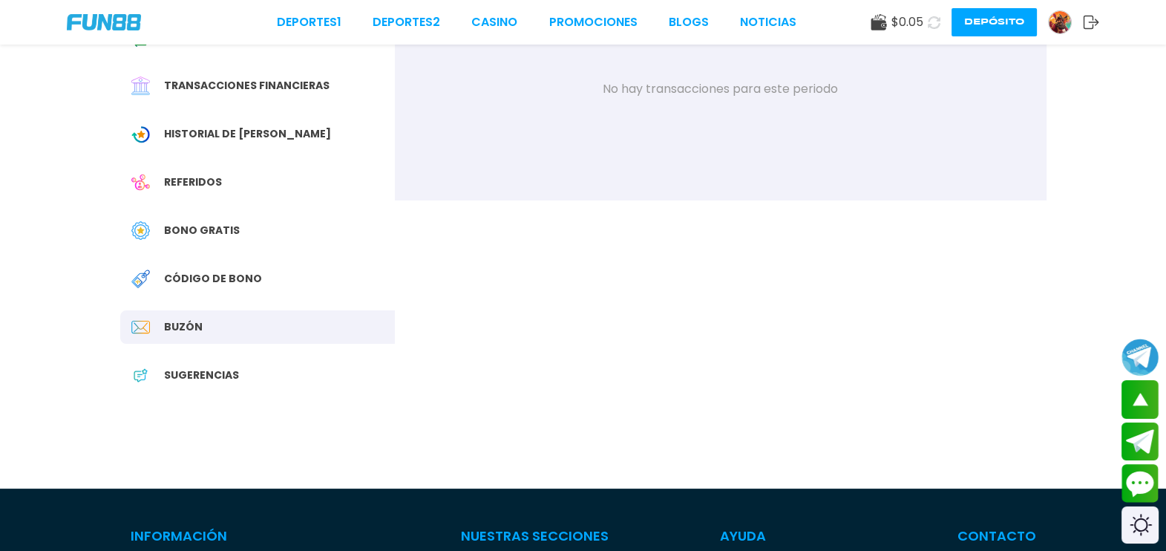
click at [171, 278] on span "Código de bono" at bounding box center [213, 279] width 98 height 16
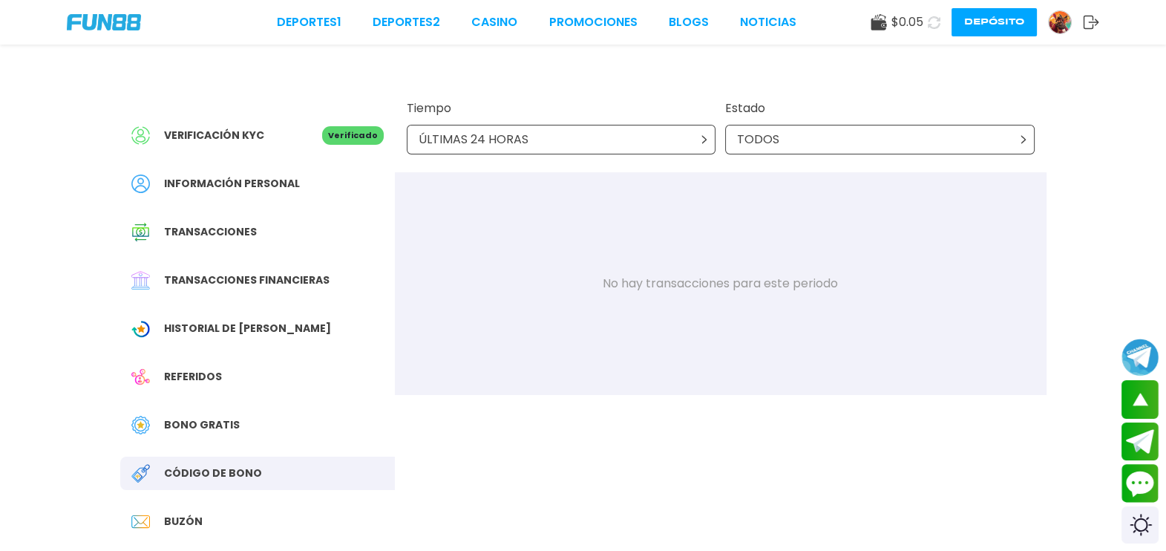
click at [161, 126] on div at bounding box center [147, 135] width 33 height 19
click at [905, 22] on span "$ 0.05" at bounding box center [908, 22] width 32 height 18
click at [933, 22] on icon at bounding box center [934, 22] width 13 height 13
click at [892, 22] on span "$ 0.05" at bounding box center [908, 22] width 32 height 18
click at [877, 17] on icon at bounding box center [879, 22] width 16 height 16
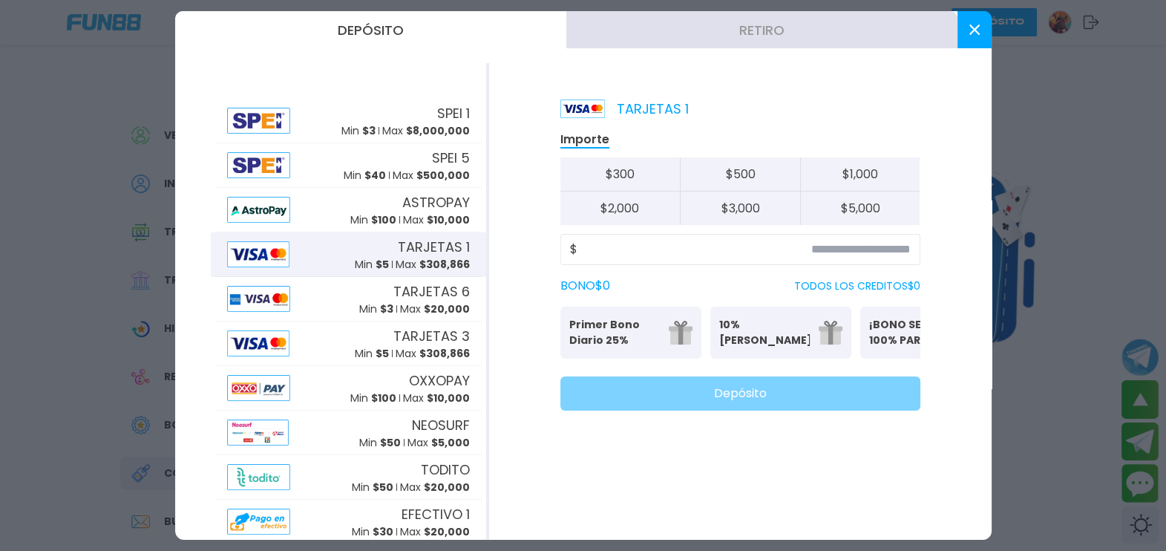
click at [987, 33] on button at bounding box center [975, 29] width 34 height 37
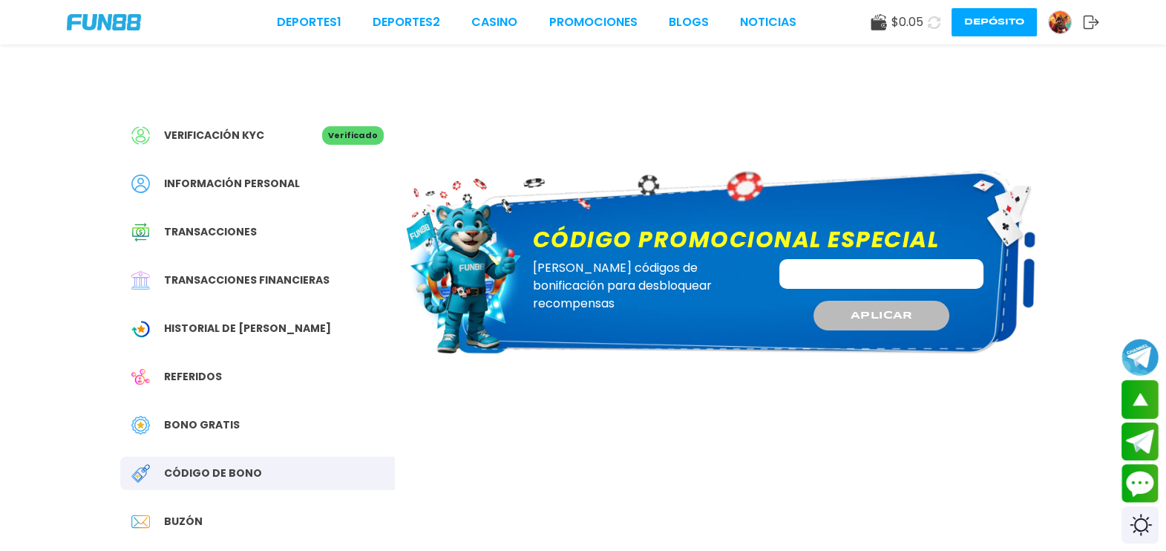
click at [915, 272] on input "Código promocional especial" at bounding box center [881, 274] width 204 height 30
click at [99, 19] on img at bounding box center [104, 22] width 74 height 16
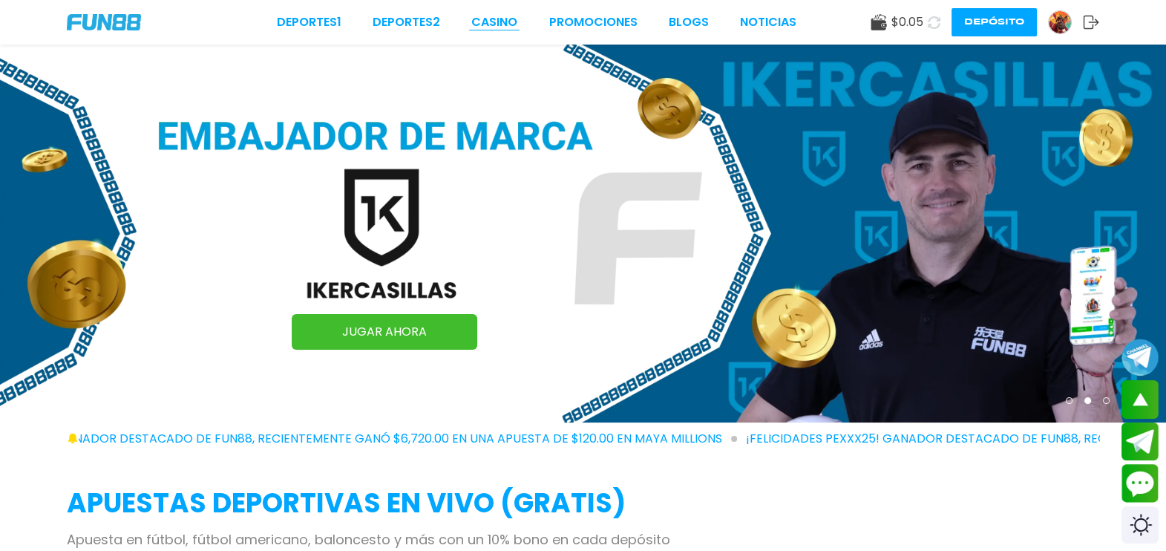
click at [497, 13] on link "CASINO" at bounding box center [494, 22] width 46 height 18
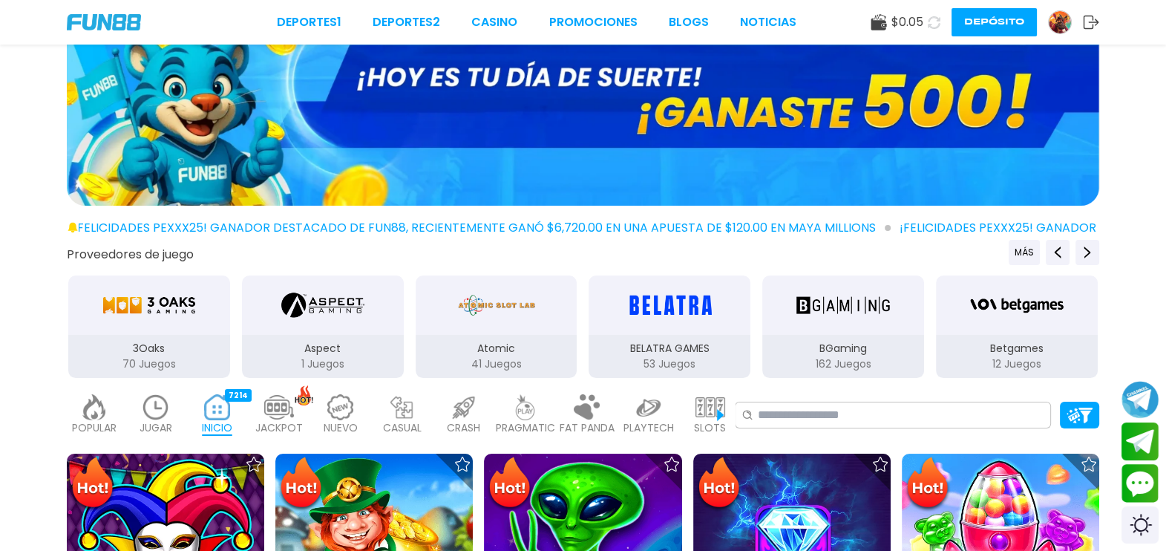
scroll to position [56, 0]
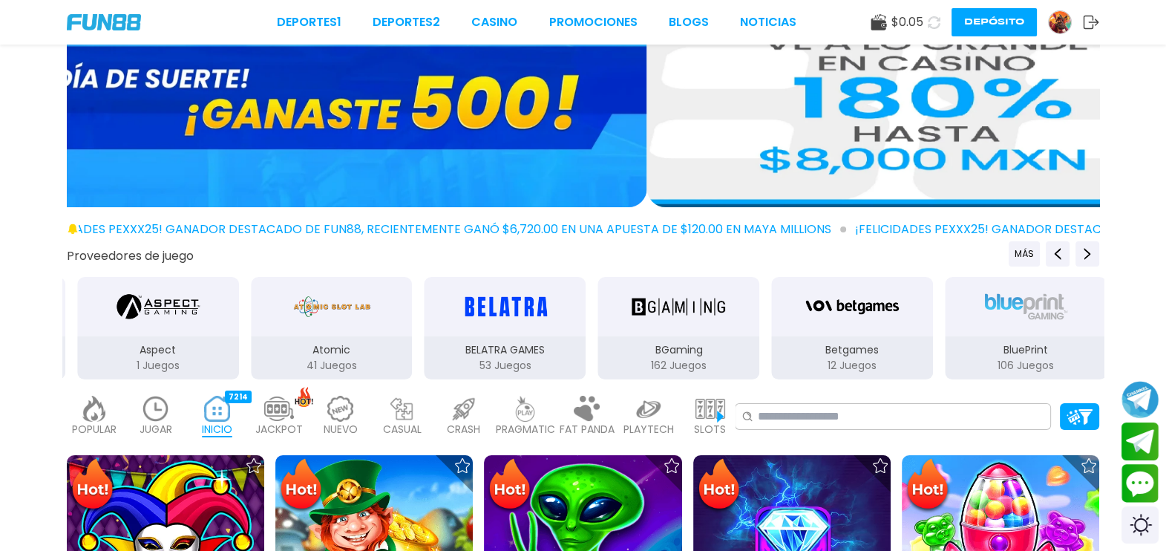
click at [696, 418] on img at bounding box center [711, 409] width 30 height 26
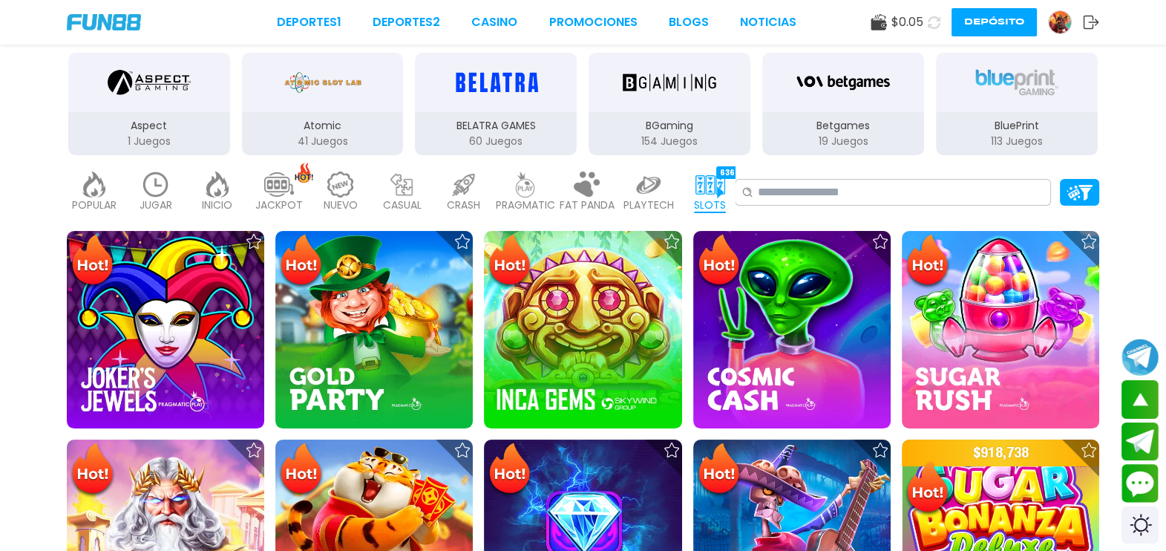
scroll to position [281, 0]
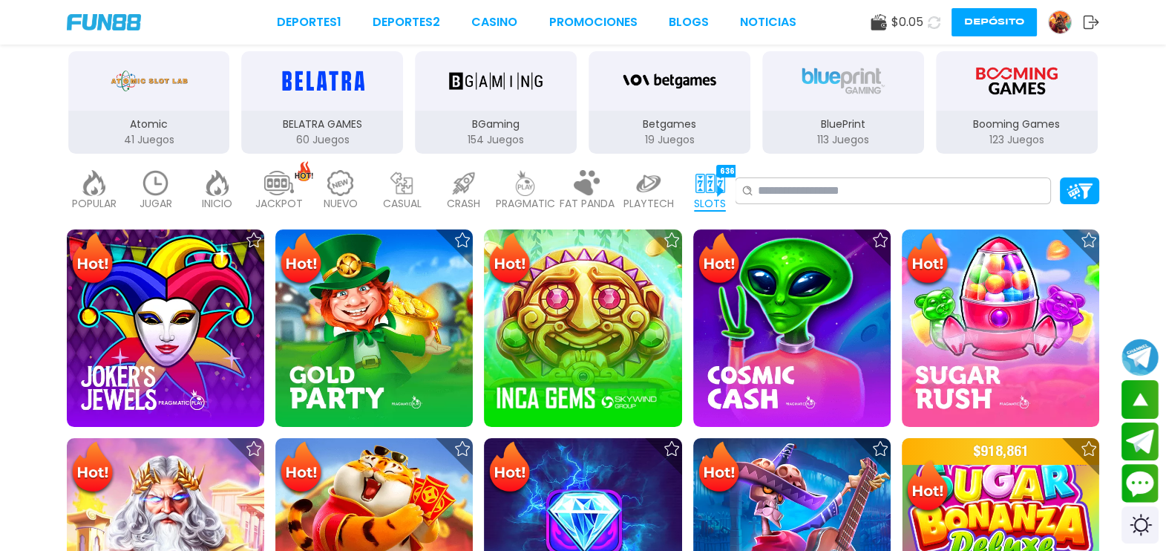
click at [521, 199] on p "PRAGMATIC" at bounding box center [525, 204] width 59 height 16
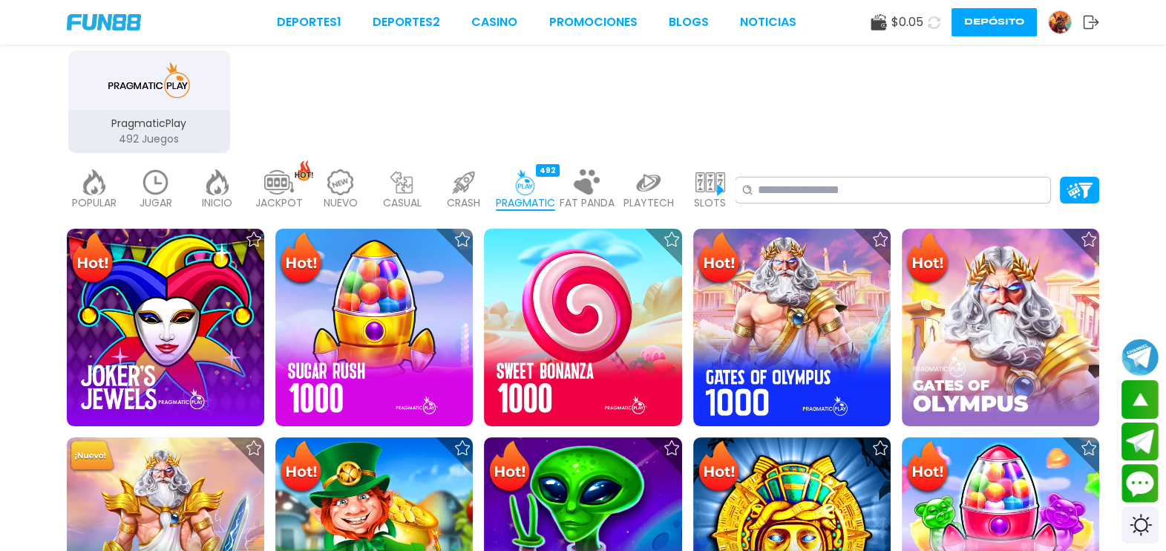
click at [271, 198] on p "JACKPOT" at bounding box center [279, 203] width 48 height 16
